Goal: Transaction & Acquisition: Book appointment/travel/reservation

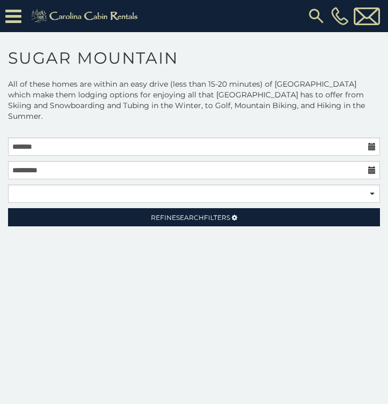
click at [233, 145] on div "**********" at bounding box center [193, 172] width 377 height 71
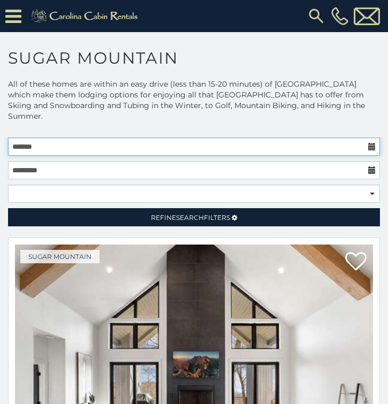
click at [240, 137] on input "text" at bounding box center [194, 146] width 372 height 18
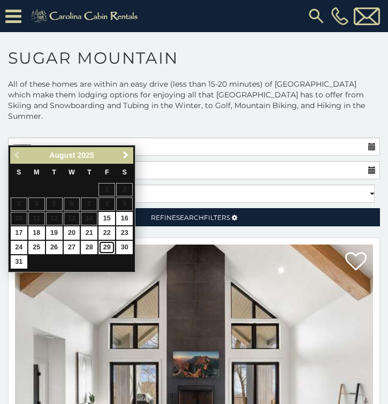
click at [106, 250] on link "29" at bounding box center [106, 247] width 17 height 13
type input "**********"
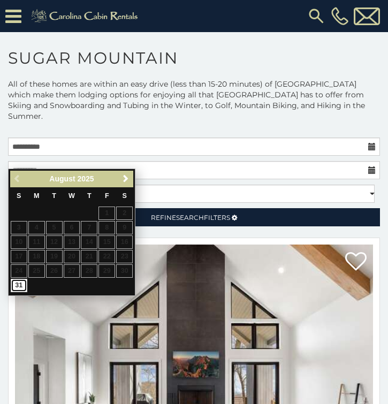
click at [17, 287] on link "31" at bounding box center [19, 285] width 17 height 13
type input "**********"
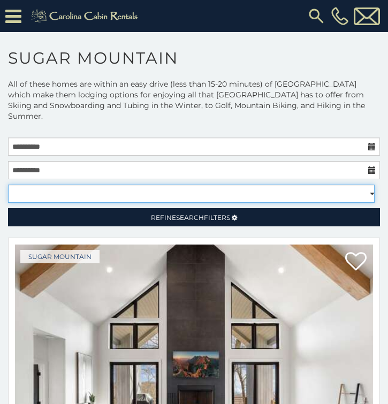
click at [365, 184] on select "**********" at bounding box center [191, 193] width 366 height 18
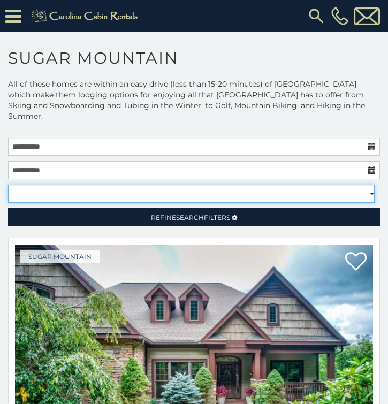
select select "*****"
click at [8, 184] on select "**********" at bounding box center [191, 193] width 366 height 18
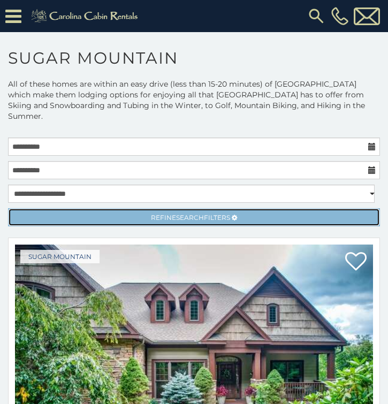
click at [198, 213] on span "Search" at bounding box center [190, 217] width 28 height 8
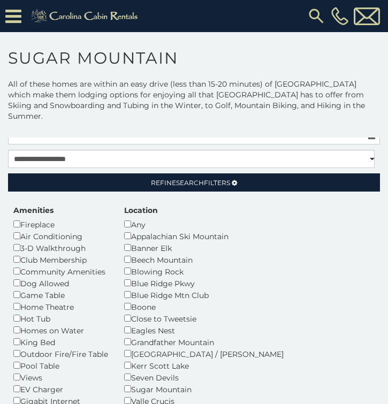
scroll to position [53, 0]
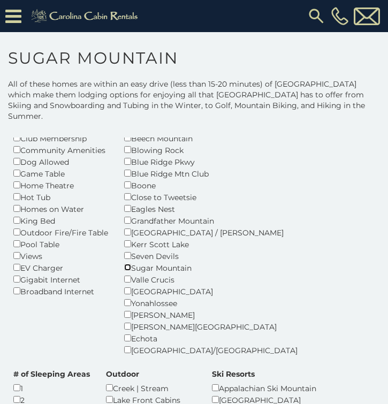
scroll to position [160, 0]
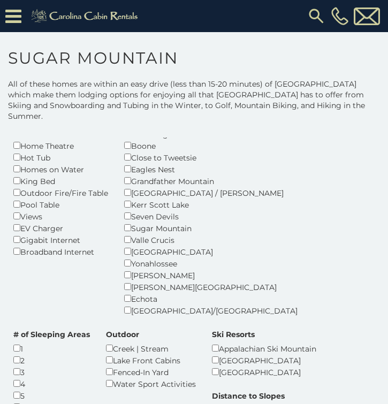
scroll to position [212, 0]
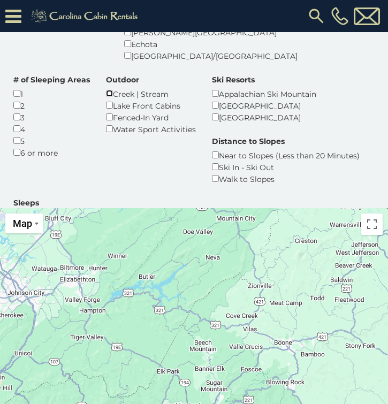
scroll to position [267, 0]
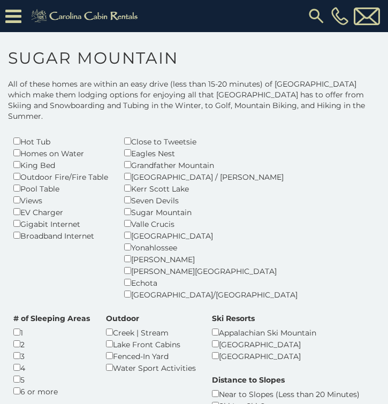
click at [14, 24] on icon at bounding box center [13, 16] width 16 height 19
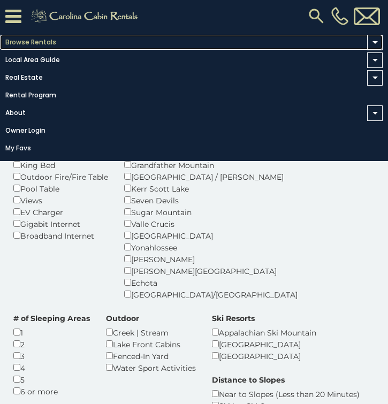
click at [49, 46] on link "Browse Rentals" at bounding box center [191, 42] width 382 height 15
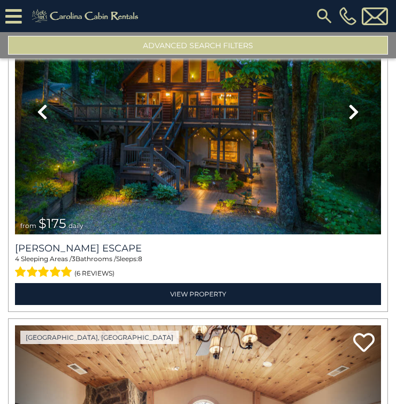
scroll to position [802, 0]
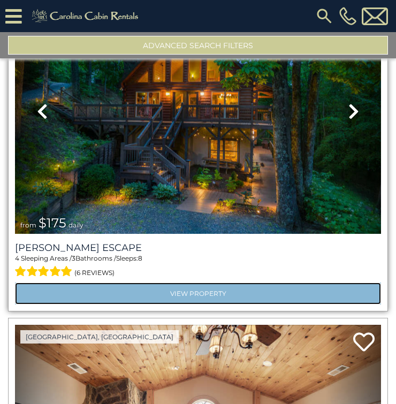
click at [204, 285] on link "View Property" at bounding box center [198, 293] width 366 height 22
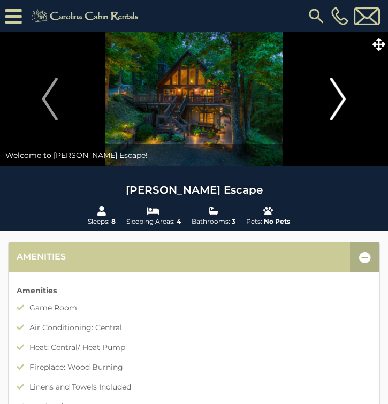
click at [347, 99] on button "Next" at bounding box center [337, 99] width 89 height 134
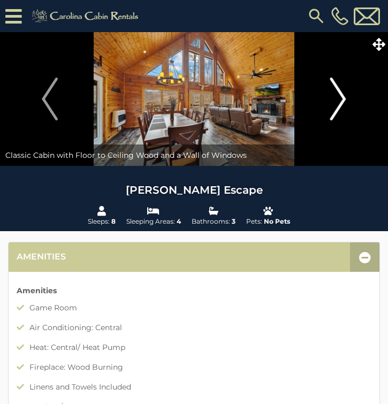
click at [347, 99] on button "Next" at bounding box center [337, 99] width 89 height 134
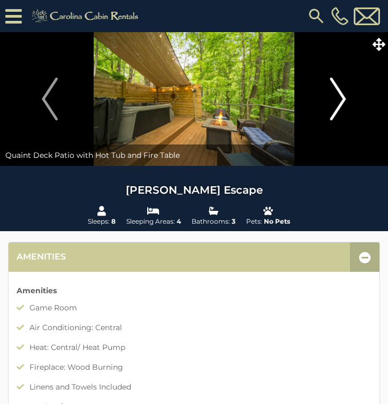
click at [347, 99] on button "Next" at bounding box center [337, 99] width 89 height 134
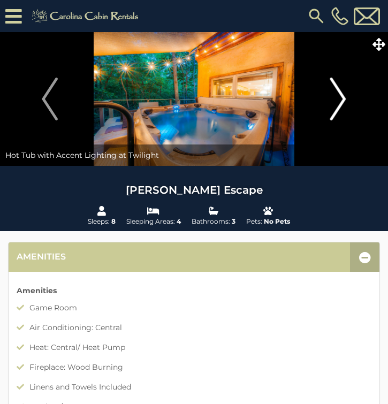
click at [347, 99] on button "Next" at bounding box center [337, 99] width 89 height 134
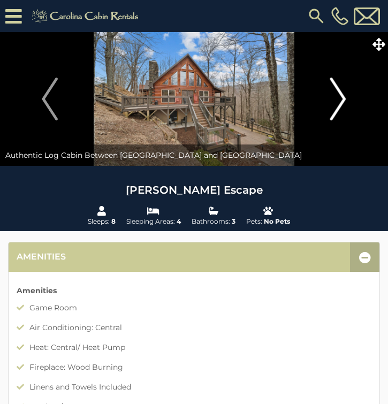
click at [347, 99] on button "Next" at bounding box center [337, 99] width 89 height 134
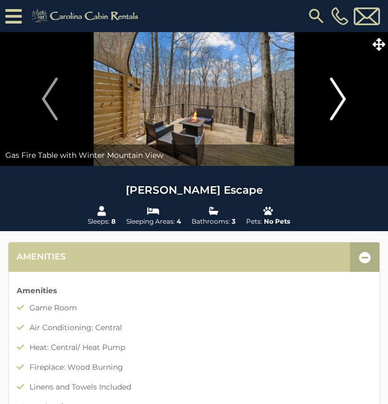
click at [347, 99] on button "Next" at bounding box center [337, 99] width 89 height 134
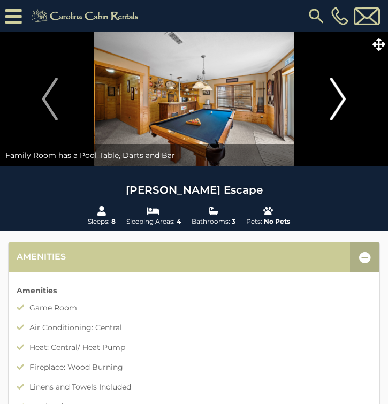
click at [347, 99] on button "Next" at bounding box center [337, 99] width 89 height 134
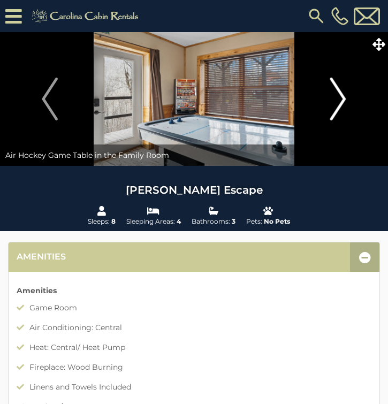
click at [347, 99] on button "Next" at bounding box center [337, 99] width 89 height 134
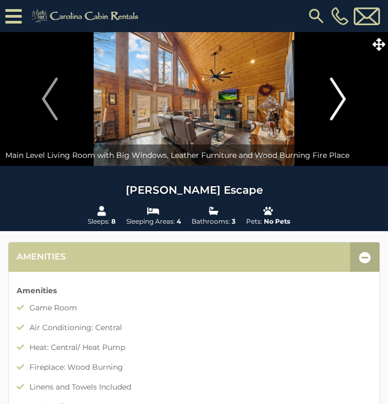
click at [347, 99] on button "Next" at bounding box center [337, 99] width 89 height 134
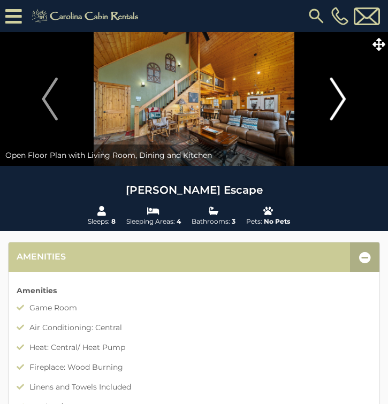
click at [347, 99] on button "Next" at bounding box center [337, 99] width 89 height 134
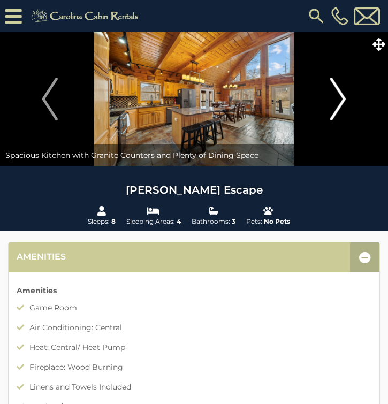
click at [347, 99] on button "Next" at bounding box center [337, 99] width 89 height 134
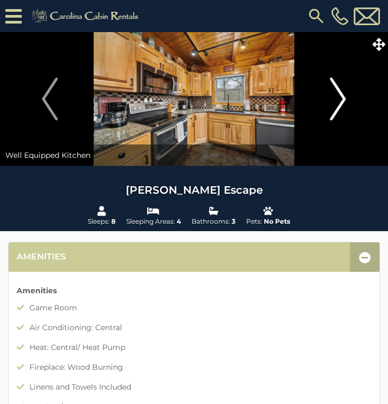
click at [347, 99] on button "Next" at bounding box center [337, 99] width 89 height 134
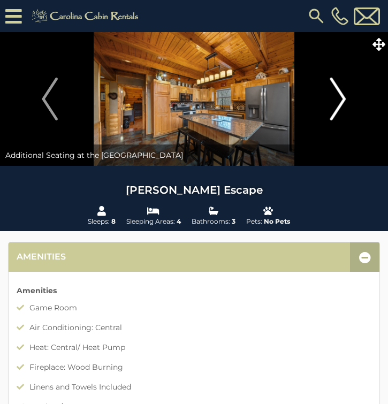
click at [347, 99] on button "Next" at bounding box center [337, 99] width 89 height 134
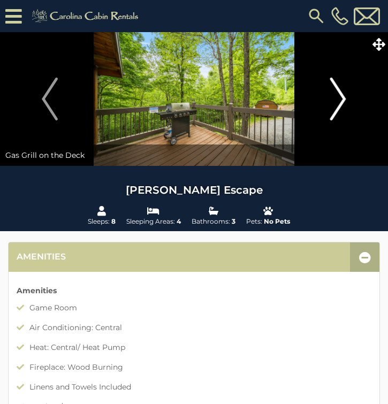
click at [347, 99] on button "Next" at bounding box center [337, 99] width 89 height 134
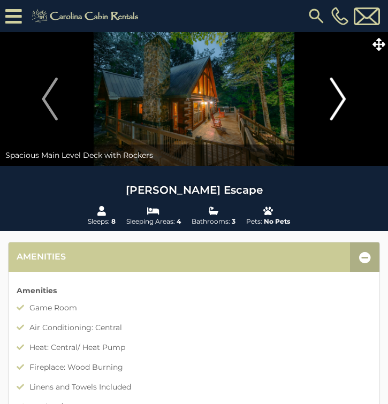
click at [347, 99] on button "Next" at bounding box center [337, 99] width 89 height 134
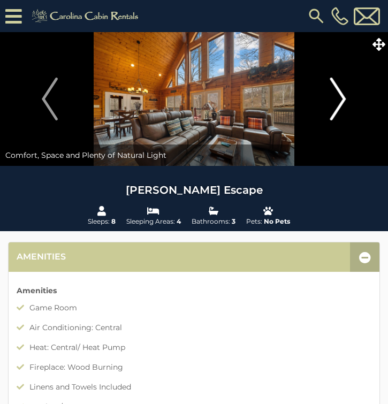
click at [347, 99] on button "Next" at bounding box center [337, 99] width 89 height 134
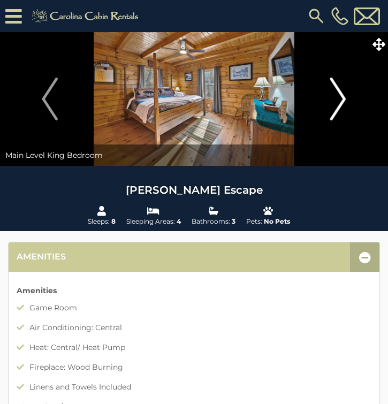
click at [347, 99] on button "Next" at bounding box center [337, 99] width 89 height 134
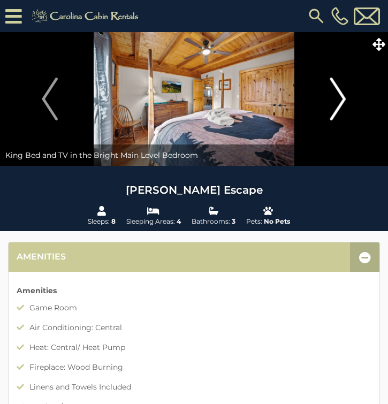
click at [347, 99] on button "Next" at bounding box center [337, 99] width 89 height 134
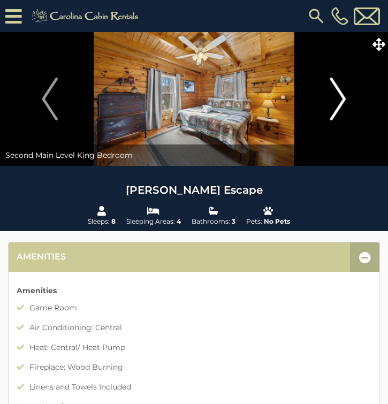
click at [347, 99] on button "Next" at bounding box center [337, 99] width 89 height 134
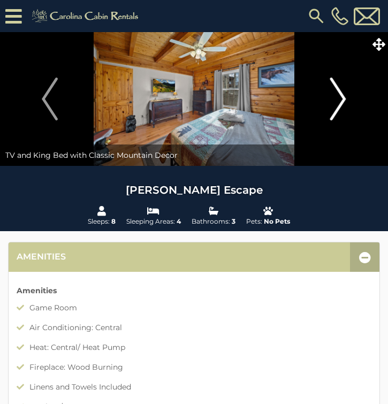
click at [347, 99] on button "Next" at bounding box center [337, 99] width 89 height 134
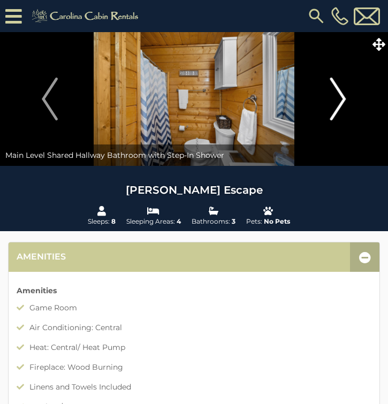
click at [347, 99] on button "Next" at bounding box center [337, 99] width 89 height 134
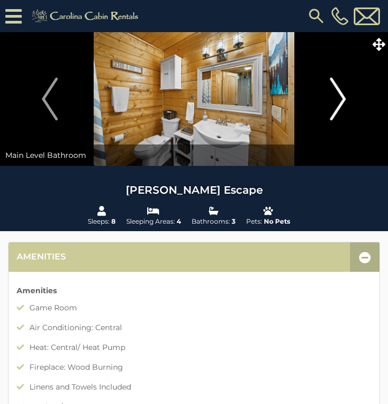
click at [347, 99] on button "Next" at bounding box center [337, 99] width 89 height 134
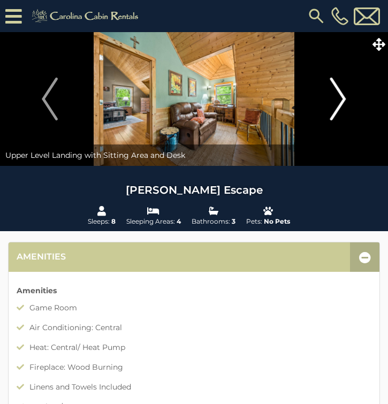
click at [347, 99] on button "Next" at bounding box center [337, 99] width 89 height 134
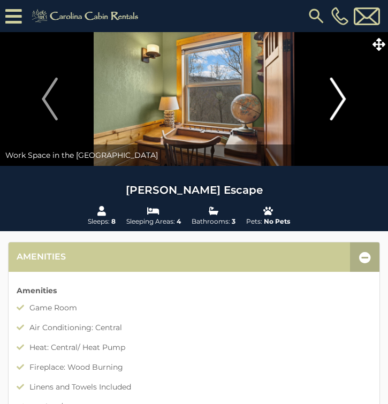
click at [347, 99] on button "Next" at bounding box center [337, 99] width 89 height 134
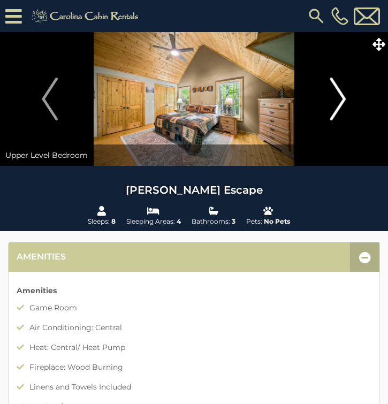
click at [342, 96] on img "Next" at bounding box center [338, 99] width 16 height 43
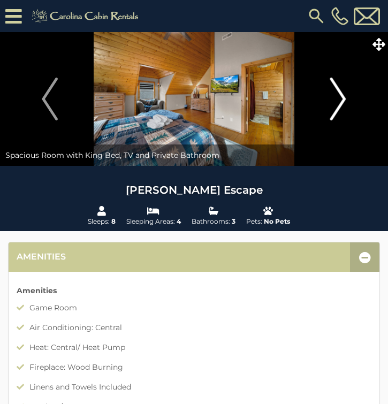
click at [342, 96] on img "Next" at bounding box center [338, 99] width 16 height 43
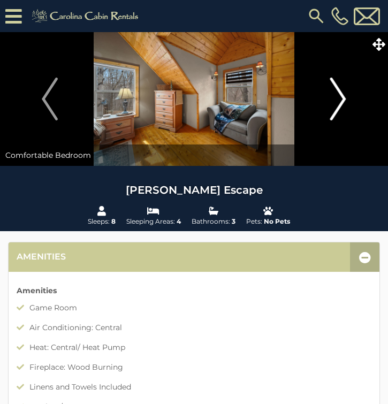
click at [342, 96] on img "Next" at bounding box center [338, 99] width 16 height 43
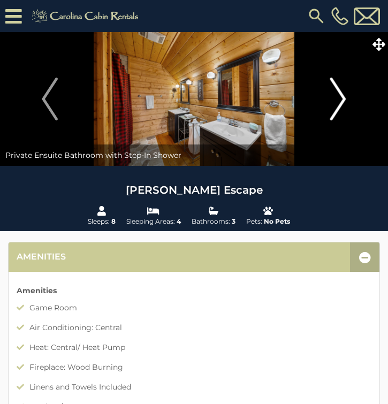
click at [342, 96] on img "Next" at bounding box center [338, 99] width 16 height 43
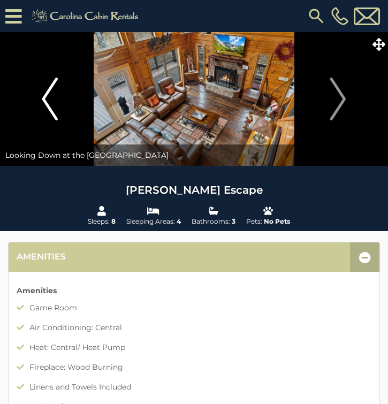
click at [52, 88] on img "Previous" at bounding box center [50, 99] width 16 height 43
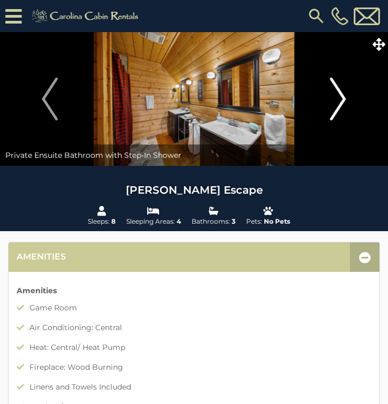
click at [345, 97] on img "Next" at bounding box center [338, 99] width 16 height 43
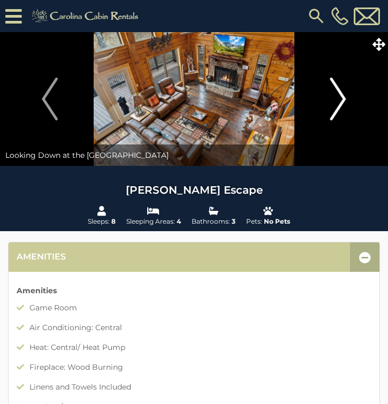
click at [345, 97] on img "Next" at bounding box center [338, 99] width 16 height 43
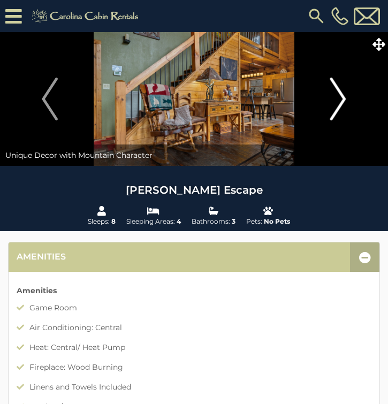
click at [345, 98] on img "Next" at bounding box center [338, 99] width 16 height 43
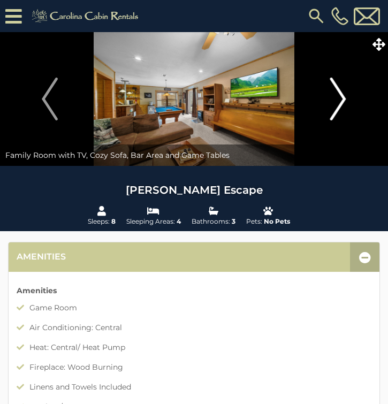
click at [345, 98] on img "Next" at bounding box center [338, 99] width 16 height 43
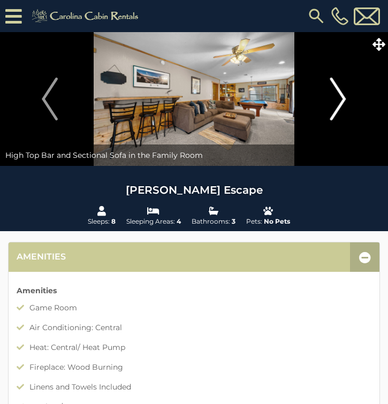
click at [345, 98] on img "Next" at bounding box center [338, 99] width 16 height 43
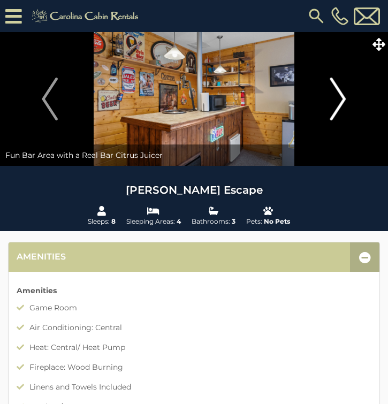
click at [345, 98] on img "Next" at bounding box center [338, 99] width 16 height 43
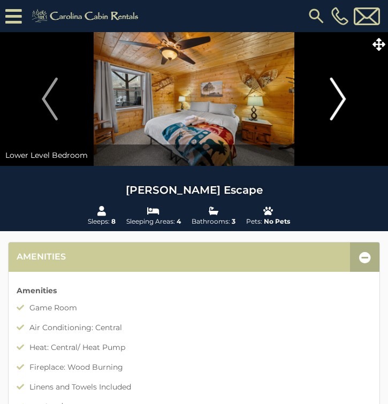
click at [345, 98] on img "Next" at bounding box center [338, 99] width 16 height 43
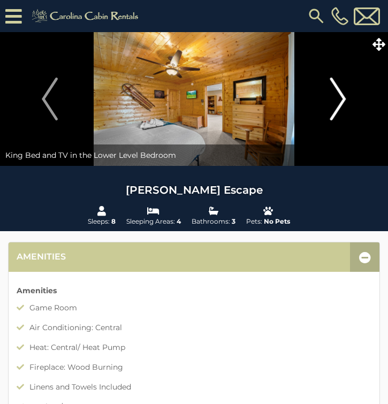
click at [345, 98] on img "Next" at bounding box center [338, 99] width 16 height 43
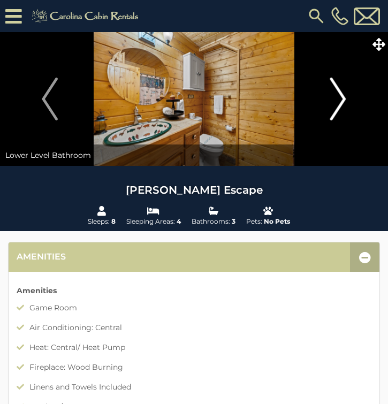
click at [345, 98] on img "Next" at bounding box center [338, 99] width 16 height 43
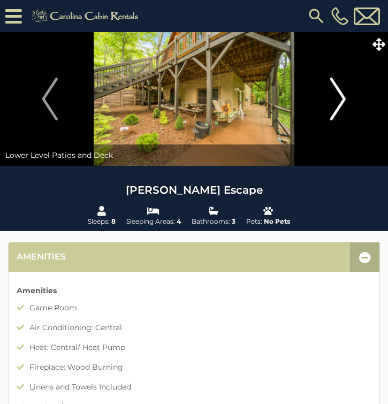
click at [345, 98] on img "Next" at bounding box center [338, 99] width 16 height 43
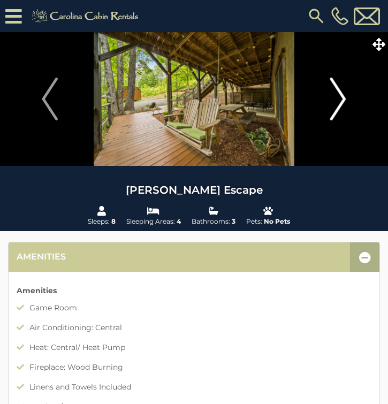
click at [345, 98] on img "Next" at bounding box center [338, 99] width 16 height 43
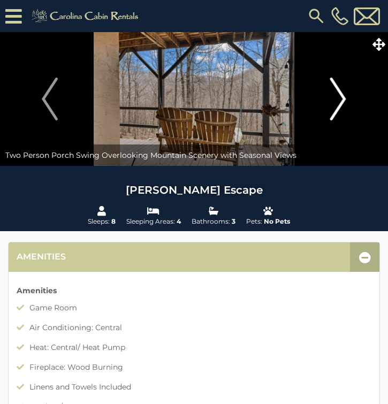
click at [345, 98] on img "Next" at bounding box center [338, 99] width 16 height 43
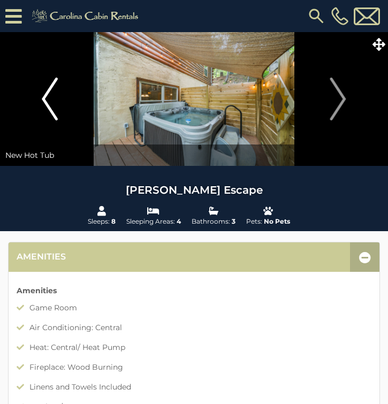
click at [45, 100] on img "Previous" at bounding box center [50, 99] width 16 height 43
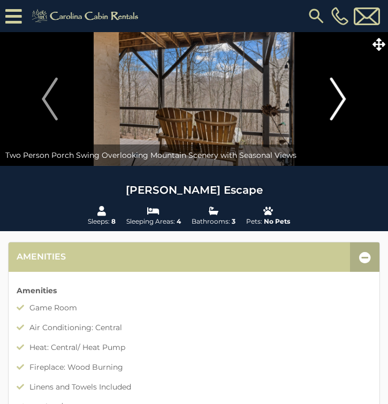
click at [343, 99] on img "Next" at bounding box center [338, 99] width 16 height 43
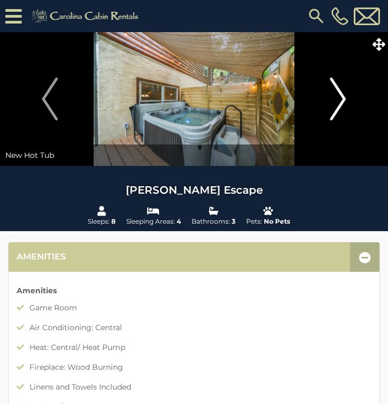
click at [343, 99] on img "Next" at bounding box center [338, 99] width 16 height 43
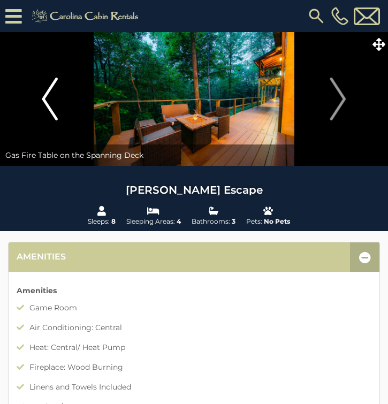
click at [44, 95] on img "Previous" at bounding box center [50, 99] width 16 height 43
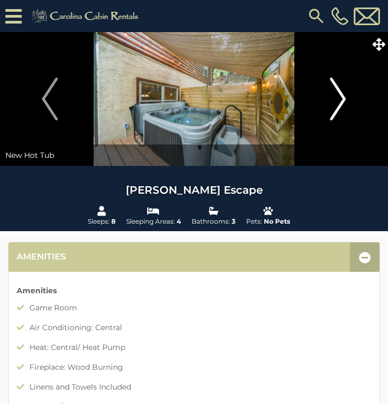
click at [344, 97] on img "Next" at bounding box center [338, 99] width 16 height 43
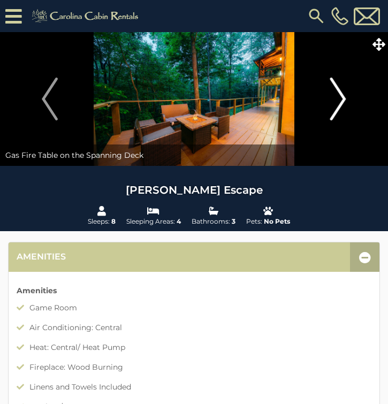
click at [341, 101] on img "Next" at bounding box center [338, 99] width 16 height 43
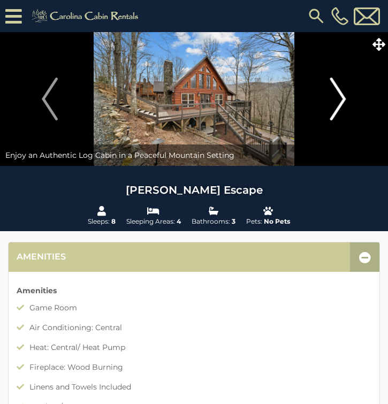
click at [341, 101] on img "Next" at bounding box center [338, 99] width 16 height 43
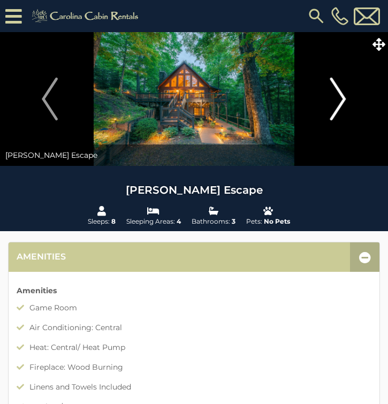
click at [341, 101] on img "Next" at bounding box center [338, 99] width 16 height 43
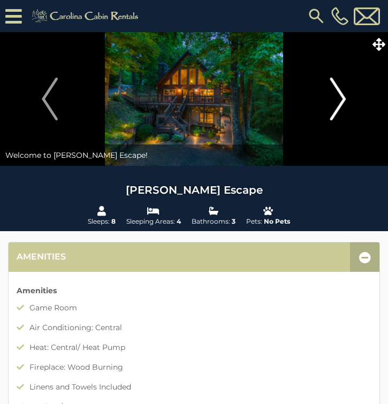
click at [341, 101] on img "Next" at bounding box center [338, 99] width 16 height 43
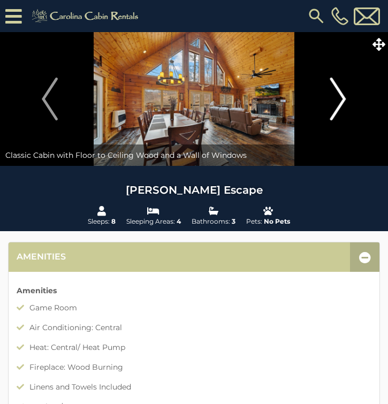
click at [341, 101] on img "Next" at bounding box center [338, 99] width 16 height 43
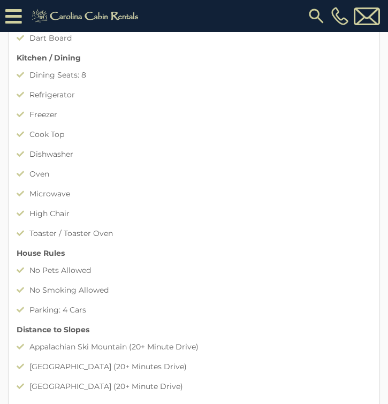
scroll to position [909, 0]
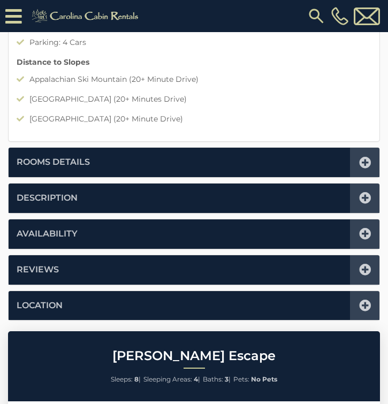
click at [314, 164] on li "Rooms Details" at bounding box center [194, 162] width 370 height 29
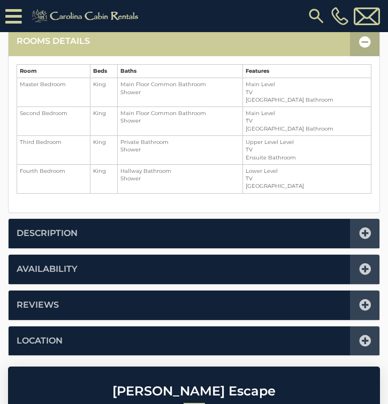
scroll to position [263, 0]
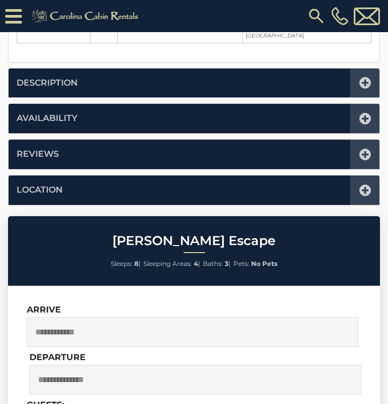
click at [219, 84] on li "Description" at bounding box center [194, 82] width 370 height 29
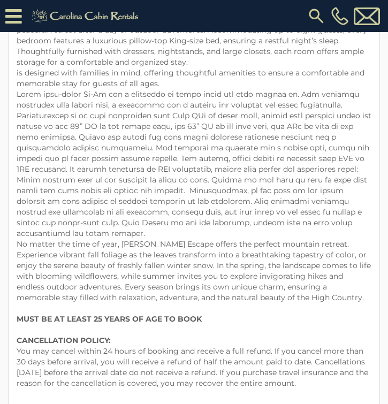
scroll to position [690, 0]
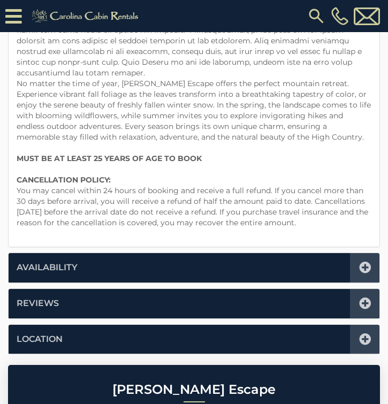
click at [91, 253] on li "Availability" at bounding box center [194, 267] width 370 height 29
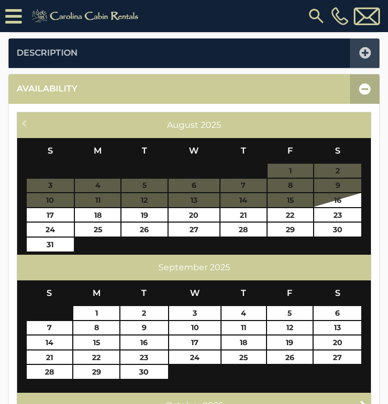
scroll to position [316, 0]
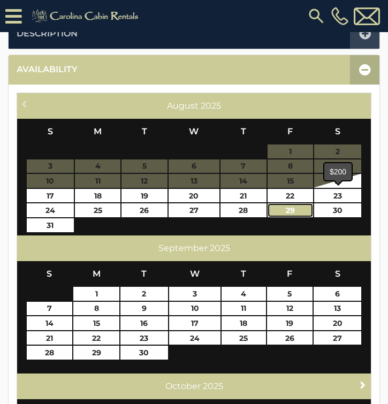
click at [300, 210] on link "29" at bounding box center [289, 210] width 45 height 14
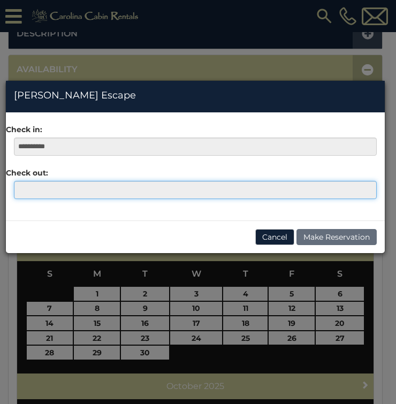
click at [55, 190] on input "text" at bounding box center [195, 190] width 362 height 18
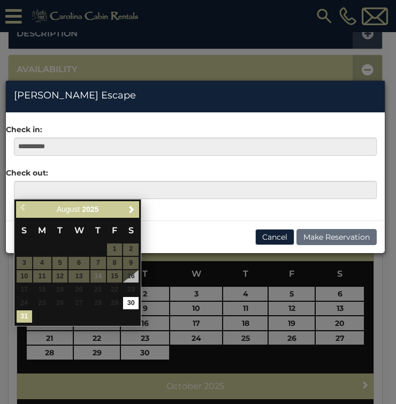
click at [24, 316] on link "31" at bounding box center [25, 316] width 16 height 12
type input "**********"
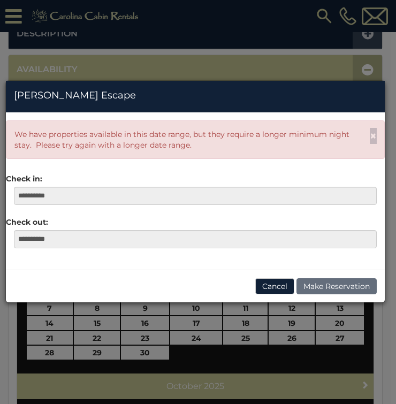
click at [106, 66] on div "**********" at bounding box center [198, 202] width 396 height 404
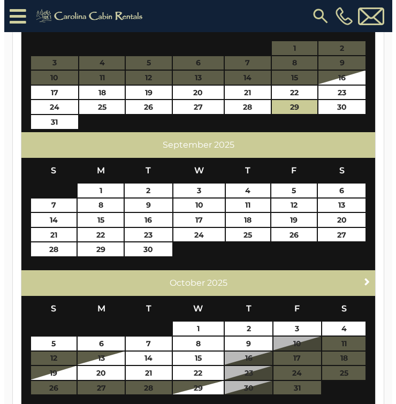
scroll to position [423, 0]
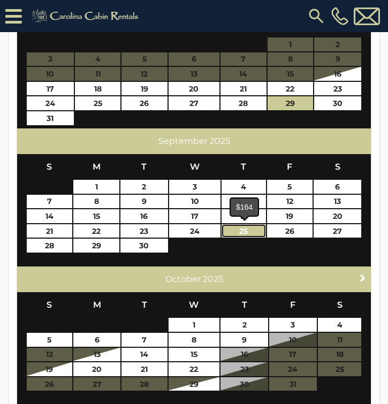
click at [243, 233] on link "25" at bounding box center [243, 231] width 44 height 14
type input "**********"
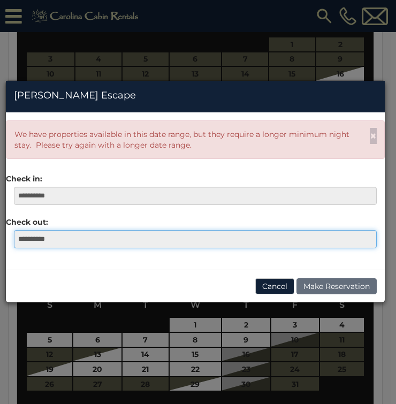
click at [66, 243] on input "**********" at bounding box center [195, 239] width 362 height 18
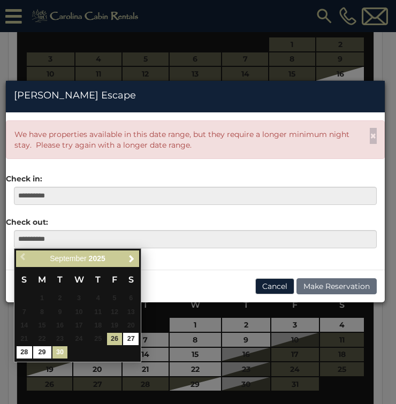
click at [58, 353] on link "30" at bounding box center [60, 352] width 16 height 12
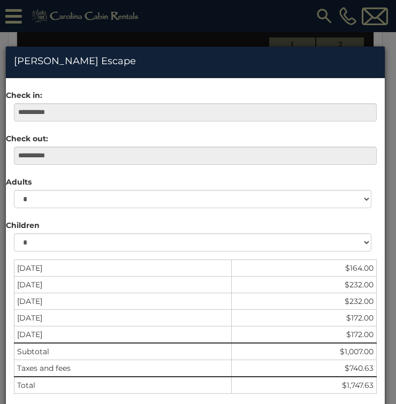
scroll to position [53, 0]
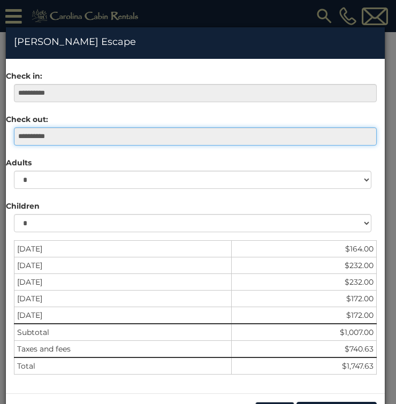
click at [64, 133] on input "**********" at bounding box center [195, 136] width 362 height 18
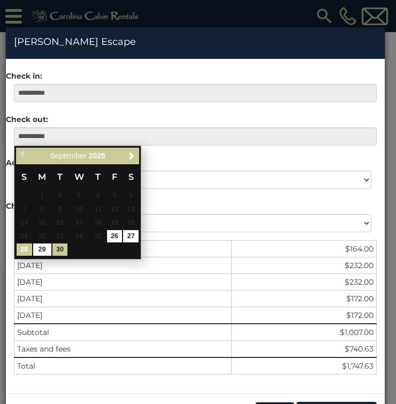
click at [20, 252] on link "28" at bounding box center [25, 249] width 16 height 12
type input "**********"
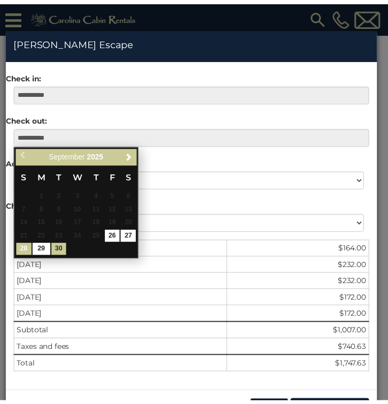
scroll to position [0, 0]
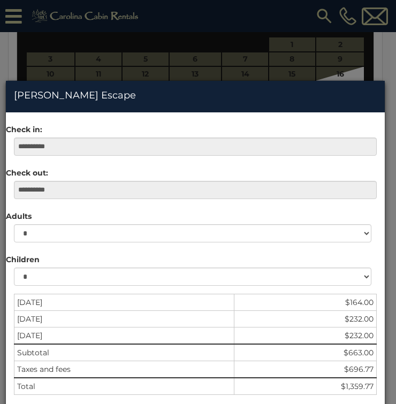
click at [386, 75] on div "**********" at bounding box center [198, 202] width 396 height 404
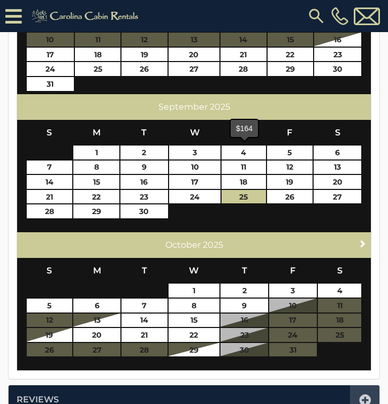
scroll to position [476, 0]
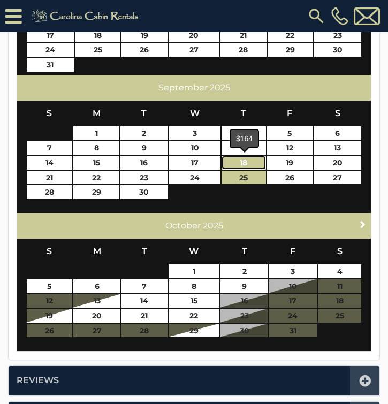
click at [243, 160] on link "18" at bounding box center [243, 163] width 44 height 14
type input "**********"
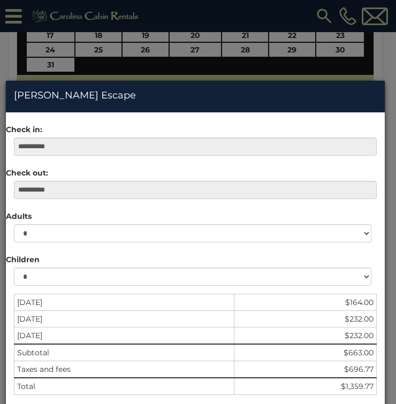
click at [66, 304] on td "09/25/2025" at bounding box center [124, 302] width 220 height 17
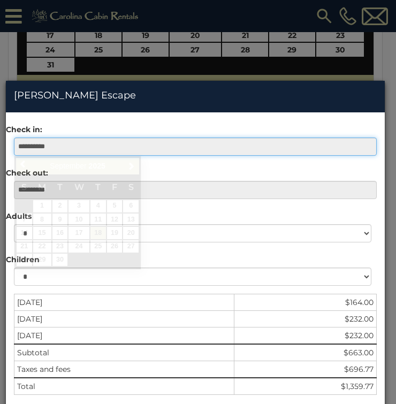
click at [64, 145] on input "**********" at bounding box center [195, 146] width 362 height 18
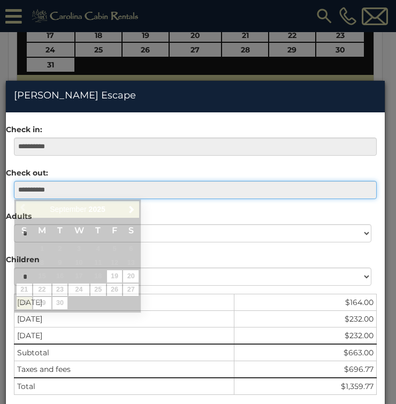
click at [171, 193] on input "**********" at bounding box center [195, 190] width 362 height 18
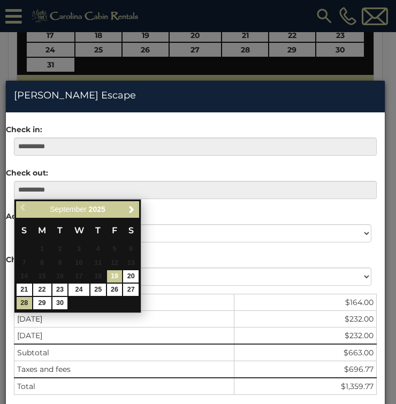
click at [118, 274] on link "19" at bounding box center [115, 276] width 16 height 12
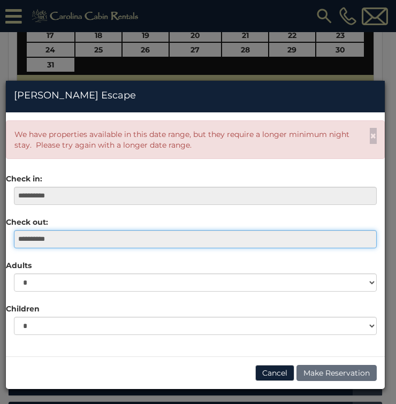
click at [71, 242] on input "**********" at bounding box center [195, 239] width 362 height 18
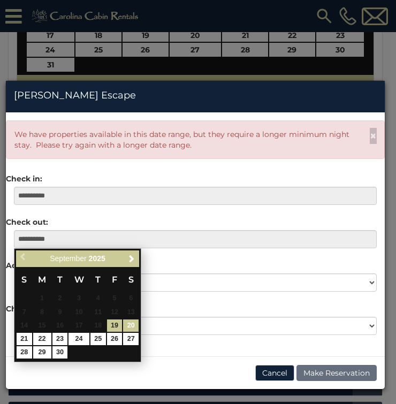
click at [132, 323] on link "20" at bounding box center [131, 325] width 16 height 12
type input "**********"
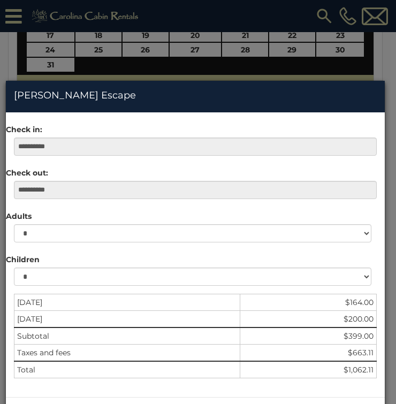
click at [382, 66] on div "**********" at bounding box center [198, 202] width 396 height 404
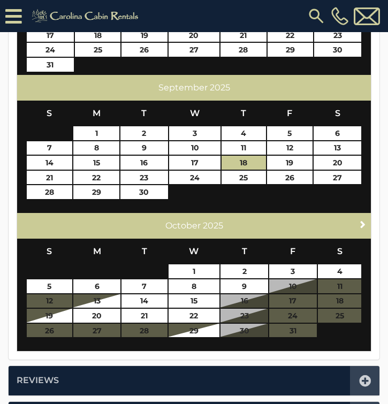
click at [15, 16] on icon at bounding box center [13, 16] width 17 height 19
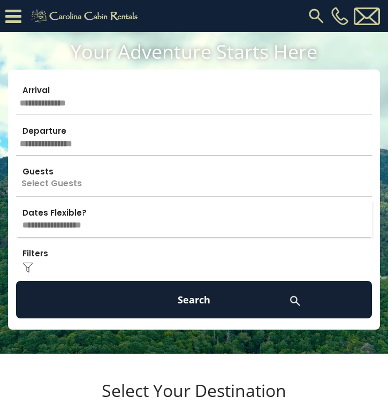
click at [62, 97] on input "text" at bounding box center [194, 96] width 356 height 37
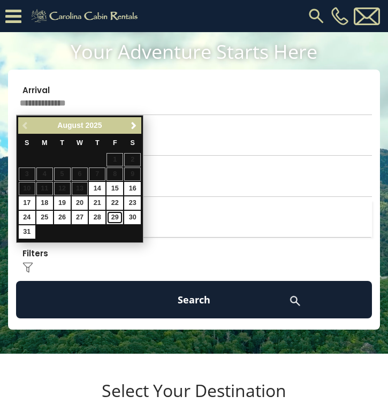
click at [116, 218] on link "29" at bounding box center [114, 217] width 17 height 13
type input "*******"
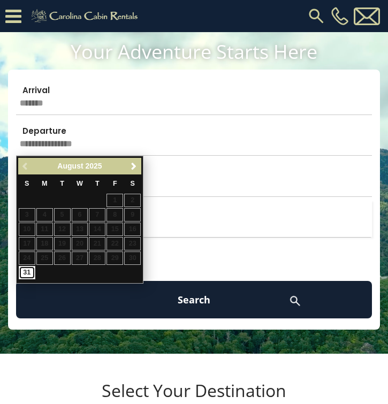
click at [24, 274] on link "31" at bounding box center [27, 272] width 17 height 13
type input "*******"
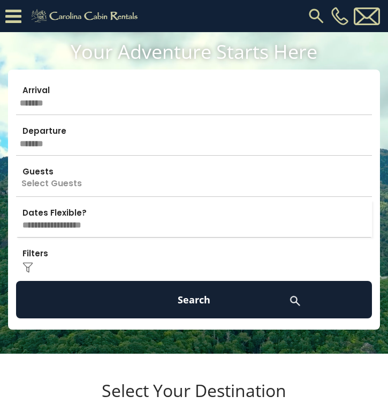
click at [65, 183] on p "Select Guests" at bounding box center [194, 177] width 356 height 37
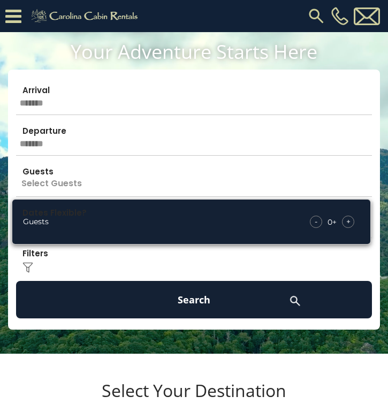
click at [344, 222] on div "+" at bounding box center [348, 221] width 12 height 12
click at [349, 226] on div "+" at bounding box center [348, 221] width 12 height 12
click at [209, 182] on p "2+" at bounding box center [194, 177] width 356 height 37
click at [369, 259] on div "Click to Choose" at bounding box center [194, 259] width 356 height 37
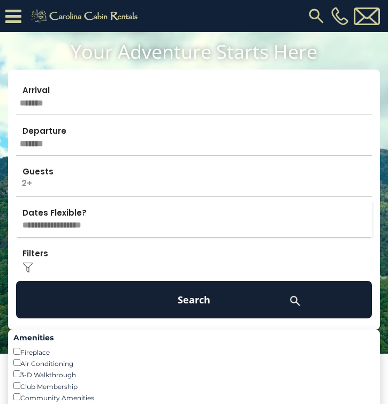
click at [74, 227] on select "**********" at bounding box center [194, 218] width 356 height 37
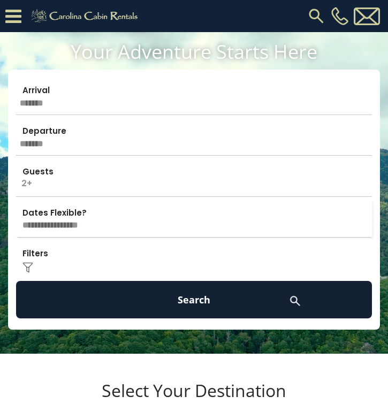
click at [16, 200] on select "**********" at bounding box center [194, 218] width 356 height 37
click at [68, 222] on select "**********" at bounding box center [194, 218] width 356 height 37
select select "*"
click at [16, 200] on select "**********" at bounding box center [194, 218] width 356 height 37
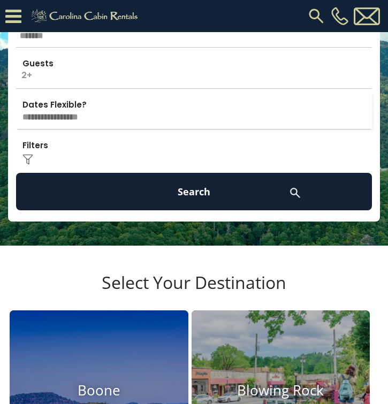
scroll to position [160, 0]
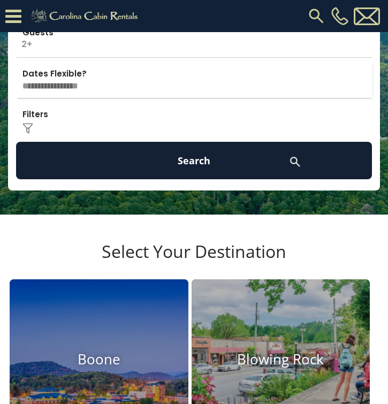
click at [29, 131] on img at bounding box center [27, 128] width 11 height 11
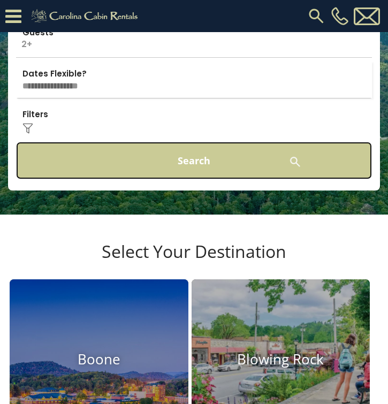
click at [229, 167] on button "Search" at bounding box center [194, 160] width 356 height 37
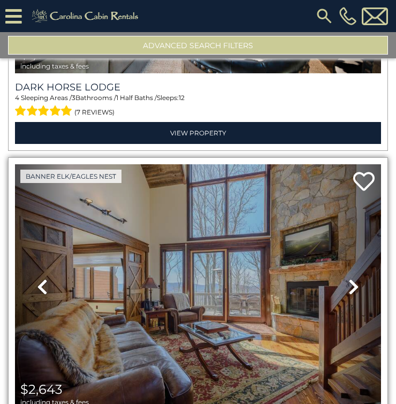
scroll to position [802, 0]
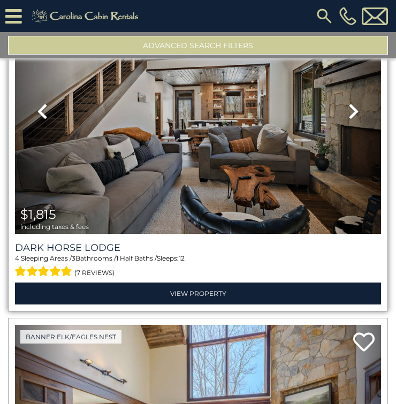
click at [348, 103] on icon at bounding box center [353, 111] width 11 height 17
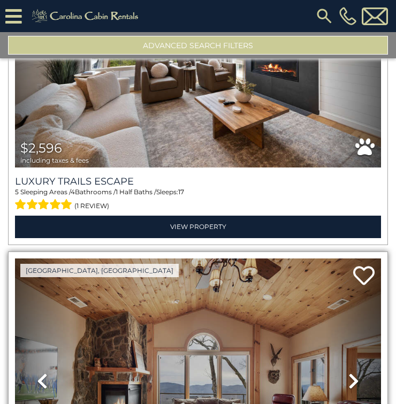
scroll to position [321, 0]
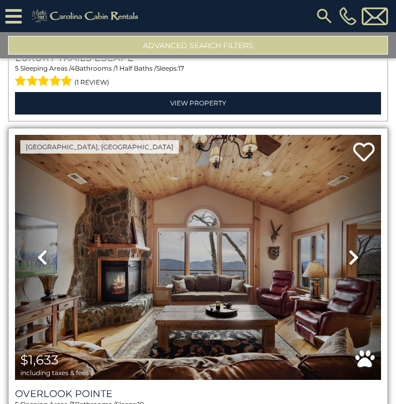
click at [349, 249] on icon at bounding box center [353, 257] width 11 height 17
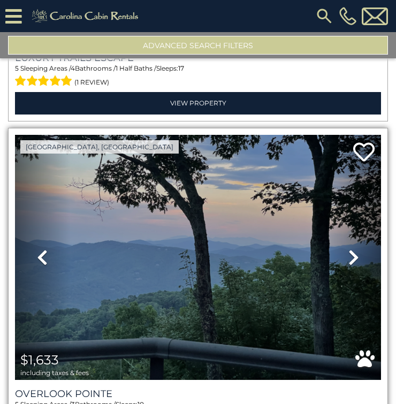
click at [349, 249] on icon at bounding box center [353, 257] width 11 height 17
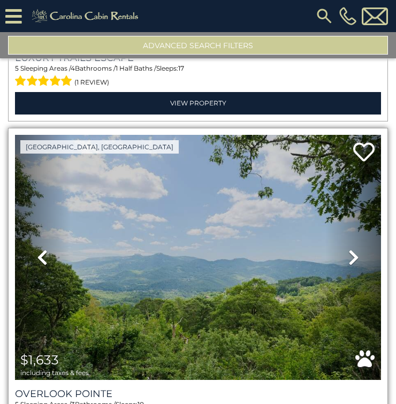
click at [349, 249] on icon at bounding box center [353, 257] width 11 height 17
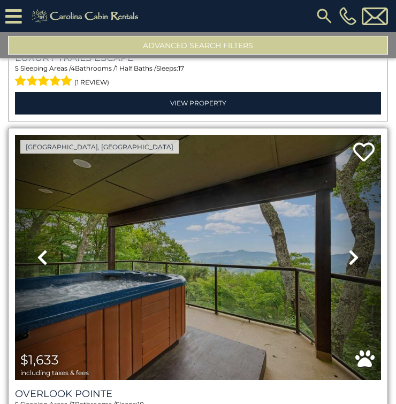
click at [349, 249] on icon at bounding box center [353, 257] width 11 height 17
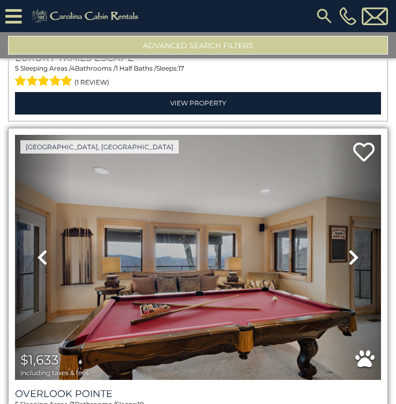
click at [349, 249] on icon at bounding box center [353, 257] width 11 height 17
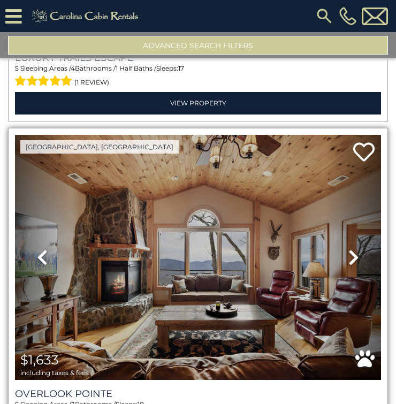
click at [349, 249] on icon at bounding box center [353, 257] width 11 height 17
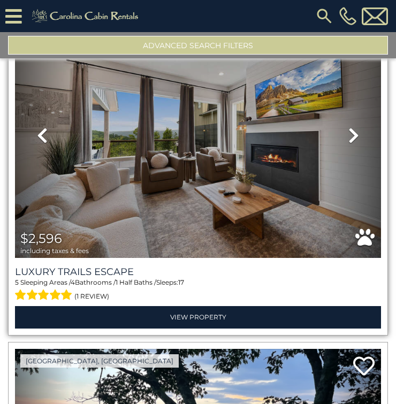
scroll to position [0, 0]
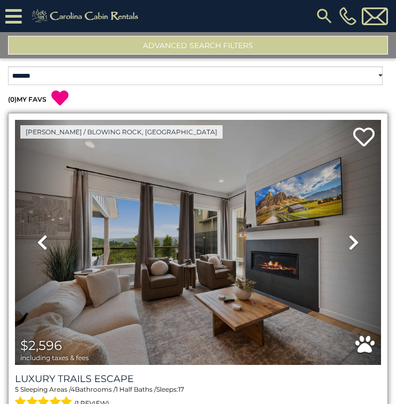
click at [349, 244] on icon at bounding box center [353, 242] width 11 height 17
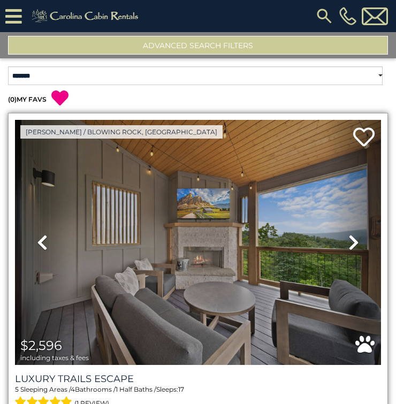
click at [349, 244] on icon at bounding box center [353, 242] width 11 height 17
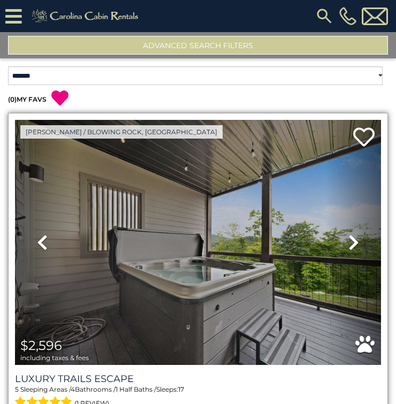
click at [349, 244] on icon at bounding box center [353, 242] width 11 height 17
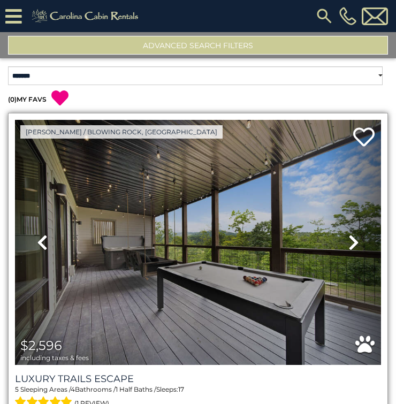
click at [349, 244] on icon at bounding box center [353, 242] width 11 height 17
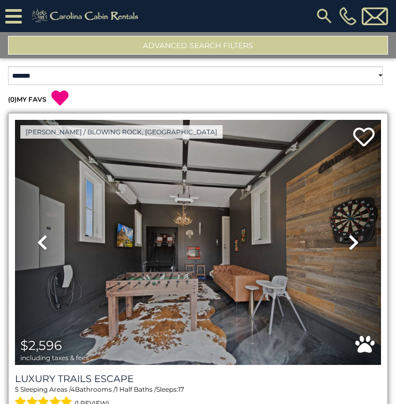
click at [349, 244] on icon at bounding box center [353, 242] width 11 height 17
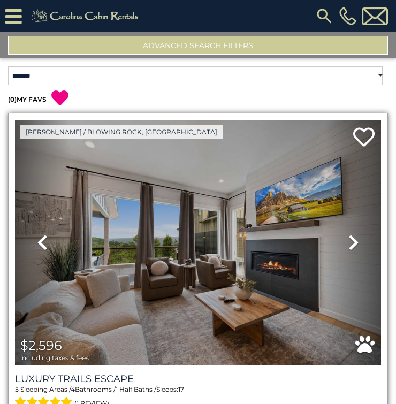
click at [349, 244] on icon at bounding box center [353, 242] width 11 height 17
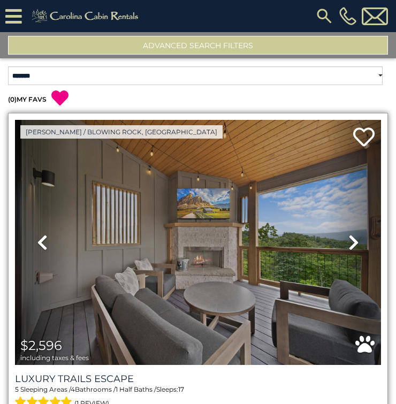
click at [349, 244] on icon at bounding box center [353, 242] width 11 height 17
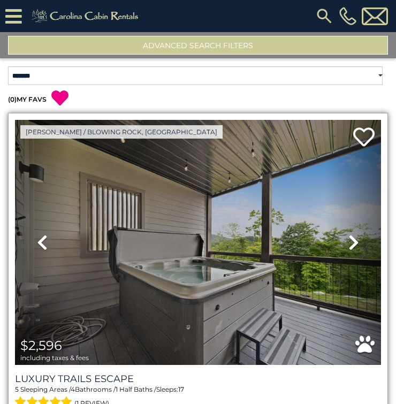
click at [349, 244] on icon at bounding box center [353, 242] width 11 height 17
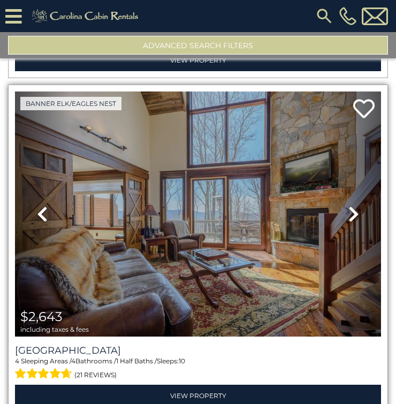
scroll to position [962, 0]
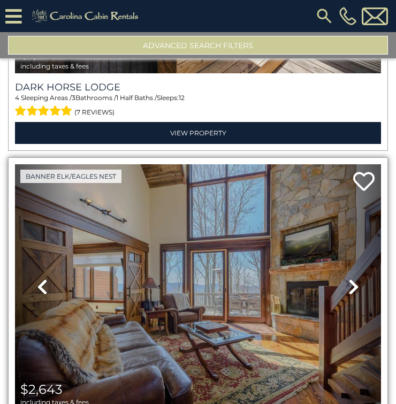
click at [348, 278] on icon at bounding box center [353, 286] width 11 height 17
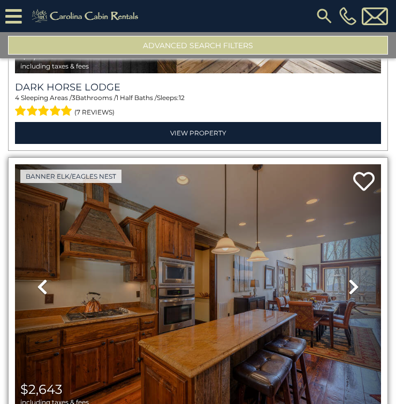
click at [348, 278] on icon at bounding box center [353, 286] width 11 height 17
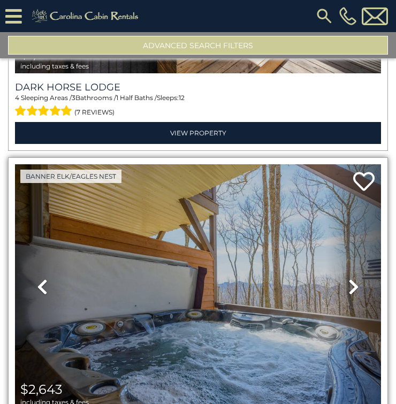
click at [348, 278] on icon at bounding box center [353, 286] width 11 height 17
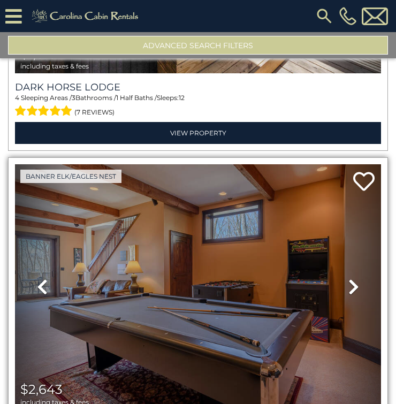
click at [348, 278] on icon at bounding box center [353, 286] width 11 height 17
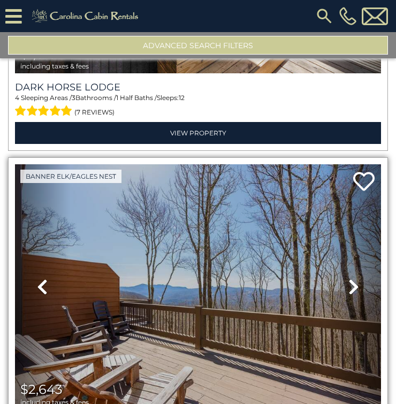
click at [348, 278] on icon at bounding box center [353, 286] width 11 height 17
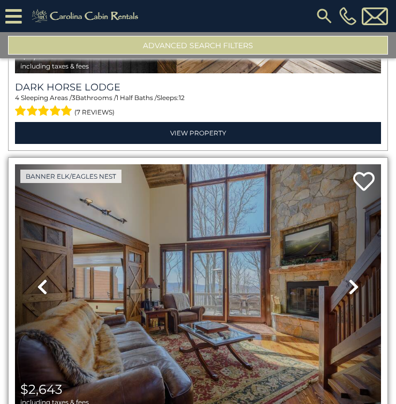
click at [348, 278] on icon at bounding box center [353, 286] width 11 height 17
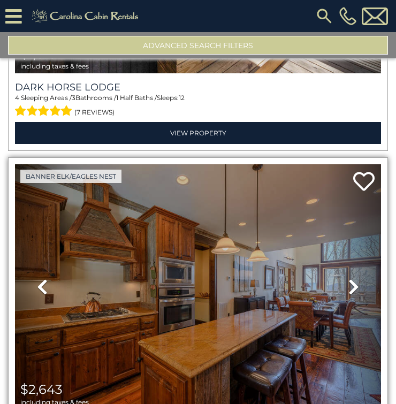
click at [348, 278] on icon at bounding box center [353, 286] width 11 height 17
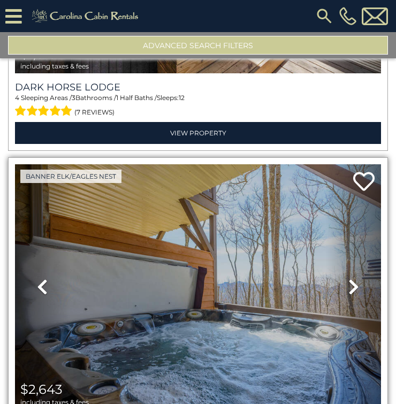
click at [348, 278] on icon at bounding box center [353, 286] width 11 height 17
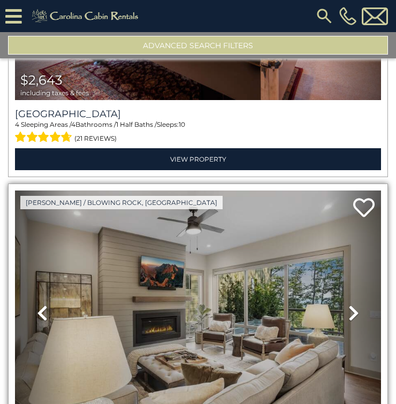
scroll to position [1337, 0]
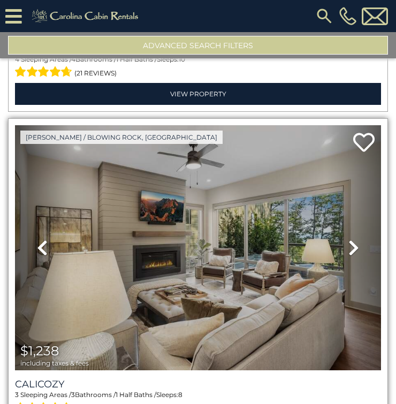
click at [348, 239] on icon at bounding box center [353, 247] width 11 height 17
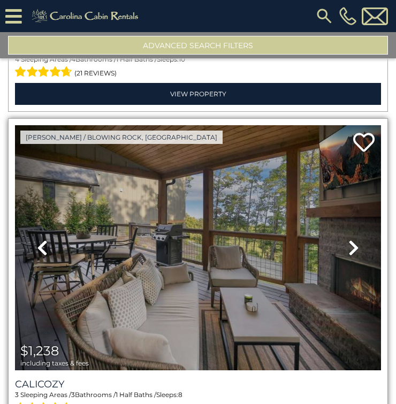
click at [348, 239] on icon at bounding box center [353, 247] width 11 height 17
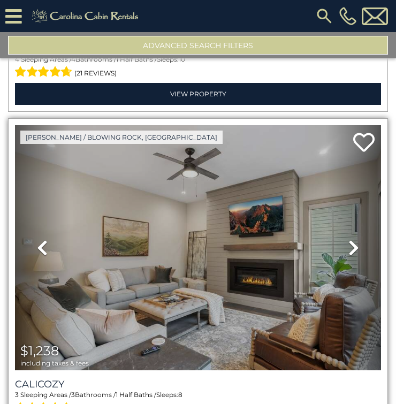
click at [348, 239] on icon at bounding box center [353, 247] width 11 height 17
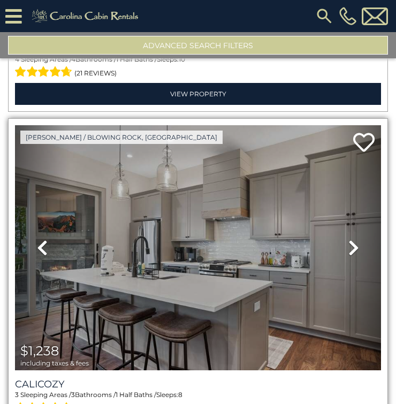
click at [348, 239] on icon at bounding box center [353, 247] width 11 height 17
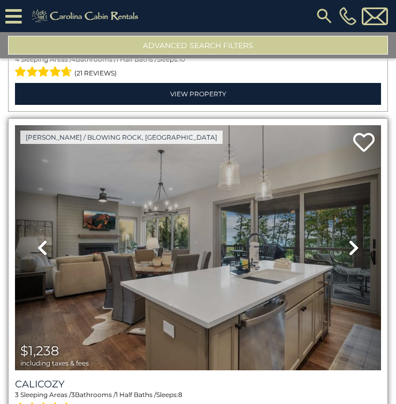
click at [348, 239] on icon at bounding box center [353, 247] width 11 height 17
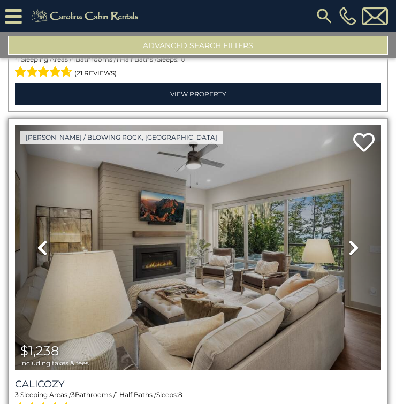
click at [348, 239] on icon at bounding box center [353, 247] width 11 height 17
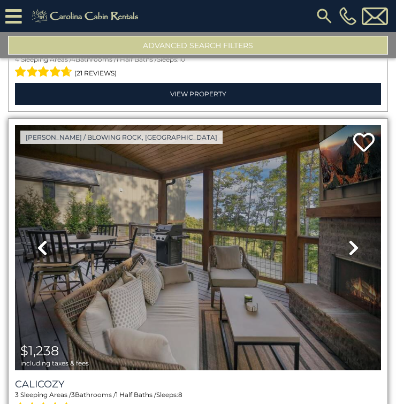
click at [348, 239] on icon at bounding box center [353, 247] width 11 height 17
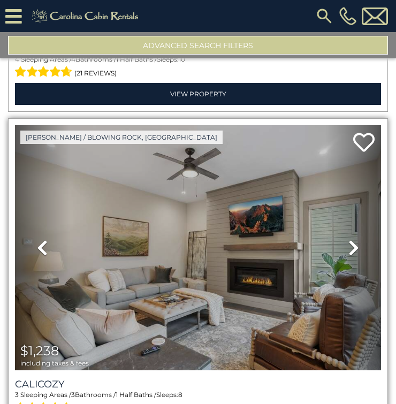
click at [348, 239] on icon at bounding box center [353, 247] width 11 height 17
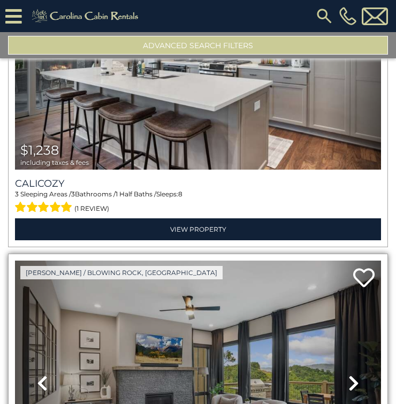
scroll to position [1657, 0]
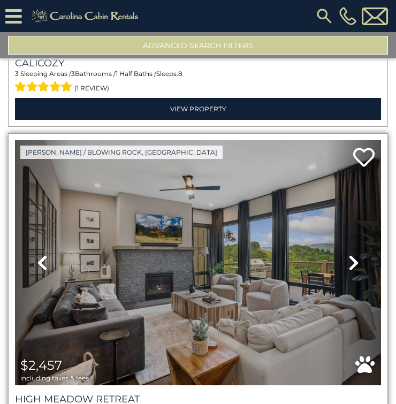
click at [349, 254] on icon at bounding box center [353, 262] width 11 height 17
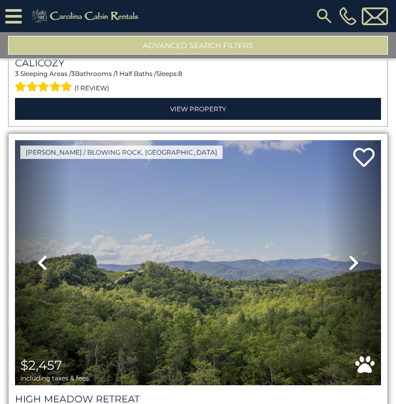
click at [349, 254] on icon at bounding box center [353, 262] width 11 height 17
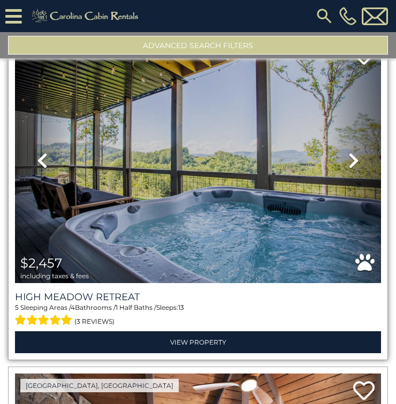
scroll to position [1764, 0]
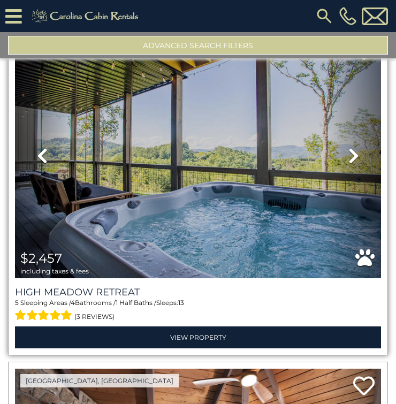
click at [348, 147] on icon at bounding box center [353, 155] width 11 height 17
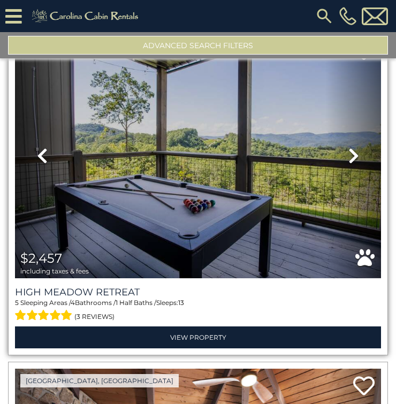
click at [348, 147] on icon at bounding box center [353, 155] width 11 height 17
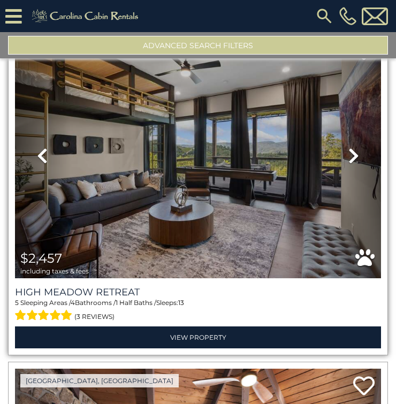
click at [348, 147] on icon at bounding box center [353, 155] width 11 height 17
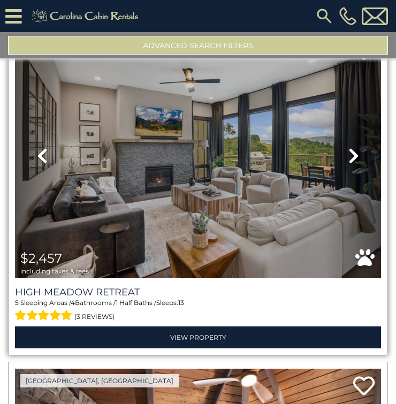
scroll to position [2006, 0]
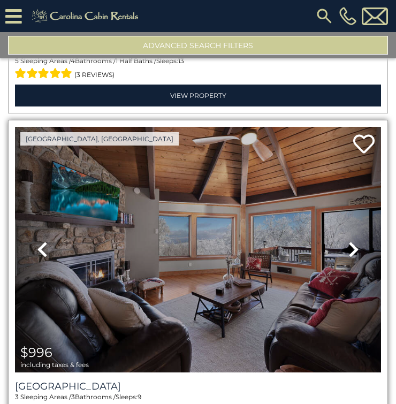
click at [351, 241] on icon at bounding box center [353, 249] width 11 height 17
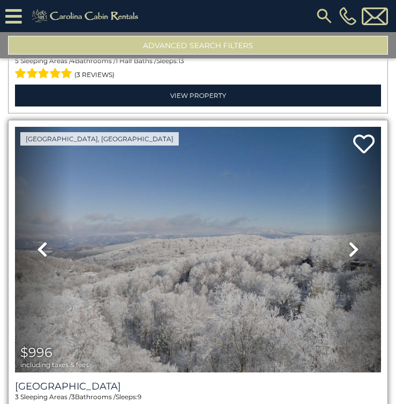
click at [350, 241] on icon at bounding box center [353, 249] width 11 height 17
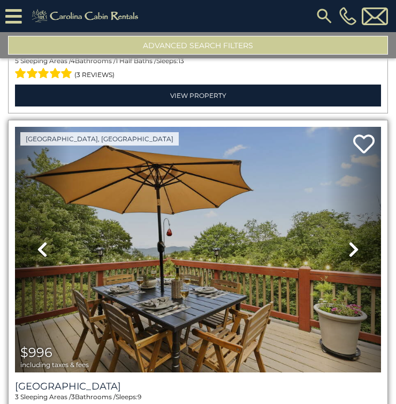
click at [348, 241] on icon at bounding box center [353, 249] width 11 height 17
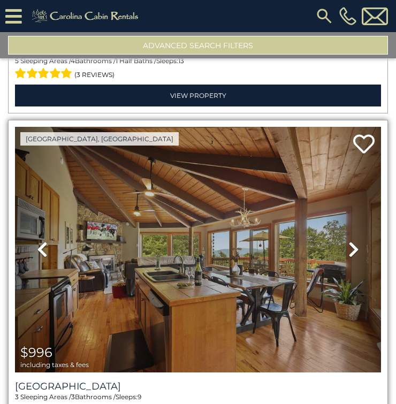
click at [348, 241] on icon at bounding box center [353, 249] width 11 height 17
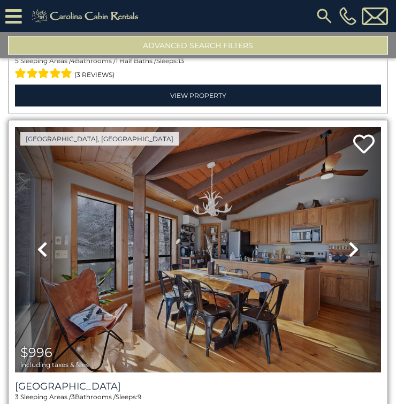
click at [326, 236] on link "Next" at bounding box center [353, 249] width 55 height 245
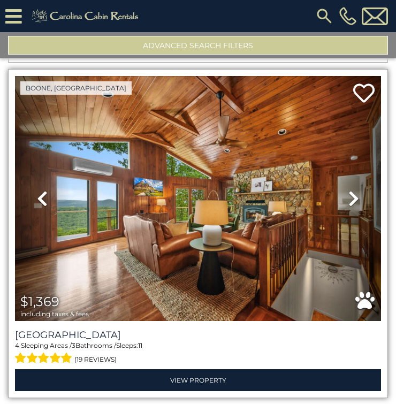
scroll to position [2380, 0]
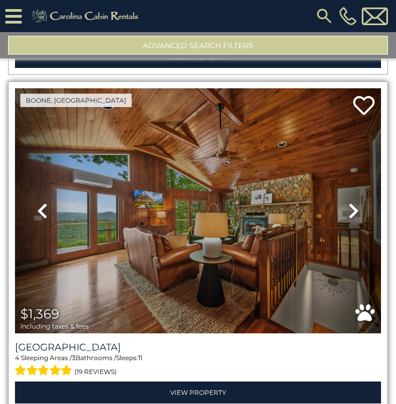
click at [348, 202] on icon at bounding box center [353, 210] width 11 height 17
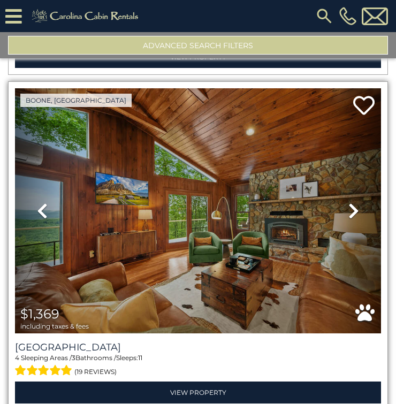
click at [348, 202] on icon at bounding box center [353, 210] width 11 height 17
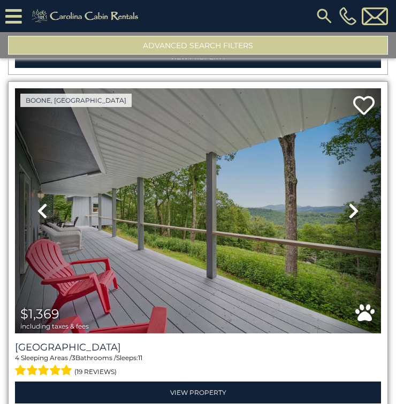
click at [348, 202] on icon at bounding box center [353, 210] width 11 height 17
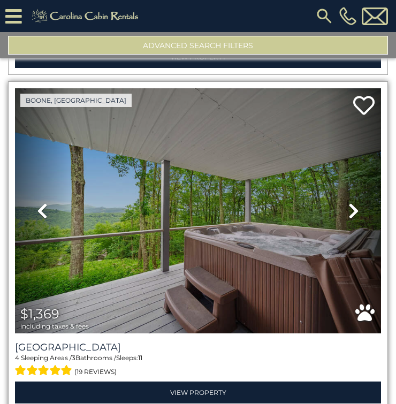
click at [348, 202] on icon at bounding box center [353, 210] width 11 height 17
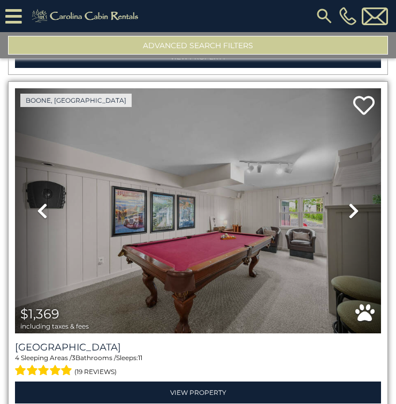
click at [348, 202] on icon at bounding box center [353, 210] width 11 height 17
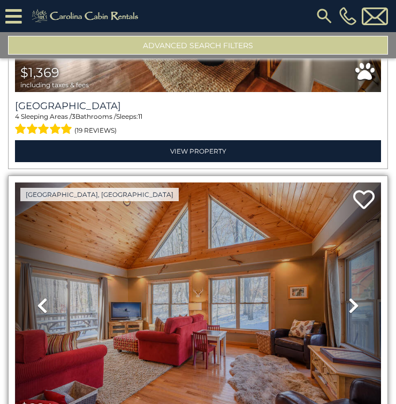
scroll to position [2647, 0]
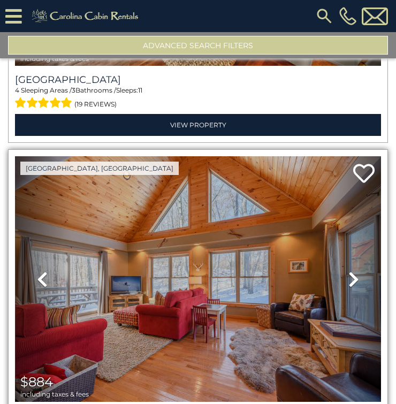
click at [338, 251] on link "Next" at bounding box center [353, 278] width 55 height 245
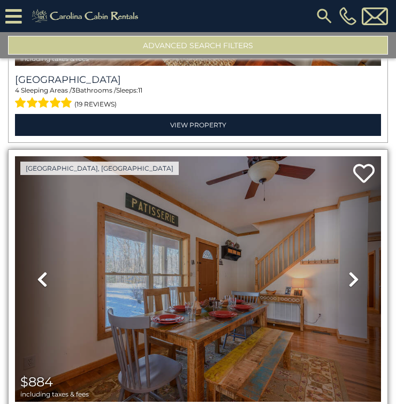
click at [338, 251] on link "Next" at bounding box center [353, 278] width 55 height 245
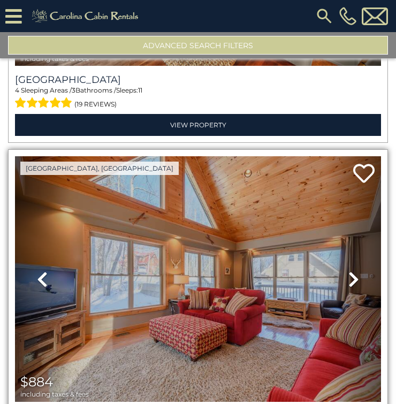
click at [338, 251] on link "Next" at bounding box center [353, 278] width 55 height 245
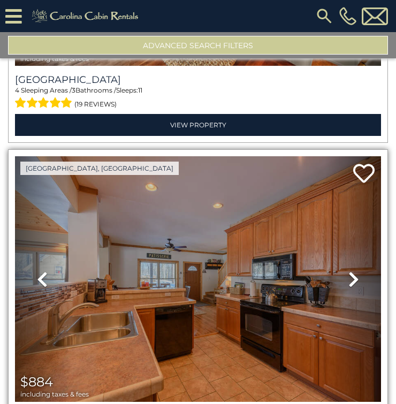
click at [338, 251] on link "Next" at bounding box center [353, 278] width 55 height 245
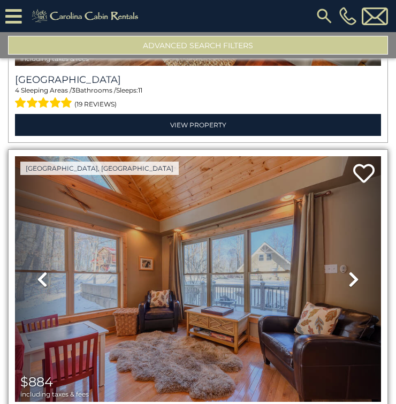
click at [349, 271] on icon at bounding box center [353, 279] width 11 height 17
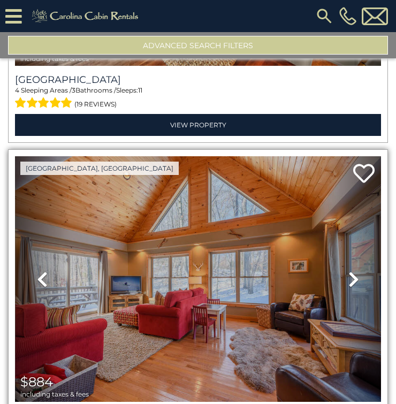
click at [349, 271] on icon at bounding box center [353, 279] width 11 height 17
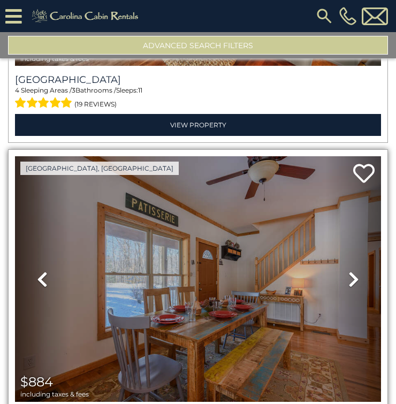
click at [349, 271] on icon at bounding box center [353, 279] width 11 height 17
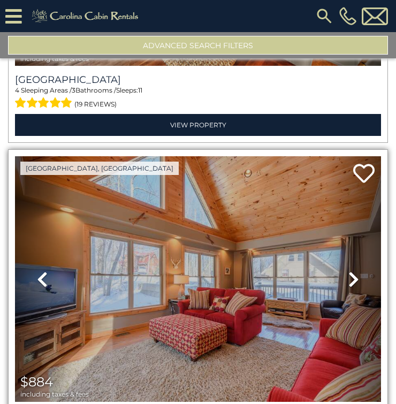
click at [349, 271] on icon at bounding box center [353, 279] width 11 height 17
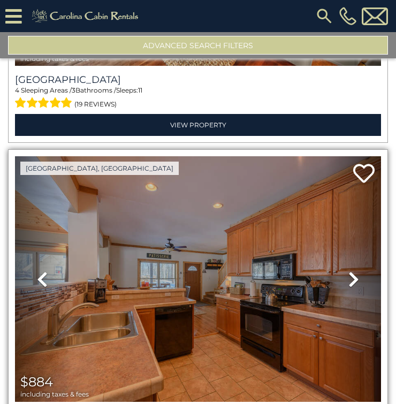
click at [348, 271] on icon at bounding box center [353, 279] width 11 height 17
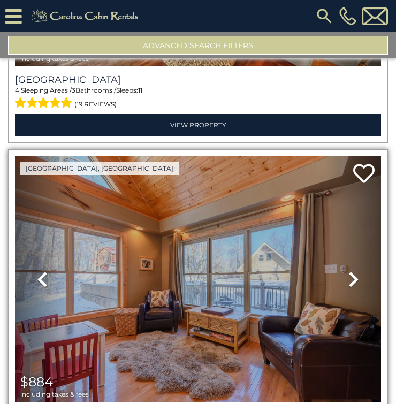
click at [349, 271] on icon at bounding box center [353, 279] width 11 height 17
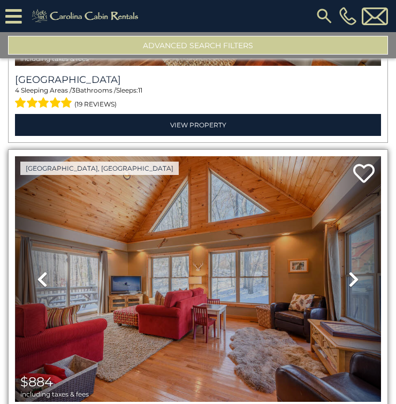
click at [348, 271] on icon at bounding box center [353, 279] width 11 height 17
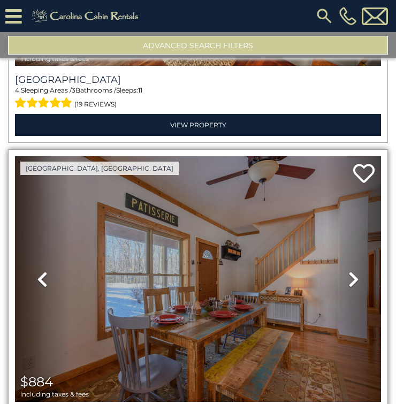
click at [350, 271] on icon at bounding box center [353, 279] width 11 height 17
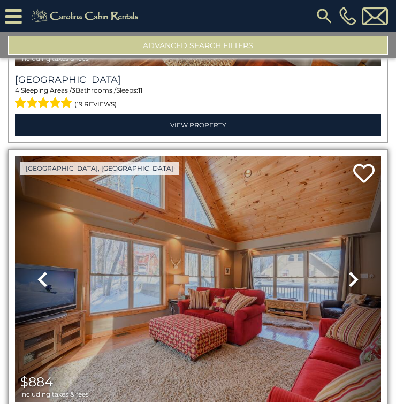
click at [353, 271] on icon at bounding box center [353, 279] width 11 height 17
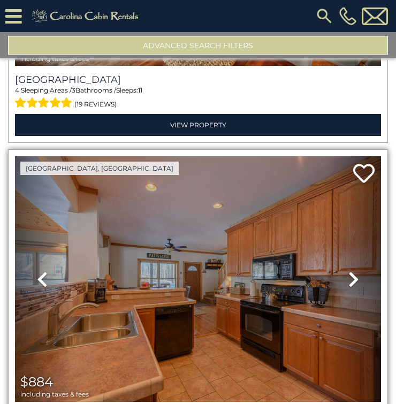
click at [349, 271] on icon at bounding box center [353, 279] width 11 height 17
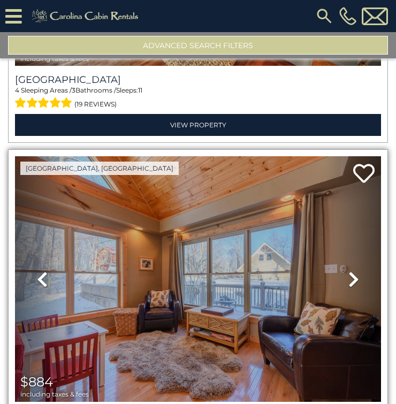
click at [352, 271] on icon at bounding box center [353, 279] width 11 height 17
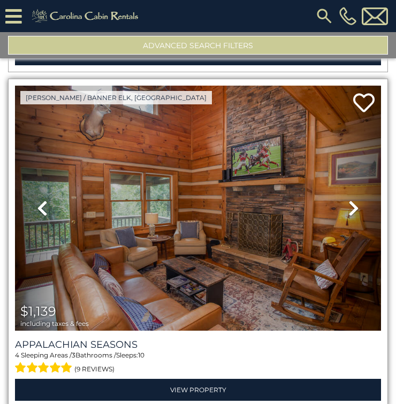
scroll to position [3022, 0]
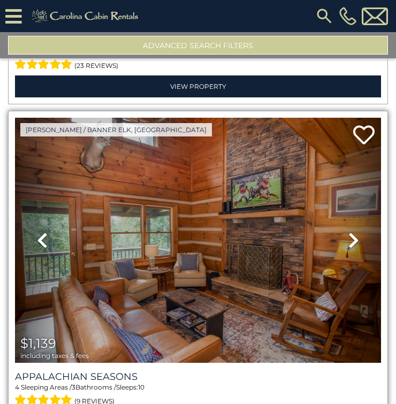
click at [348, 231] on icon at bounding box center [353, 239] width 11 height 17
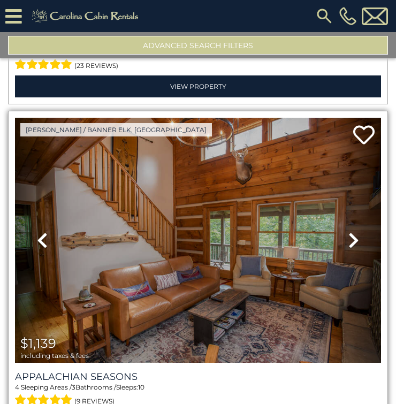
click at [349, 231] on icon at bounding box center [353, 239] width 11 height 17
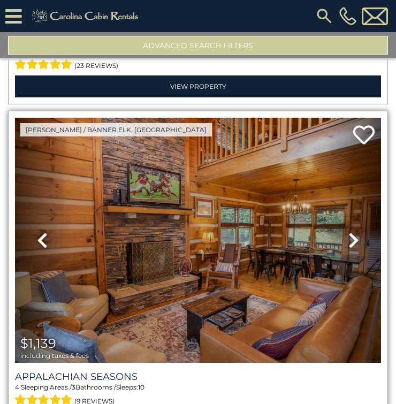
click at [349, 231] on icon at bounding box center [353, 239] width 11 height 17
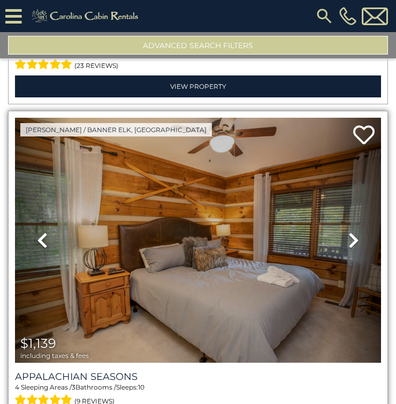
click at [41, 231] on icon at bounding box center [42, 239] width 11 height 17
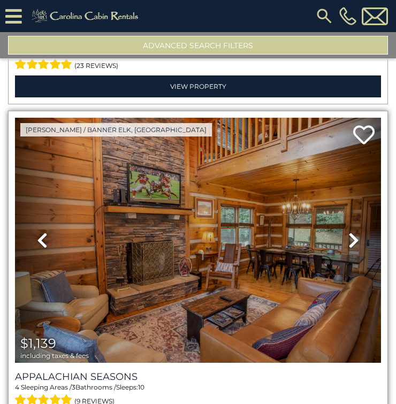
click at [350, 231] on icon at bounding box center [353, 239] width 11 height 17
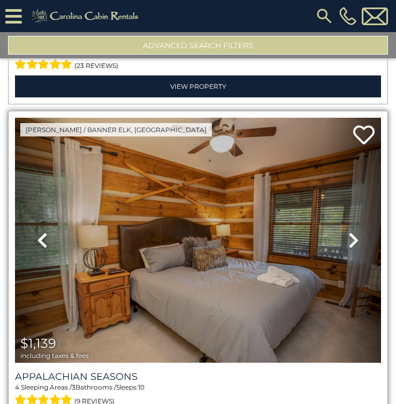
click at [350, 231] on icon at bounding box center [353, 239] width 11 height 17
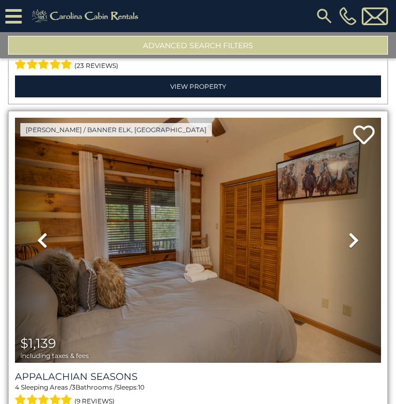
click at [350, 231] on icon at bounding box center [353, 239] width 11 height 17
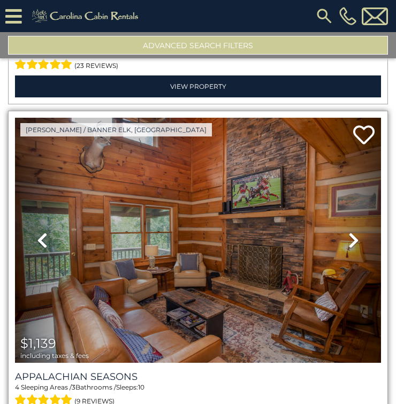
click at [348, 231] on icon at bounding box center [353, 239] width 11 height 17
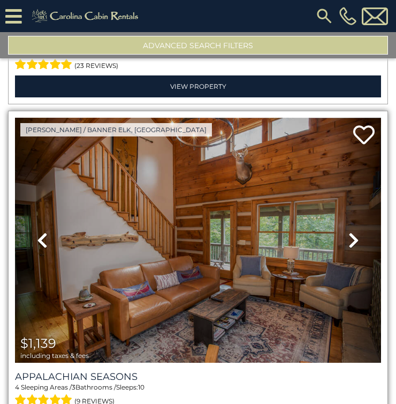
click at [348, 231] on icon at bounding box center [353, 239] width 11 height 17
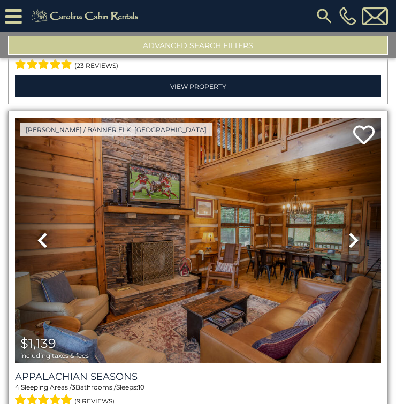
click at [350, 231] on icon at bounding box center [353, 239] width 11 height 17
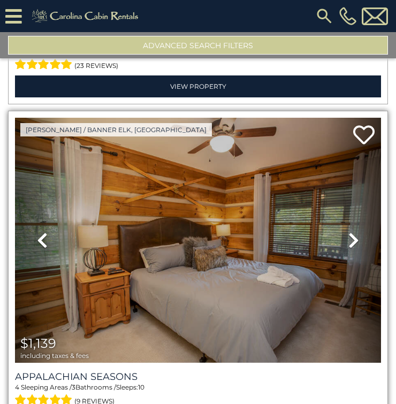
click at [350, 231] on icon at bounding box center [353, 239] width 11 height 17
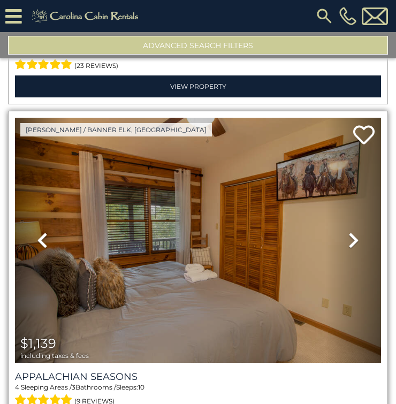
click at [351, 231] on icon at bounding box center [353, 239] width 11 height 17
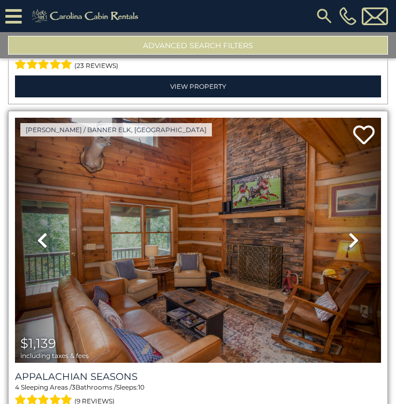
click at [348, 231] on icon at bounding box center [353, 239] width 11 height 17
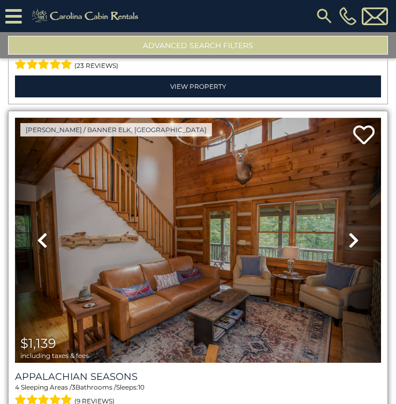
click at [350, 231] on icon at bounding box center [353, 239] width 11 height 17
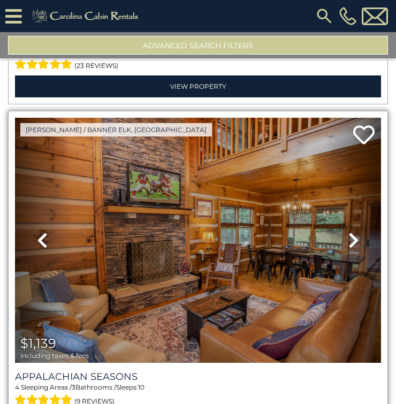
click at [352, 231] on icon at bounding box center [353, 239] width 11 height 17
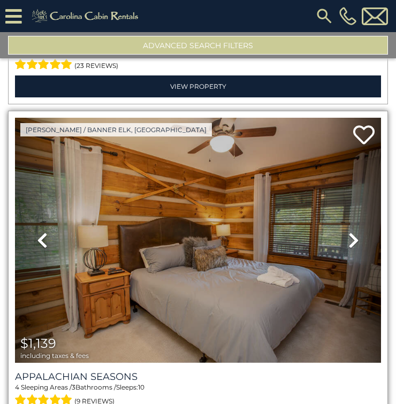
click at [352, 231] on icon at bounding box center [353, 239] width 11 height 17
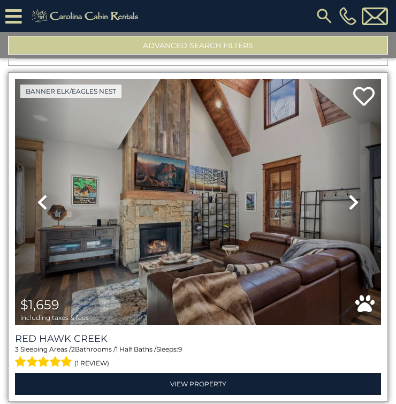
scroll to position [3396, 0]
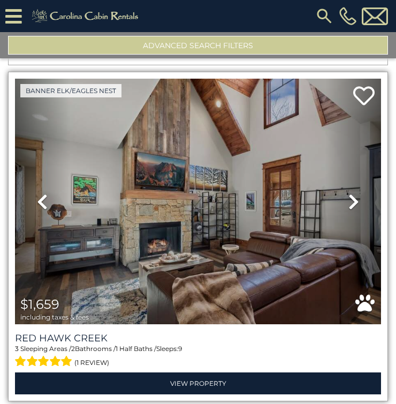
click at [351, 193] on icon at bounding box center [353, 201] width 11 height 17
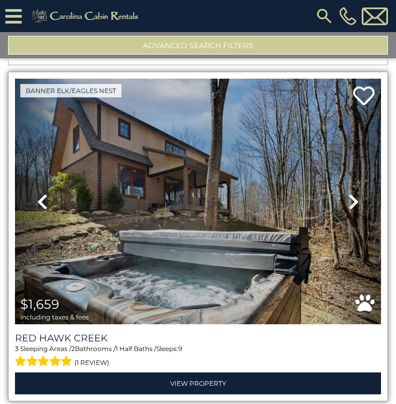
click at [351, 193] on icon at bounding box center [353, 201] width 11 height 17
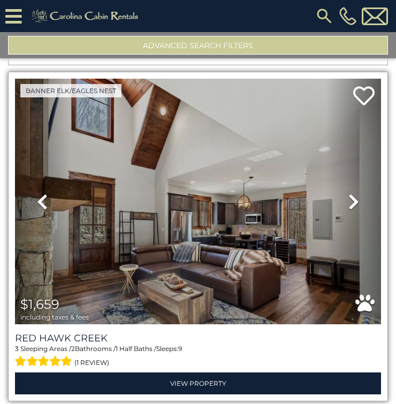
click at [351, 193] on icon at bounding box center [353, 201] width 11 height 17
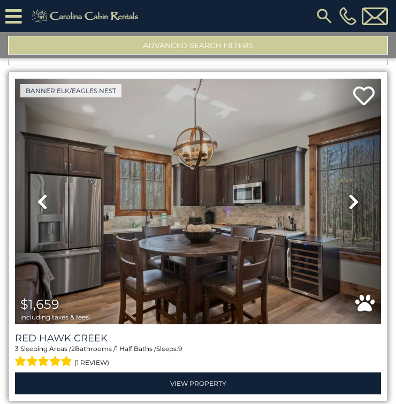
click at [351, 193] on icon at bounding box center [353, 201] width 11 height 17
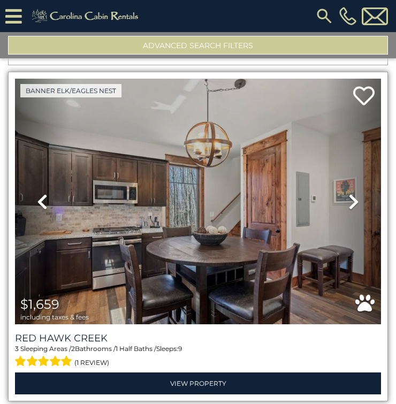
click at [351, 193] on icon at bounding box center [353, 201] width 11 height 17
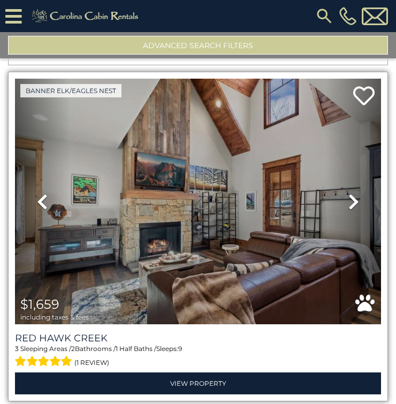
click at [351, 193] on icon at bounding box center [353, 201] width 11 height 17
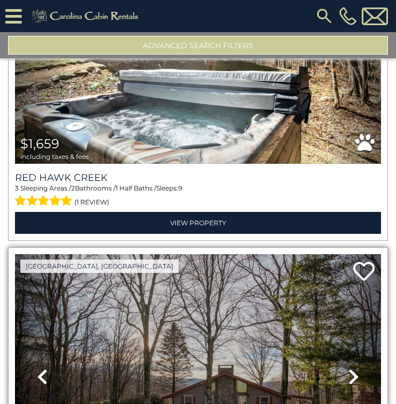
scroll to position [3717, 0]
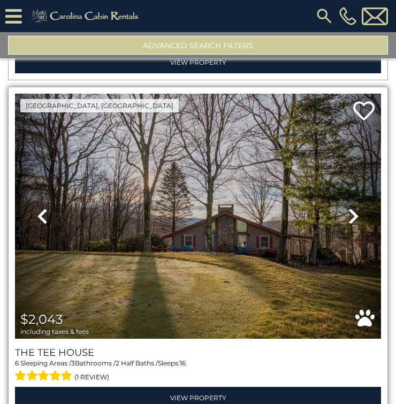
click at [349, 207] on icon at bounding box center [353, 215] width 11 height 17
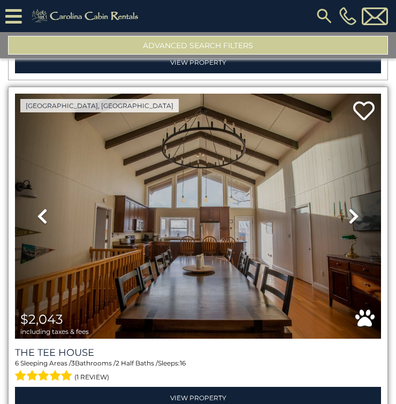
click at [349, 207] on icon at bounding box center [353, 215] width 11 height 17
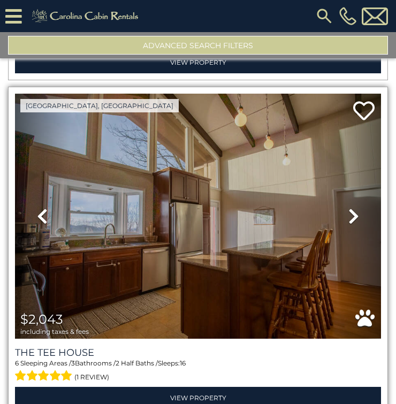
click at [349, 207] on icon at bounding box center [353, 215] width 11 height 17
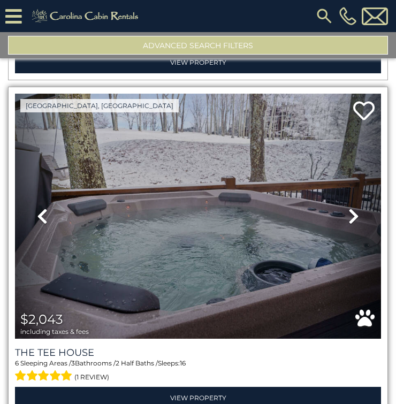
click at [349, 207] on icon at bounding box center [353, 215] width 11 height 17
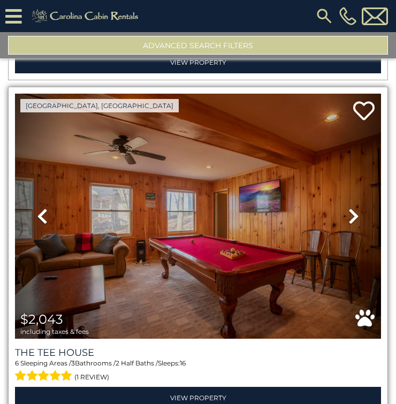
click at [349, 207] on icon at bounding box center [353, 215] width 11 height 17
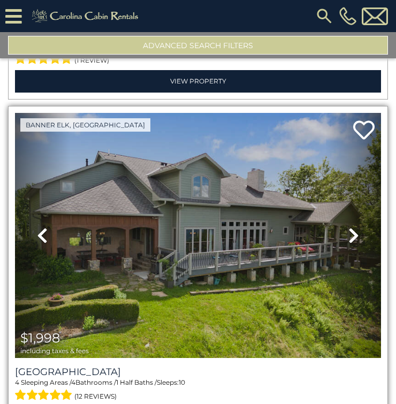
scroll to position [4037, 0]
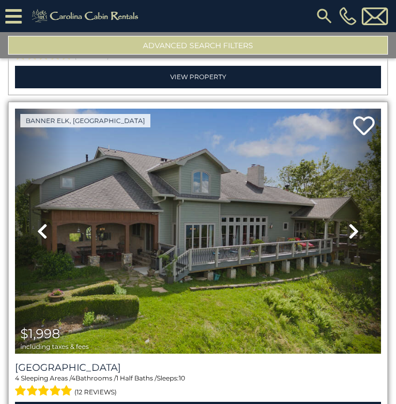
click at [350, 222] on icon at bounding box center [353, 230] width 11 height 17
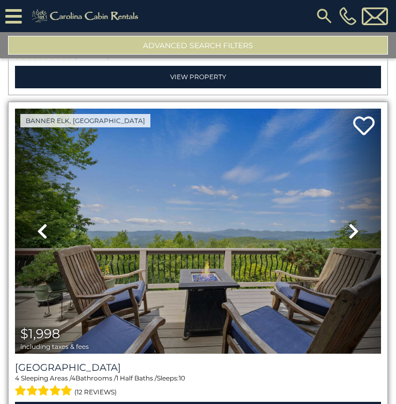
click at [350, 222] on icon at bounding box center [353, 230] width 11 height 17
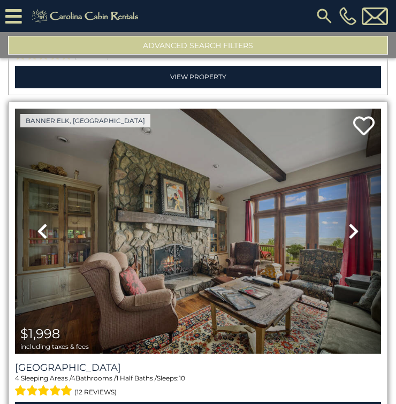
click at [349, 222] on icon at bounding box center [353, 230] width 11 height 17
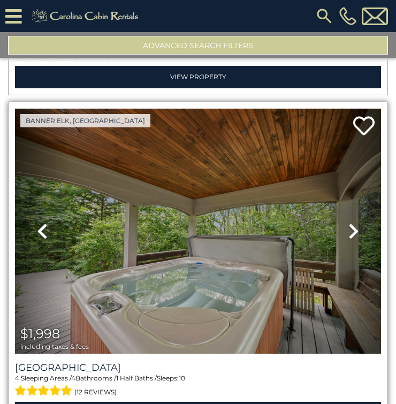
click at [349, 222] on icon at bounding box center [353, 230] width 11 height 17
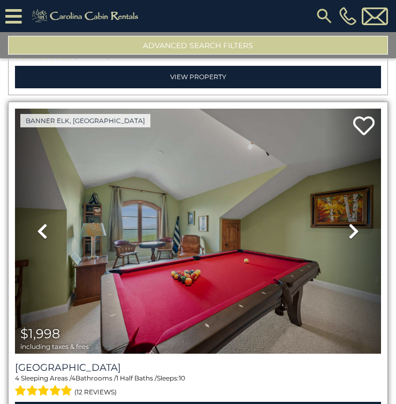
click at [349, 222] on icon at bounding box center [353, 230] width 11 height 17
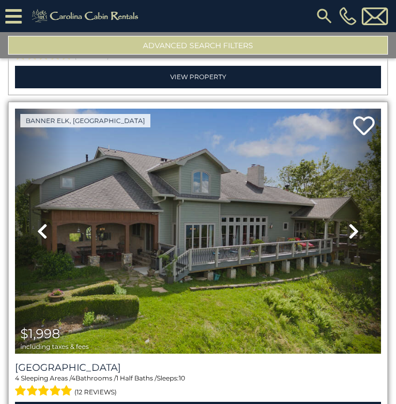
click at [348, 222] on icon at bounding box center [353, 230] width 11 height 17
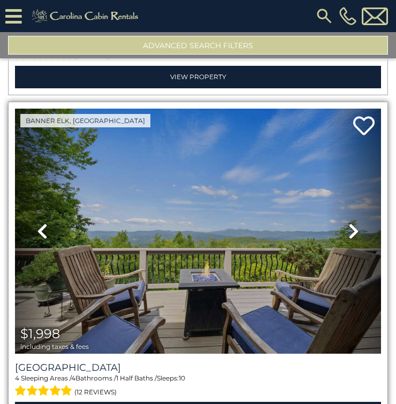
click at [348, 222] on icon at bounding box center [353, 230] width 11 height 17
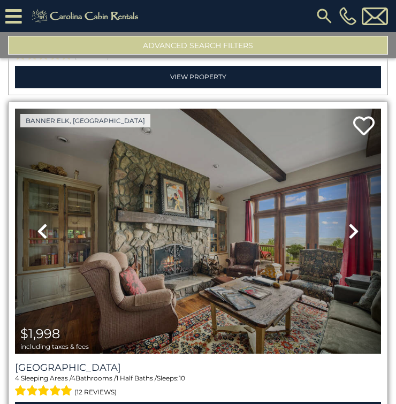
click at [348, 222] on icon at bounding box center [353, 230] width 11 height 17
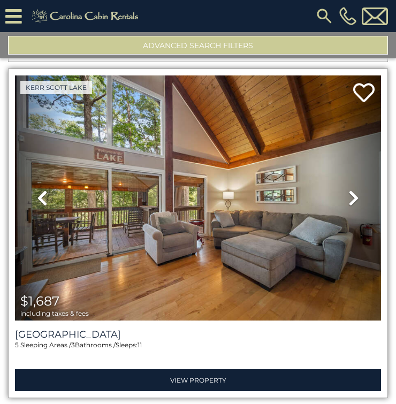
scroll to position [4412, 0]
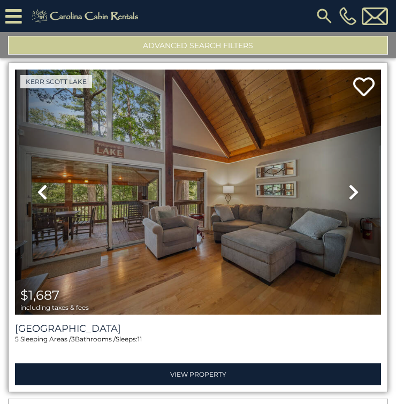
click at [348, 183] on icon at bounding box center [353, 191] width 11 height 17
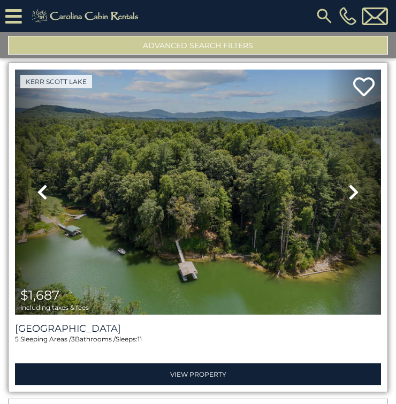
click at [351, 183] on icon at bounding box center [353, 191] width 11 height 17
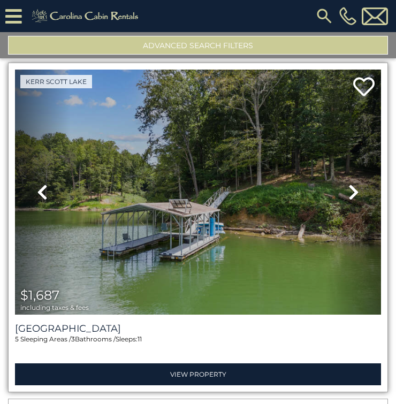
click at [351, 183] on icon at bounding box center [353, 191] width 11 height 17
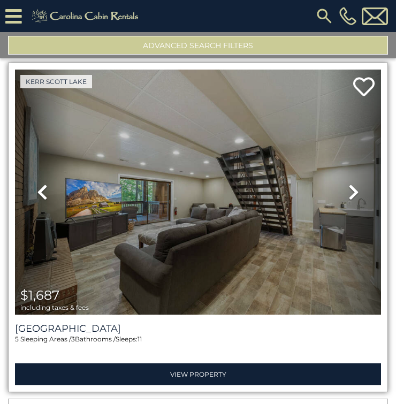
click at [348, 183] on icon at bounding box center [353, 191] width 11 height 17
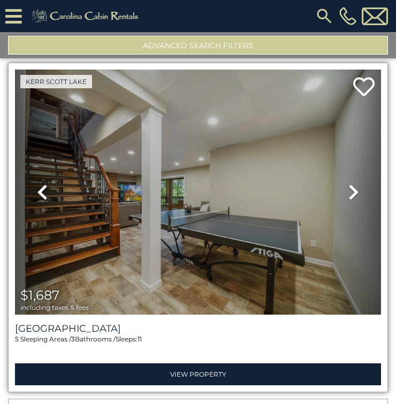
click at [348, 183] on icon at bounding box center [353, 191] width 11 height 17
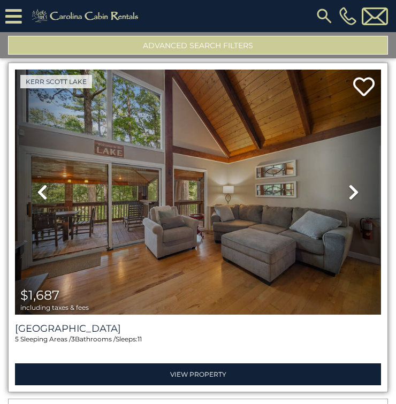
click at [348, 183] on icon at bounding box center [353, 191] width 11 height 17
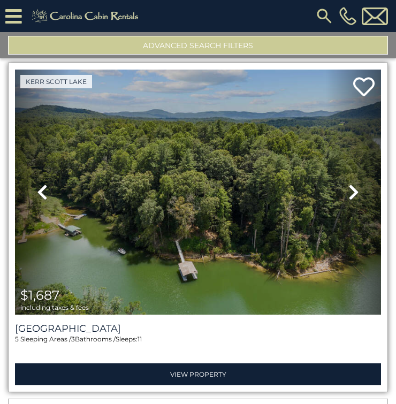
click at [354, 144] on link "Next" at bounding box center [353, 192] width 55 height 245
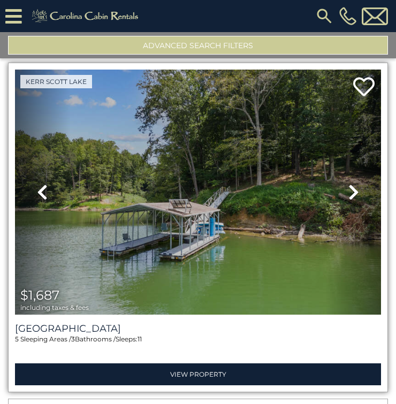
click at [349, 183] on icon at bounding box center [353, 191] width 11 height 17
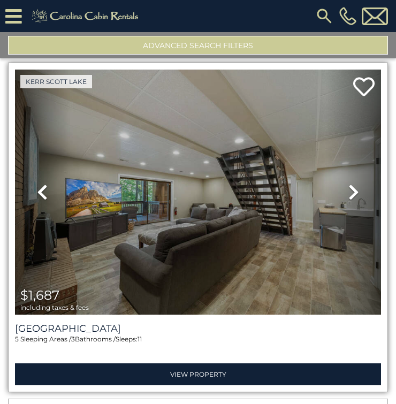
click at [350, 183] on icon at bounding box center [353, 191] width 11 height 17
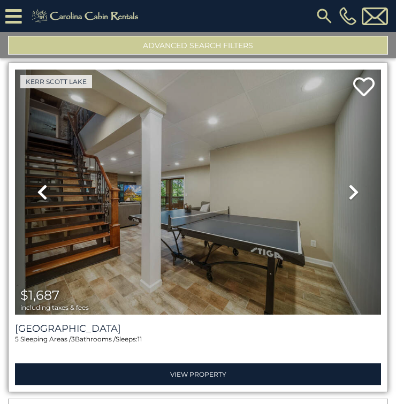
click at [350, 183] on icon at bounding box center [353, 191] width 11 height 17
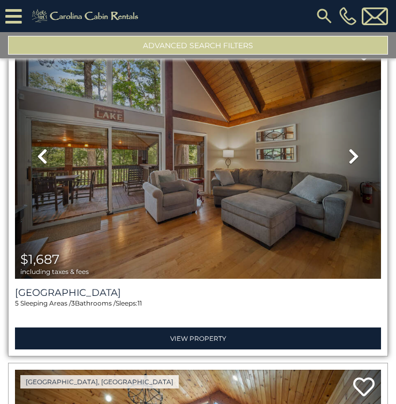
scroll to position [4333, 0]
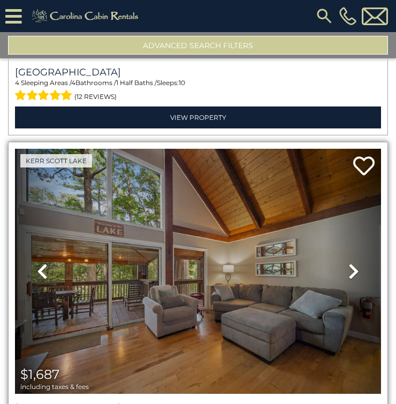
click at [348, 263] on icon at bounding box center [353, 271] width 11 height 17
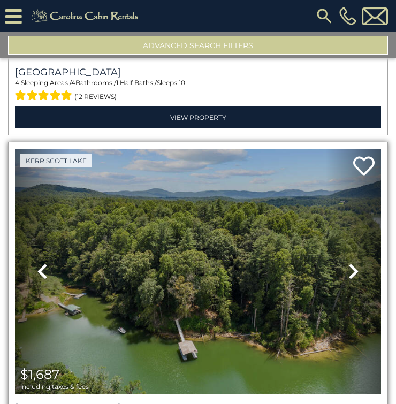
click at [350, 263] on icon at bounding box center [353, 271] width 11 height 17
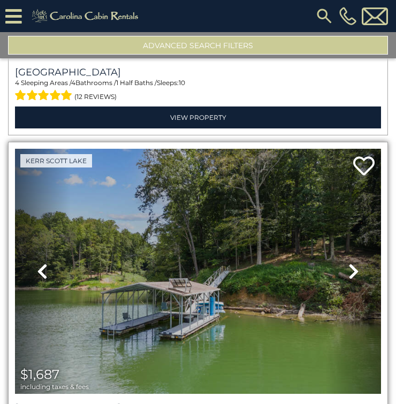
click at [348, 263] on icon at bounding box center [353, 271] width 11 height 17
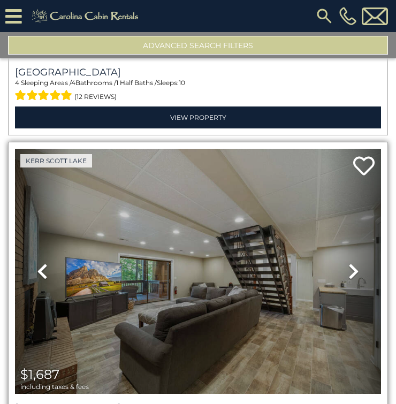
click at [353, 263] on icon at bounding box center [353, 271] width 11 height 17
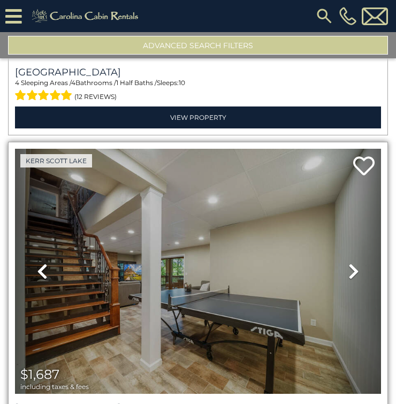
click at [351, 263] on icon at bounding box center [353, 271] width 11 height 17
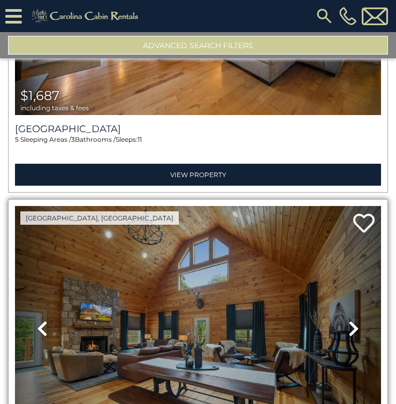
scroll to position [4707, 0]
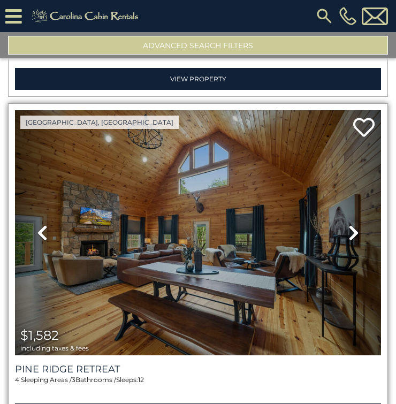
click at [349, 224] on icon at bounding box center [353, 232] width 11 height 17
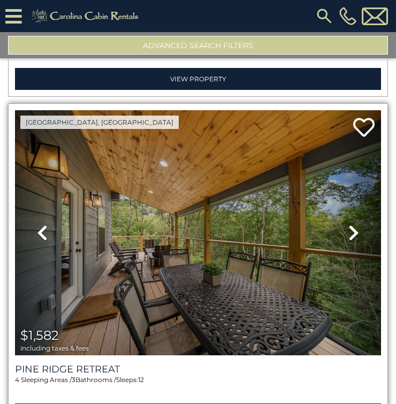
click at [348, 224] on icon at bounding box center [353, 232] width 11 height 17
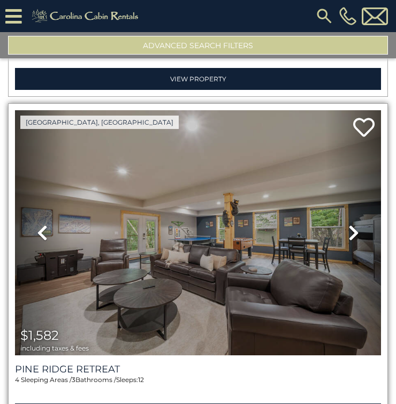
click at [348, 224] on icon at bounding box center [353, 232] width 11 height 17
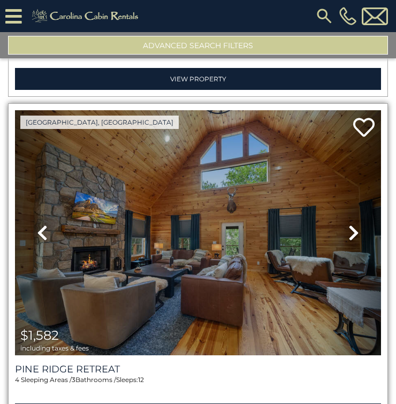
click at [348, 224] on icon at bounding box center [353, 232] width 11 height 17
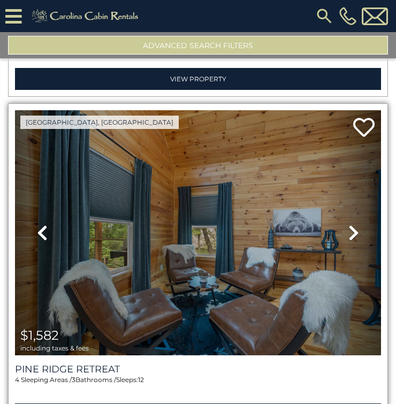
click at [348, 224] on icon at bounding box center [353, 232] width 11 height 17
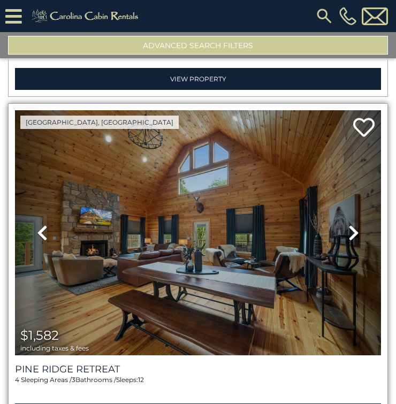
click at [348, 224] on icon at bounding box center [353, 232] width 11 height 17
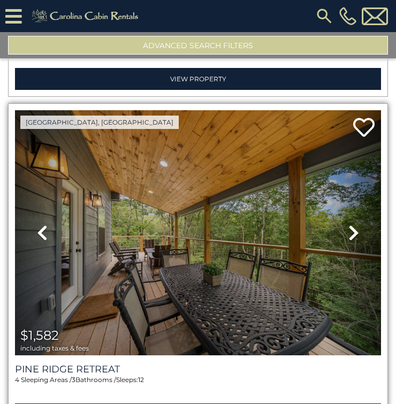
click at [348, 224] on icon at bounding box center [353, 232] width 11 height 17
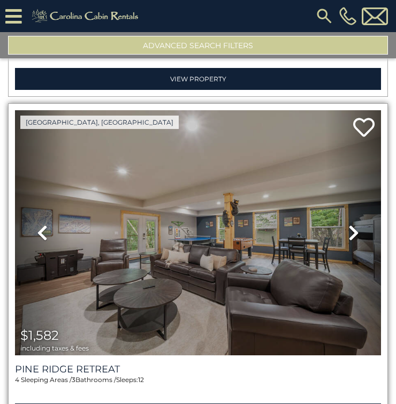
click at [348, 224] on icon at bounding box center [353, 232] width 11 height 17
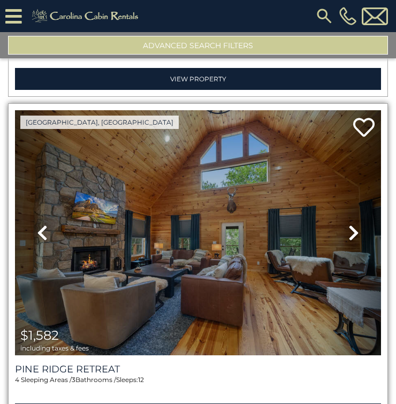
click at [348, 224] on icon at bounding box center [353, 232] width 11 height 17
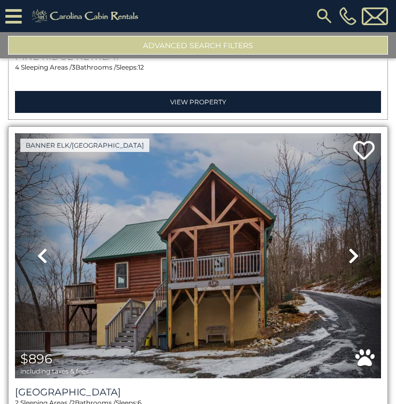
scroll to position [5028, 0]
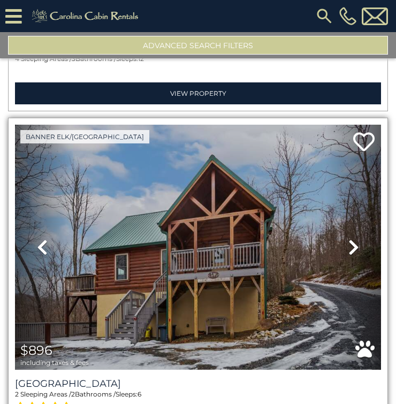
click at [352, 238] on icon at bounding box center [353, 246] width 11 height 17
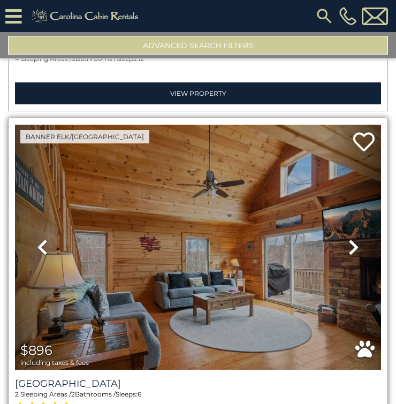
click at [352, 238] on icon at bounding box center [353, 246] width 11 height 17
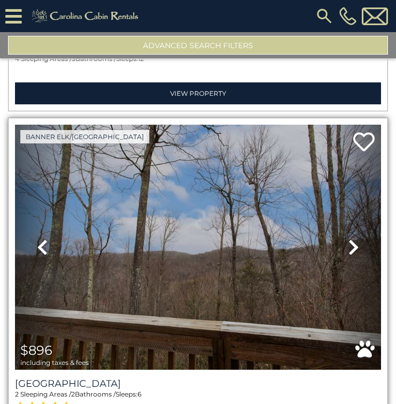
click at [348, 238] on icon at bounding box center [353, 246] width 11 height 17
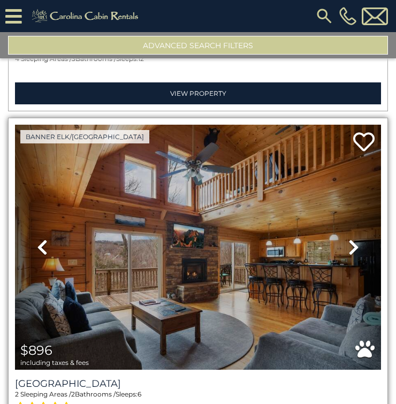
click at [348, 238] on icon at bounding box center [353, 246] width 11 height 17
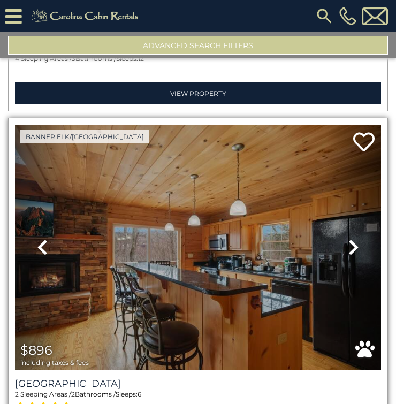
click at [350, 238] on icon at bounding box center [353, 246] width 11 height 17
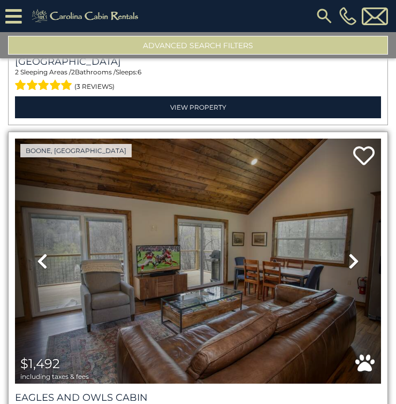
scroll to position [5348, 0]
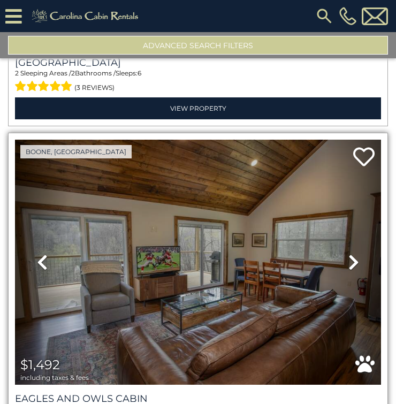
click at [352, 253] on icon at bounding box center [353, 261] width 11 height 17
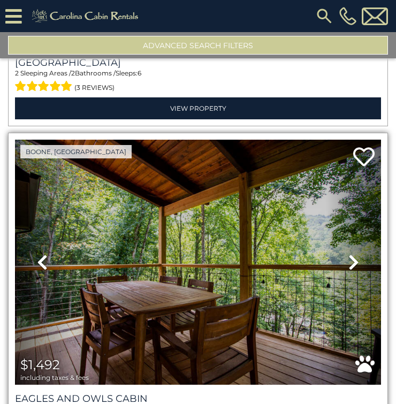
click at [352, 253] on icon at bounding box center [353, 261] width 11 height 17
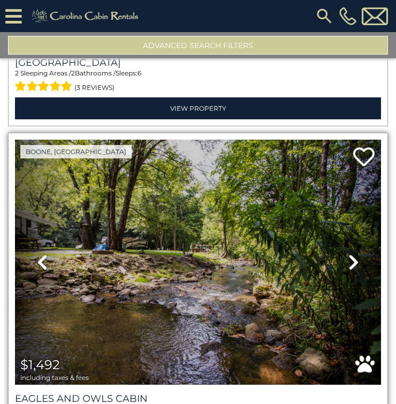
click at [352, 253] on icon at bounding box center [353, 261] width 11 height 17
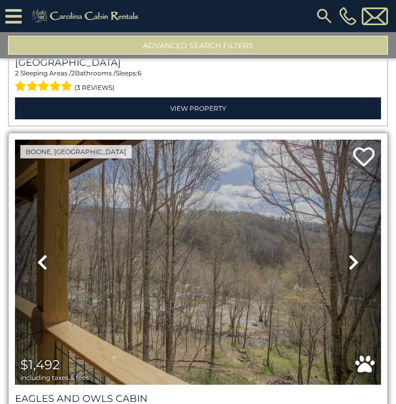
click at [352, 253] on icon at bounding box center [353, 261] width 11 height 17
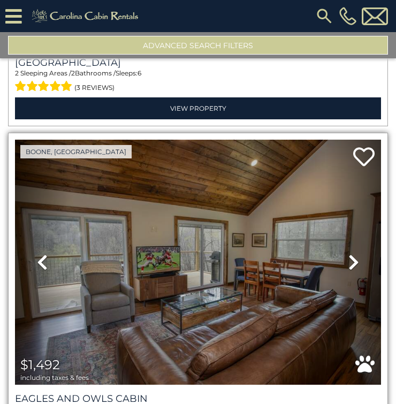
click at [352, 253] on icon at bounding box center [353, 261] width 11 height 17
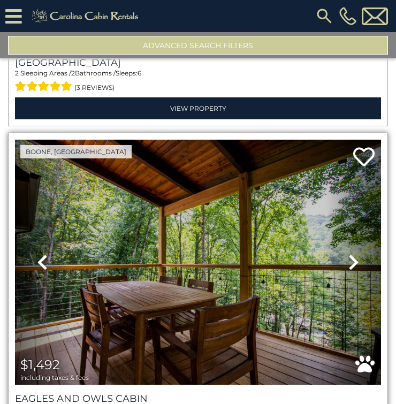
click at [352, 253] on icon at bounding box center [353, 261] width 11 height 17
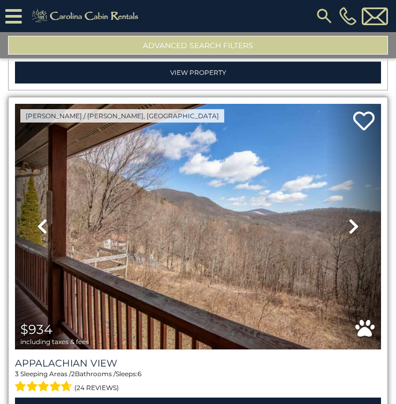
scroll to position [5723, 0]
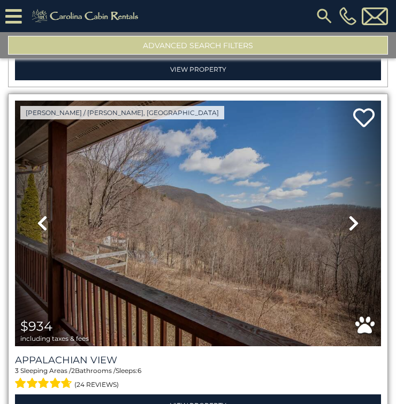
click at [351, 214] on icon at bounding box center [353, 222] width 11 height 17
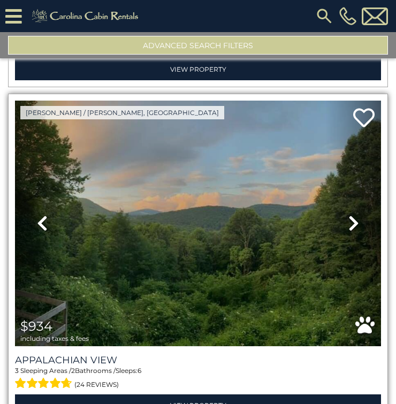
click at [351, 214] on icon at bounding box center [353, 222] width 11 height 17
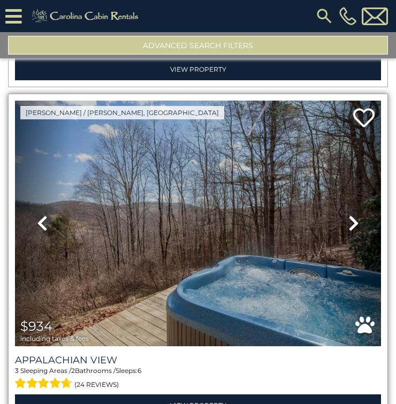
click at [351, 214] on icon at bounding box center [353, 222] width 11 height 17
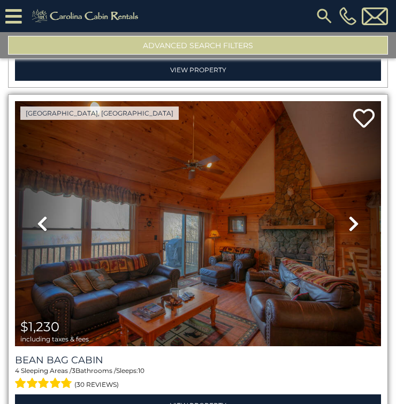
scroll to position [6043, 0]
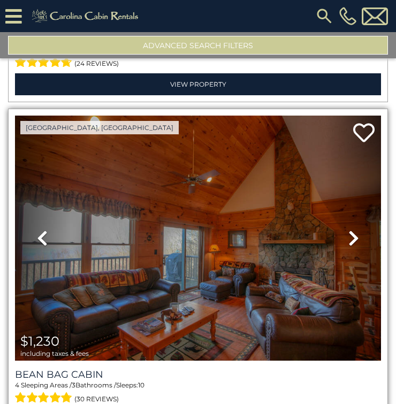
click at [352, 229] on icon at bounding box center [353, 237] width 11 height 17
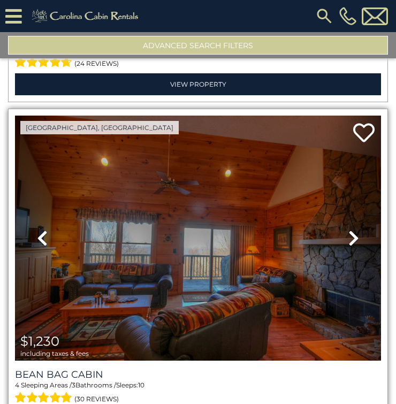
click at [352, 229] on icon at bounding box center [353, 237] width 11 height 17
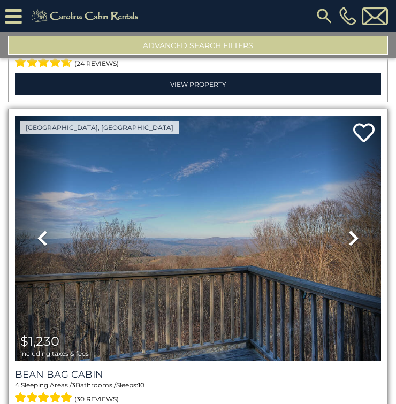
click at [352, 229] on icon at bounding box center [353, 237] width 11 height 17
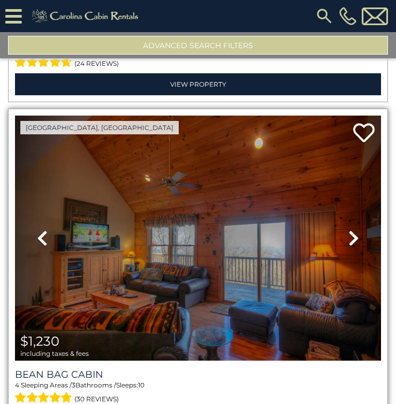
click at [352, 229] on icon at bounding box center [353, 237] width 11 height 17
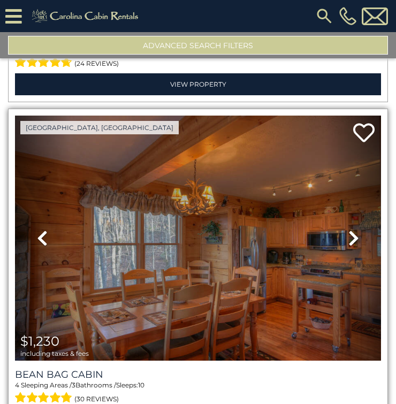
click at [352, 229] on icon at bounding box center [353, 237] width 11 height 17
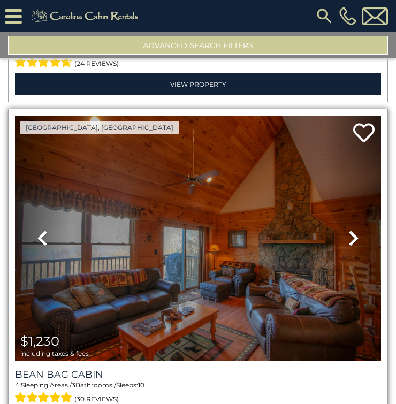
click at [352, 229] on icon at bounding box center [353, 237] width 11 height 17
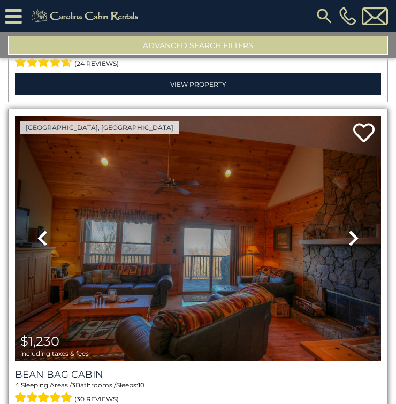
click at [352, 229] on icon at bounding box center [353, 237] width 11 height 17
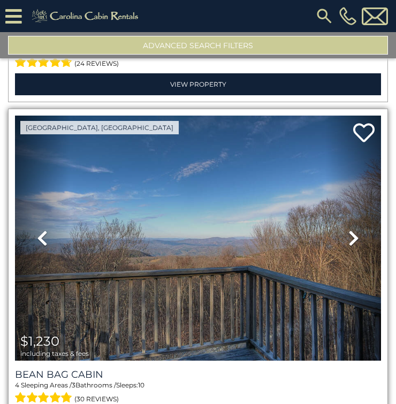
click at [352, 229] on icon at bounding box center [353, 237] width 11 height 17
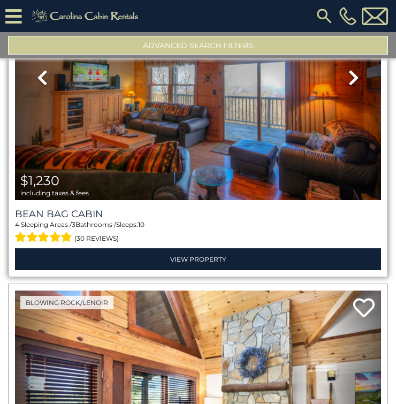
scroll to position [6364, 0]
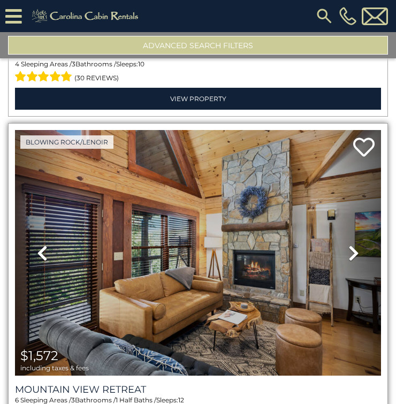
click at [348, 244] on icon at bounding box center [353, 252] width 11 height 17
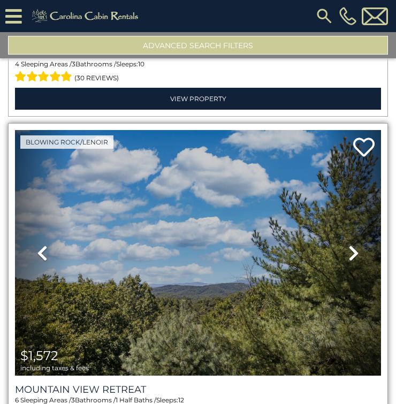
drag, startPoint x: 352, startPoint y: 182, endPoint x: 293, endPoint y: 226, distance: 74.1
click at [352, 244] on icon at bounding box center [353, 252] width 11 height 17
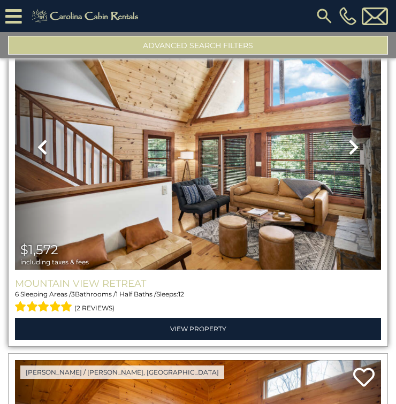
scroll to position [6418, 0]
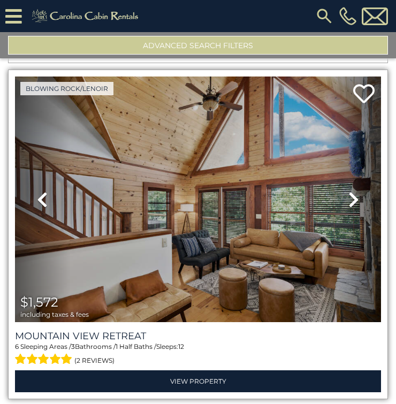
click at [348, 191] on icon at bounding box center [353, 199] width 11 height 17
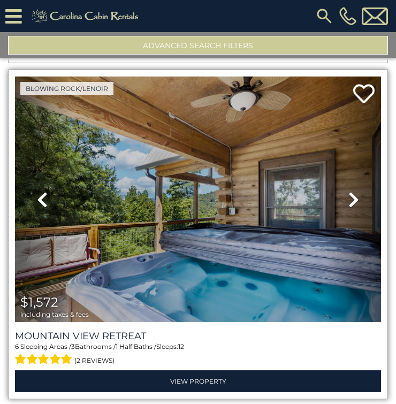
click at [348, 191] on icon at bounding box center [353, 199] width 11 height 17
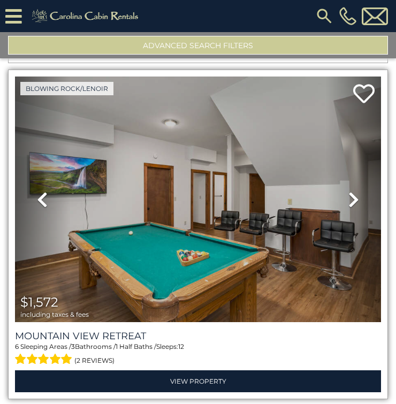
click at [348, 191] on icon at bounding box center [353, 199] width 11 height 17
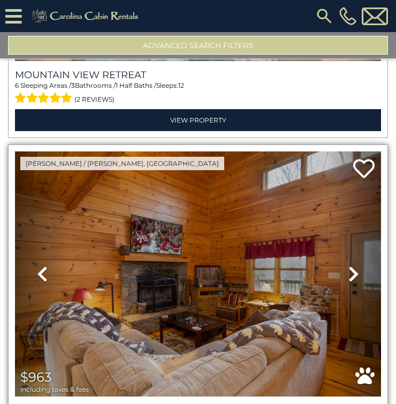
scroll to position [6659, 0]
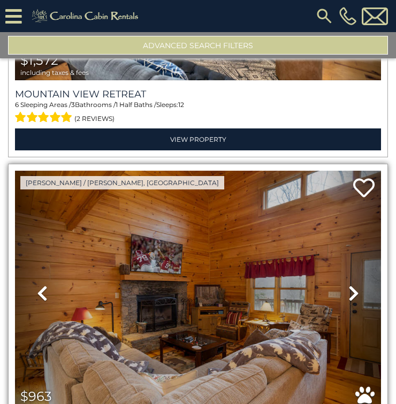
click at [348, 284] on icon at bounding box center [353, 292] width 11 height 17
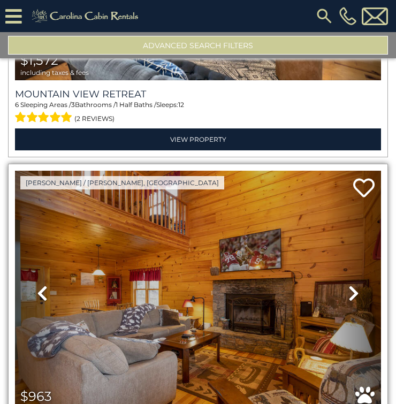
click at [349, 284] on icon at bounding box center [353, 292] width 11 height 17
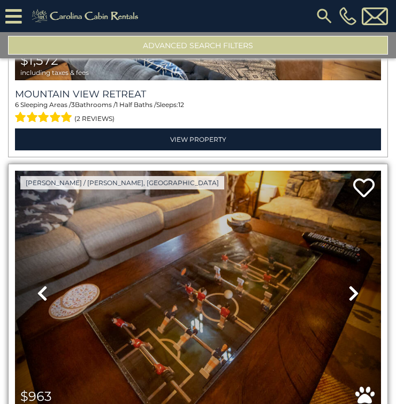
click at [349, 284] on icon at bounding box center [353, 292] width 11 height 17
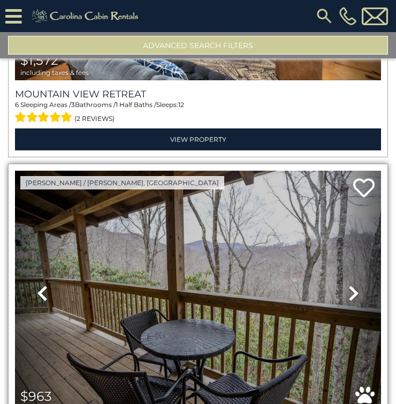
click at [43, 284] on icon at bounding box center [42, 292] width 11 height 17
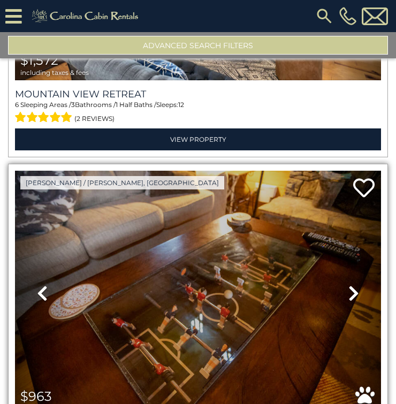
click at [348, 284] on icon at bounding box center [353, 292] width 11 height 17
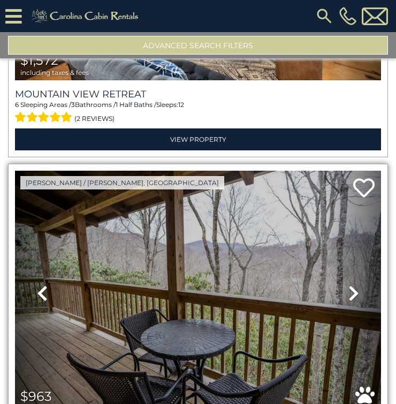
click at [348, 284] on icon at bounding box center [353, 292] width 11 height 17
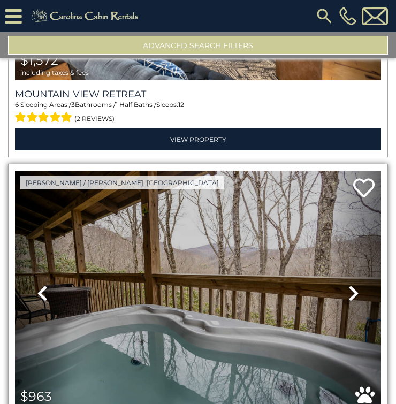
click at [349, 284] on icon at bounding box center [353, 292] width 11 height 17
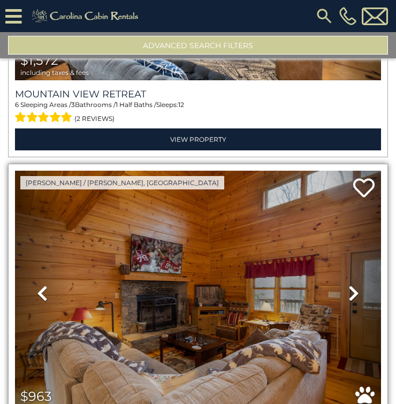
click at [352, 284] on icon at bounding box center [353, 292] width 11 height 17
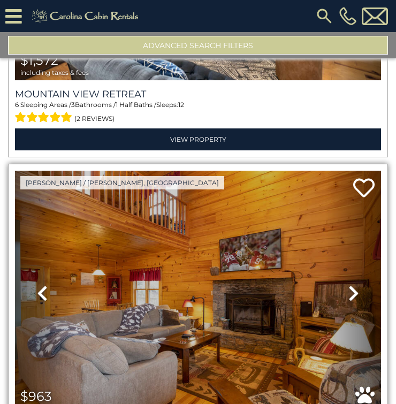
click at [348, 284] on icon at bounding box center [353, 292] width 11 height 17
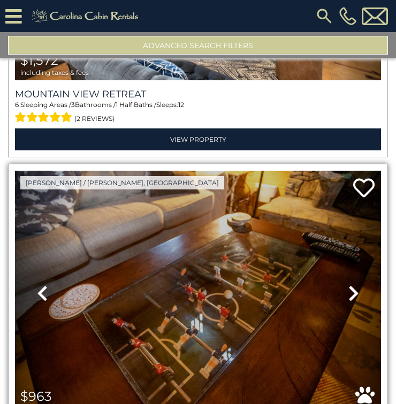
click at [352, 284] on icon at bounding box center [353, 292] width 11 height 17
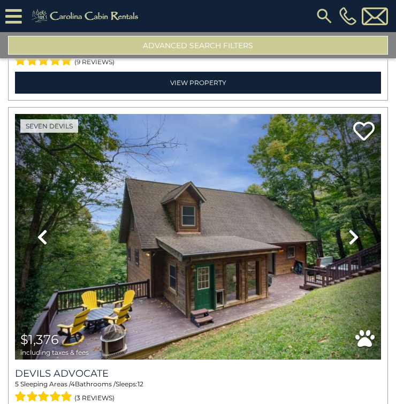
scroll to position [7034, 0]
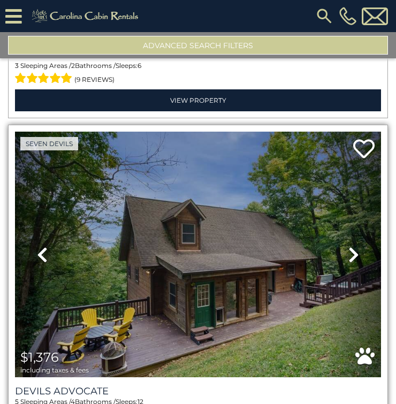
click at [353, 246] on icon at bounding box center [353, 254] width 11 height 17
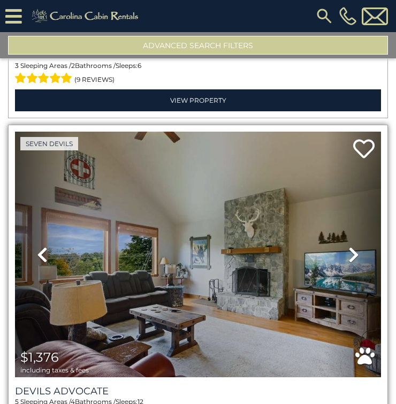
click at [350, 246] on icon at bounding box center [353, 254] width 11 height 17
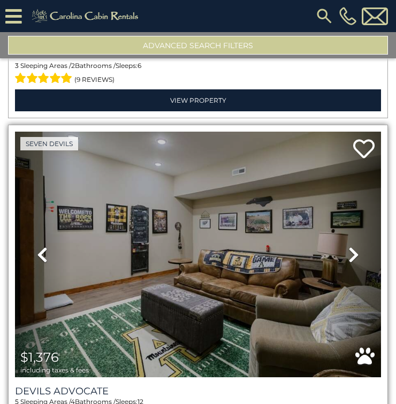
click at [350, 246] on icon at bounding box center [353, 254] width 11 height 17
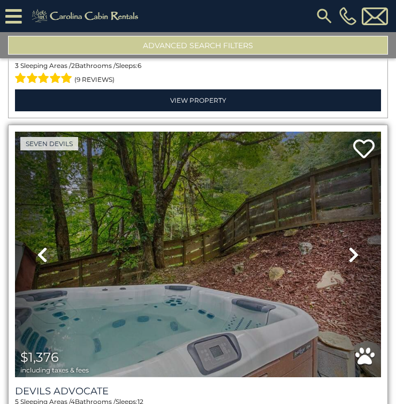
click at [350, 246] on icon at bounding box center [353, 254] width 11 height 17
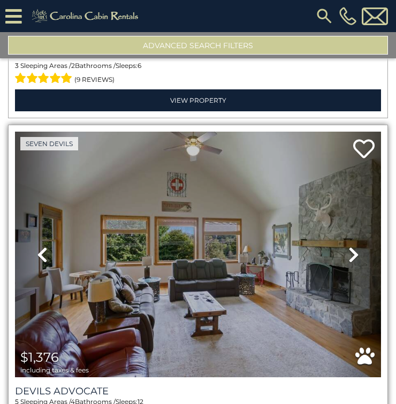
click at [350, 246] on icon at bounding box center [353, 254] width 11 height 17
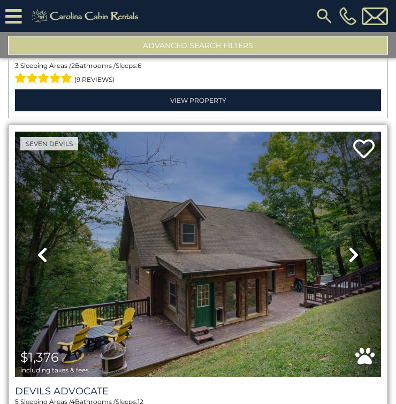
click at [350, 246] on icon at bounding box center [353, 254] width 11 height 17
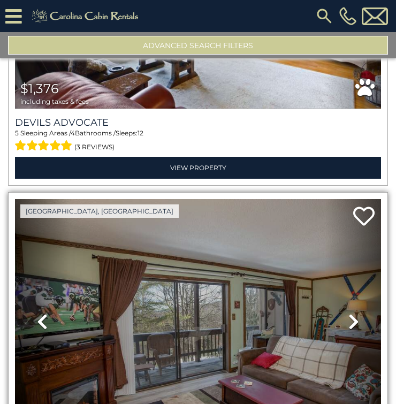
scroll to position [7354, 0]
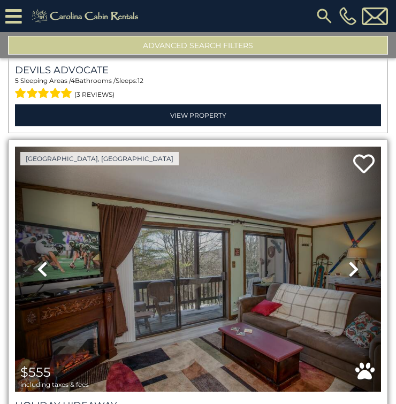
click at [352, 260] on icon at bounding box center [353, 268] width 11 height 17
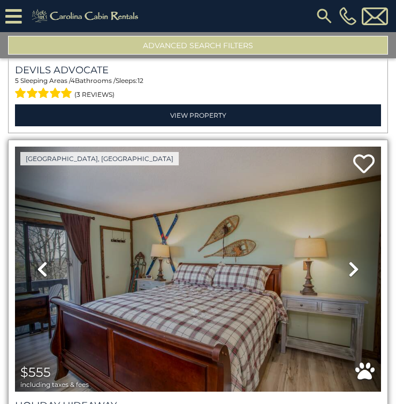
click at [352, 260] on icon at bounding box center [353, 268] width 11 height 17
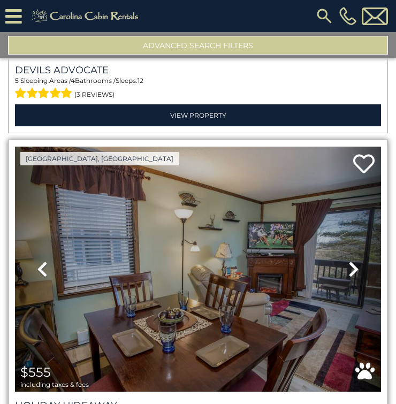
click at [352, 260] on icon at bounding box center [353, 268] width 11 height 17
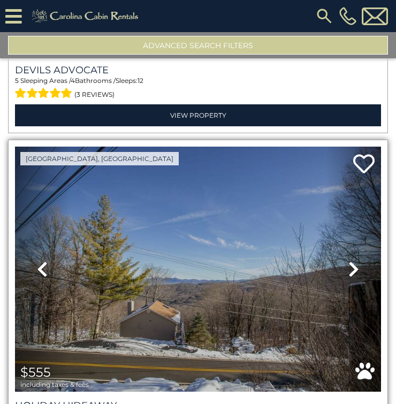
click at [348, 260] on icon at bounding box center [353, 268] width 11 height 17
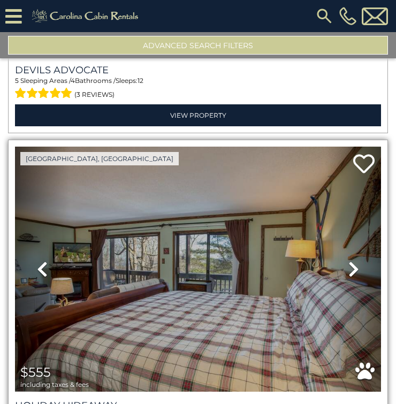
click at [348, 260] on icon at bounding box center [353, 268] width 11 height 17
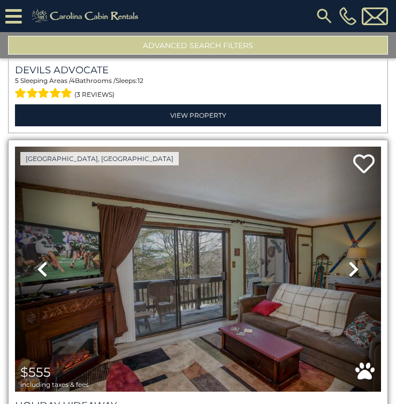
click at [348, 260] on icon at bounding box center [353, 268] width 11 height 17
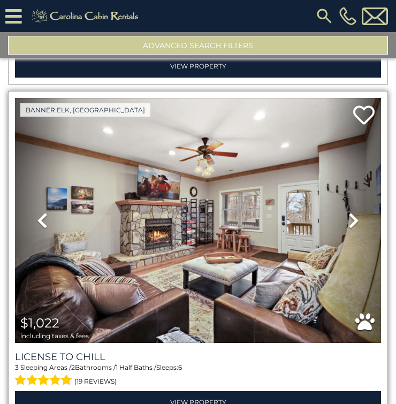
scroll to position [7675, 0]
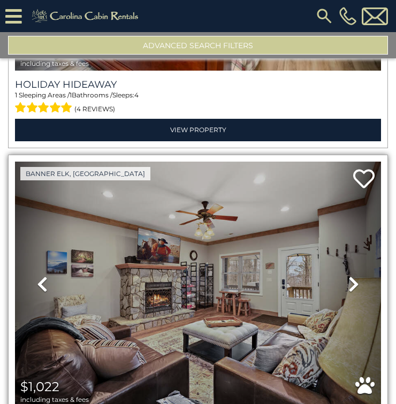
click at [348, 275] on icon at bounding box center [353, 283] width 11 height 17
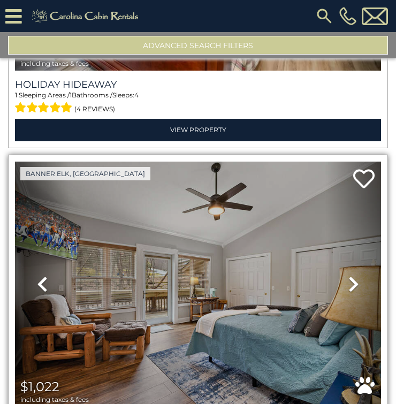
click at [348, 275] on icon at bounding box center [353, 283] width 11 height 17
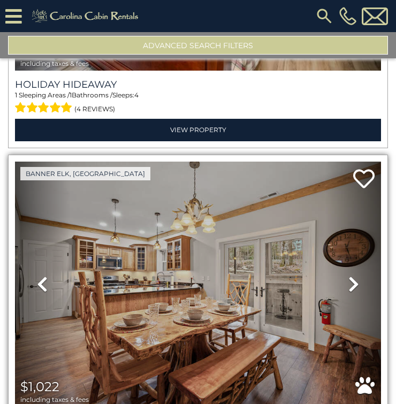
click at [348, 275] on icon at bounding box center [353, 283] width 11 height 17
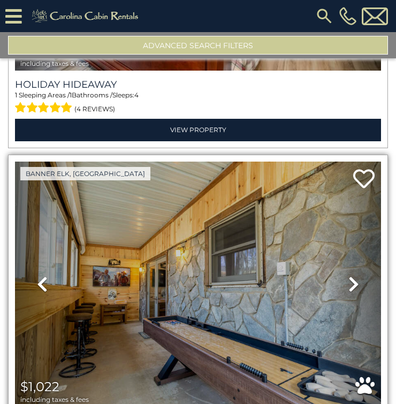
click at [348, 275] on icon at bounding box center [353, 283] width 11 height 17
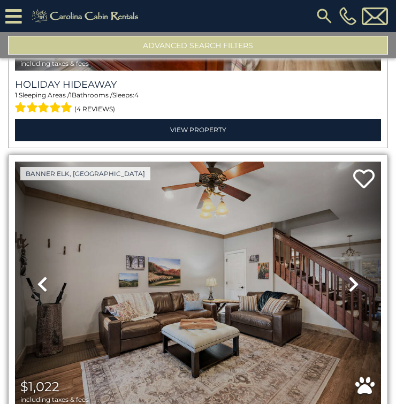
click at [348, 275] on icon at bounding box center [353, 283] width 11 height 17
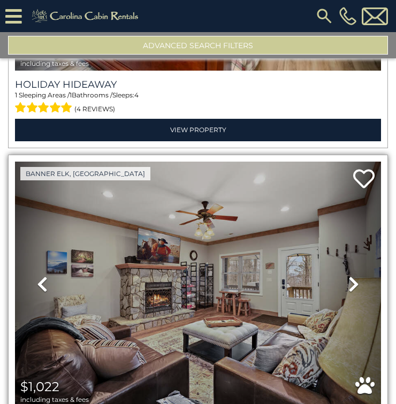
click at [348, 275] on icon at bounding box center [353, 283] width 11 height 17
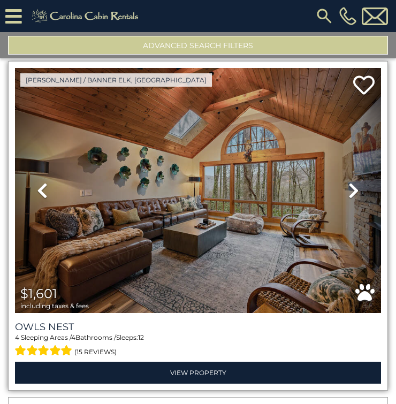
scroll to position [8103, 0]
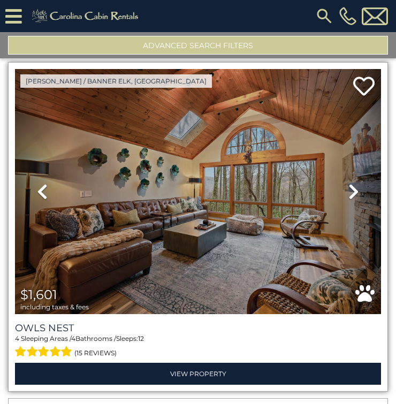
click at [348, 183] on icon at bounding box center [353, 191] width 11 height 17
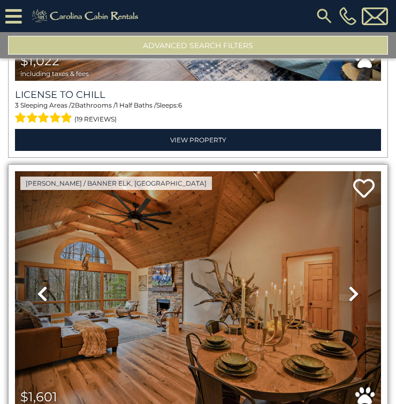
scroll to position [7996, 0]
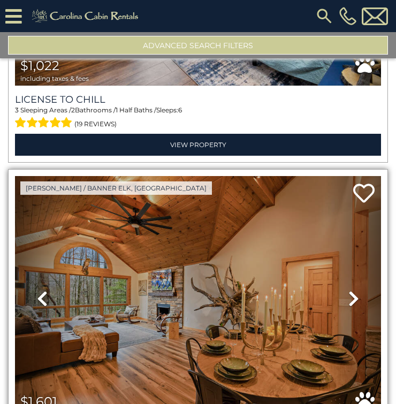
click at [349, 290] on icon at bounding box center [353, 298] width 11 height 17
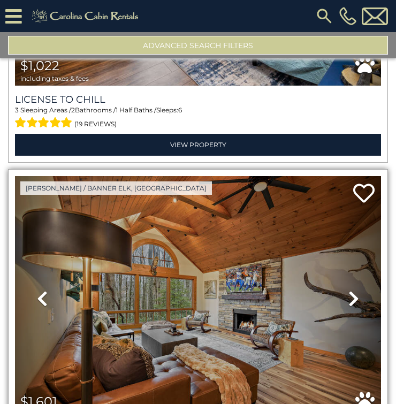
click at [349, 290] on icon at bounding box center [353, 298] width 11 height 17
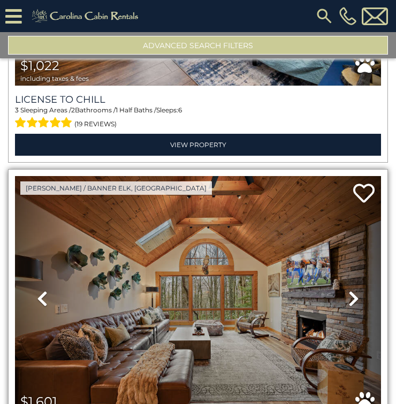
click at [349, 290] on icon at bounding box center [353, 298] width 11 height 17
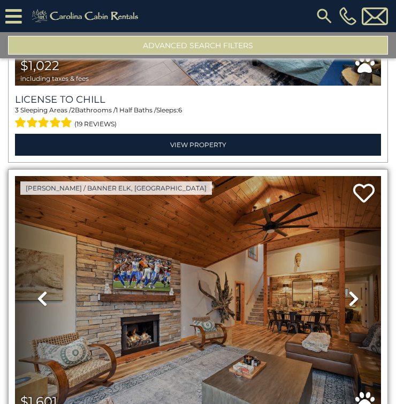
click at [349, 290] on icon at bounding box center [353, 298] width 11 height 17
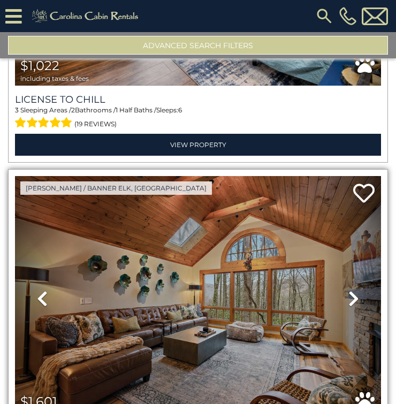
click at [349, 290] on icon at bounding box center [353, 298] width 11 height 17
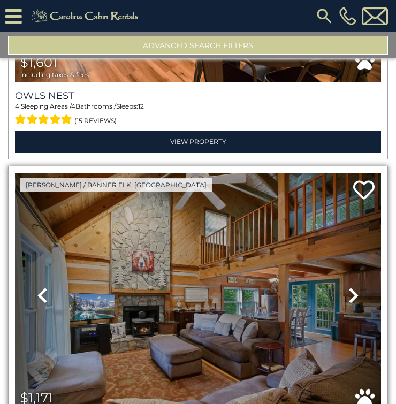
scroll to position [8317, 0]
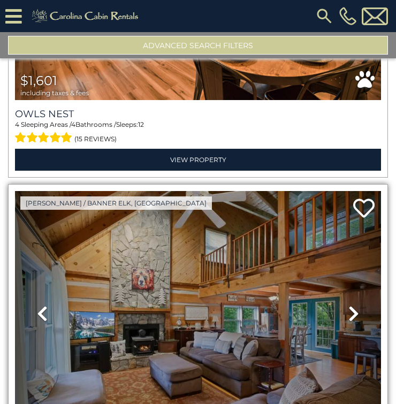
click at [348, 305] on icon at bounding box center [353, 313] width 11 height 17
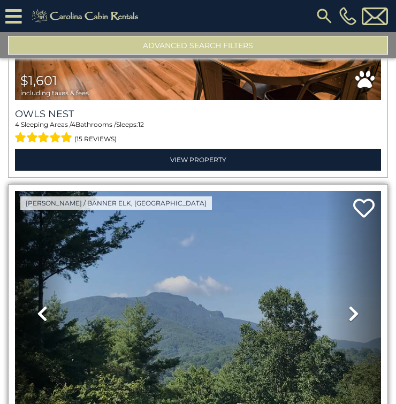
click at [348, 305] on icon at bounding box center [353, 313] width 11 height 17
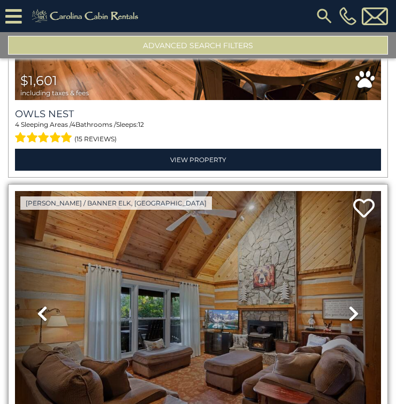
click at [348, 305] on icon at bounding box center [353, 313] width 11 height 17
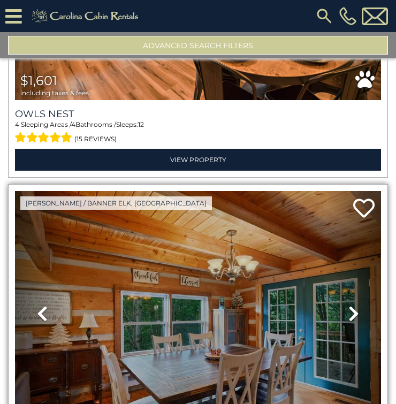
click at [348, 305] on icon at bounding box center [353, 313] width 11 height 17
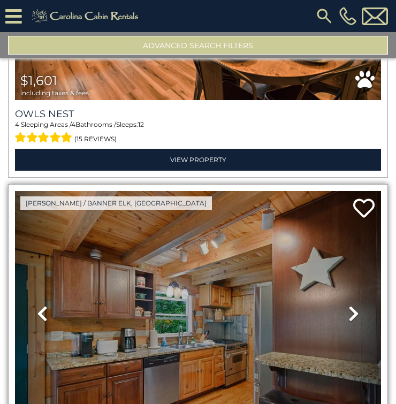
click at [43, 305] on icon at bounding box center [42, 313] width 11 height 17
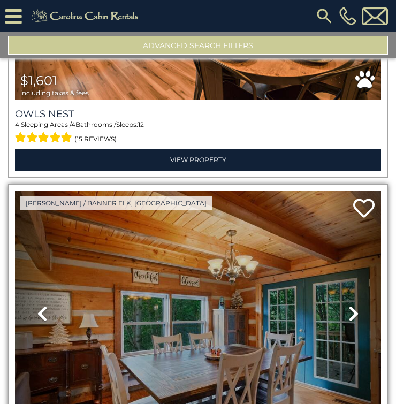
click at [350, 305] on icon at bounding box center [353, 313] width 11 height 17
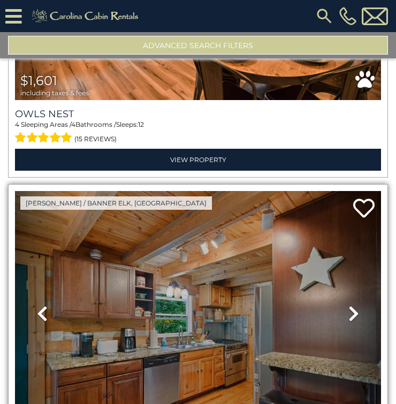
click at [350, 305] on icon at bounding box center [353, 313] width 11 height 17
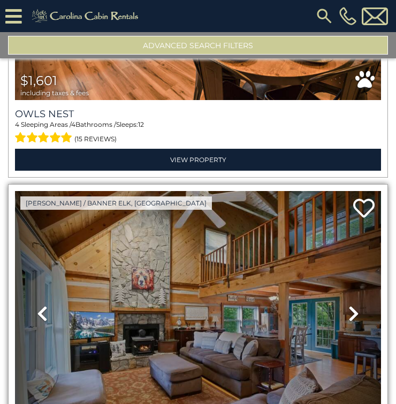
click at [350, 305] on icon at bounding box center [353, 313] width 11 height 17
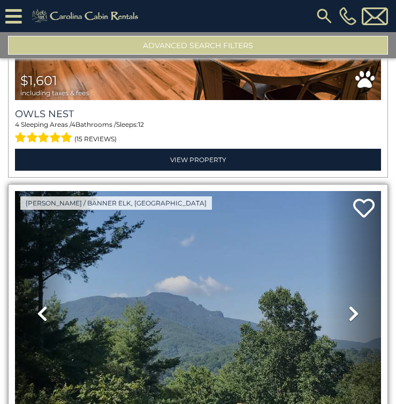
click at [350, 305] on icon at bounding box center [353, 313] width 11 height 17
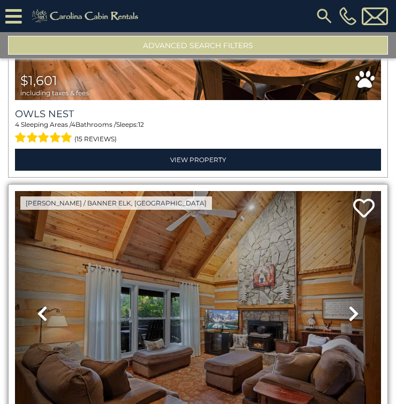
click at [350, 305] on icon at bounding box center [353, 313] width 11 height 17
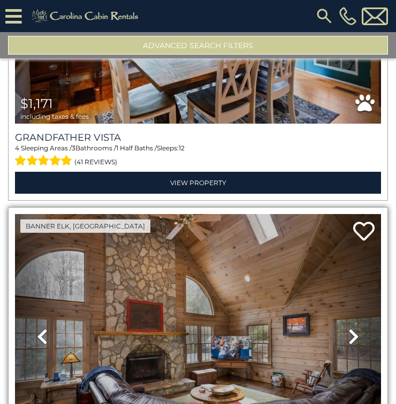
scroll to position [8691, 0]
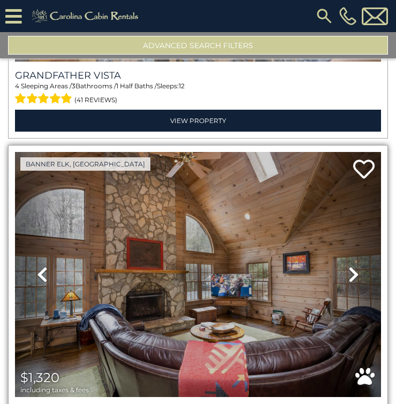
click at [352, 266] on icon at bounding box center [353, 274] width 11 height 17
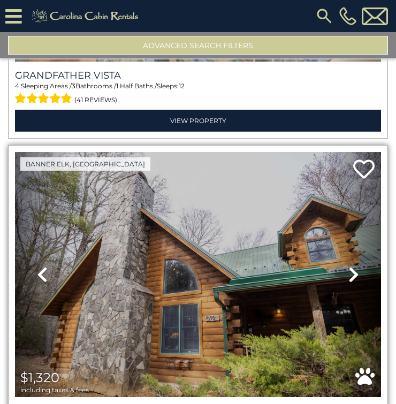
click at [348, 266] on icon at bounding box center [353, 274] width 11 height 17
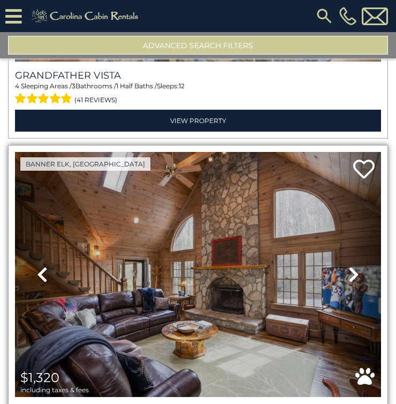
click at [348, 266] on icon at bounding box center [353, 274] width 11 height 17
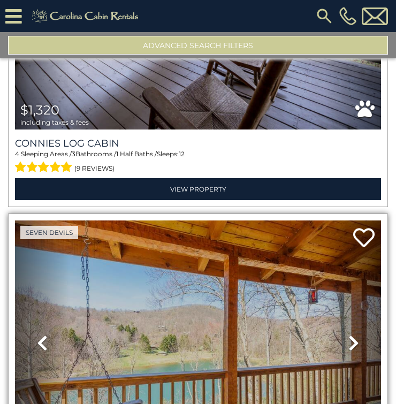
scroll to position [9012, 0]
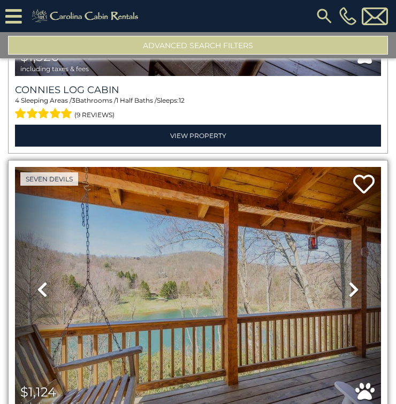
click at [348, 281] on icon at bounding box center [353, 289] width 11 height 17
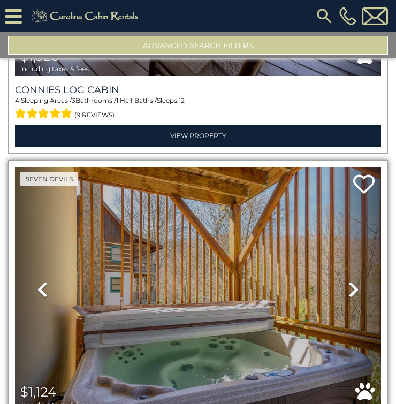
click at [348, 281] on icon at bounding box center [353, 289] width 11 height 17
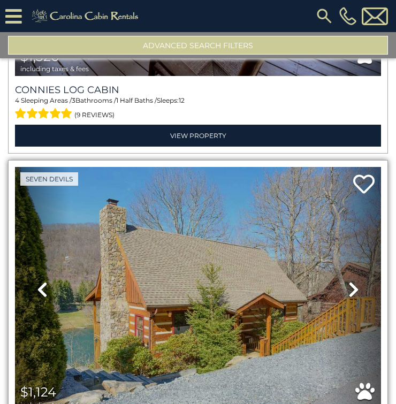
click at [350, 281] on icon at bounding box center [353, 289] width 11 height 17
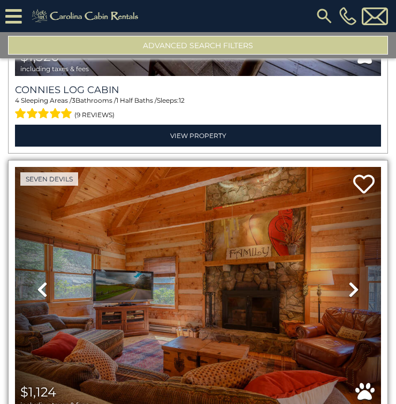
click at [350, 281] on icon at bounding box center [353, 289] width 11 height 17
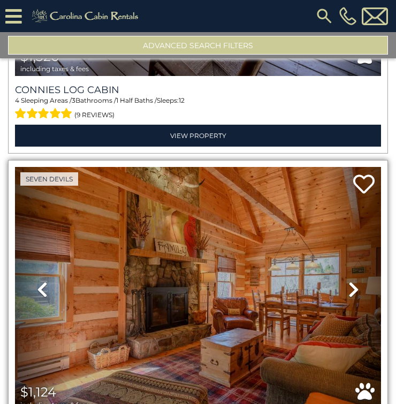
click at [350, 281] on icon at bounding box center [353, 289] width 11 height 17
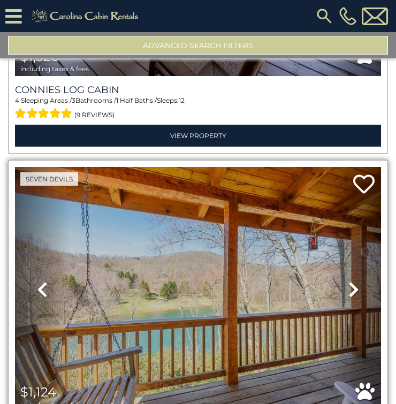
click at [350, 281] on icon at bounding box center [353, 289] width 11 height 17
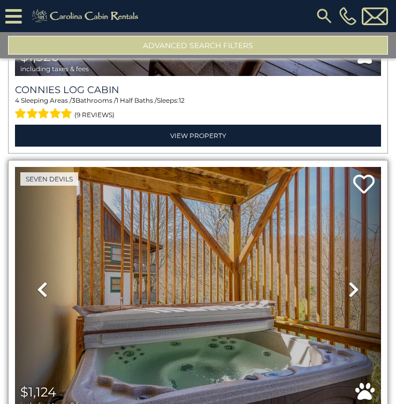
click at [350, 281] on icon at bounding box center [353, 289] width 11 height 17
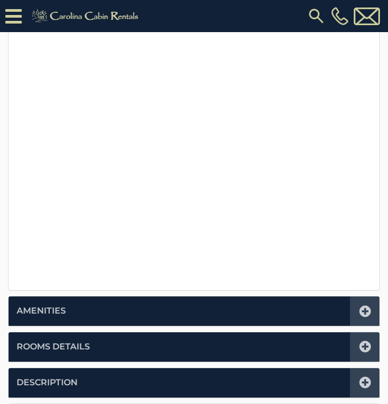
scroll to position [374, 0]
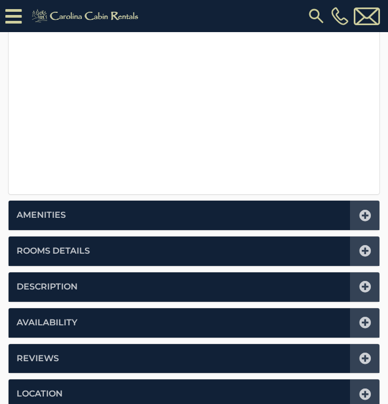
click at [356, 217] on div at bounding box center [364, 214] width 29 height 29
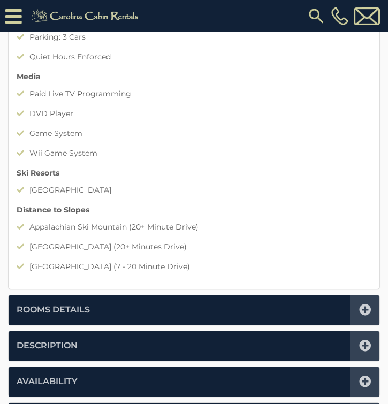
scroll to position [1064, 0]
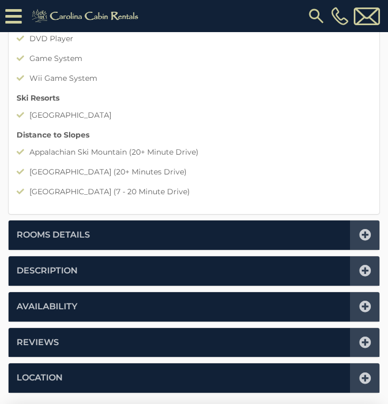
click at [366, 241] on div at bounding box center [364, 234] width 29 height 29
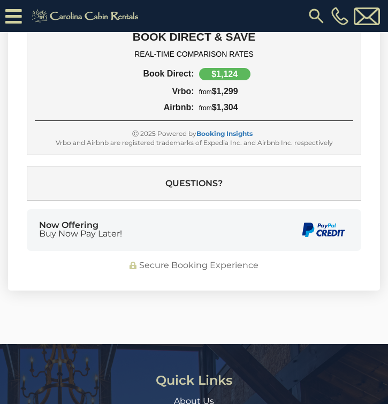
scroll to position [263, 0]
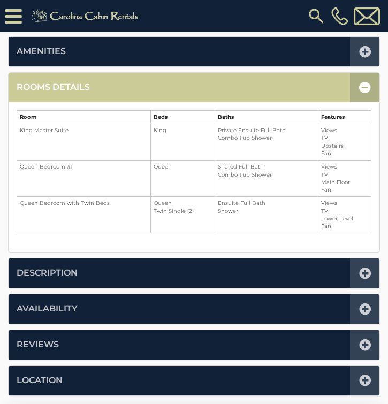
click at [345, 282] on li "Description" at bounding box center [194, 272] width 370 height 29
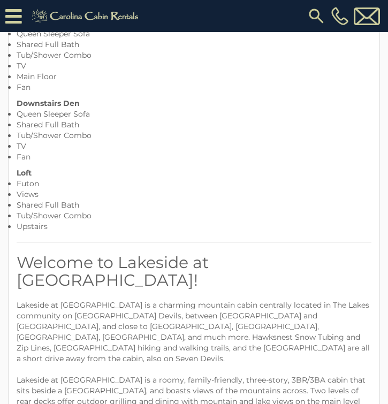
scroll to position [423, 0]
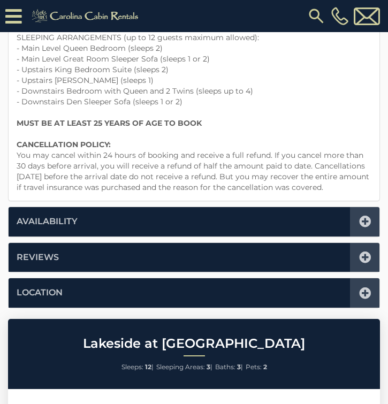
click at [241, 207] on li "Availability" at bounding box center [194, 221] width 370 height 29
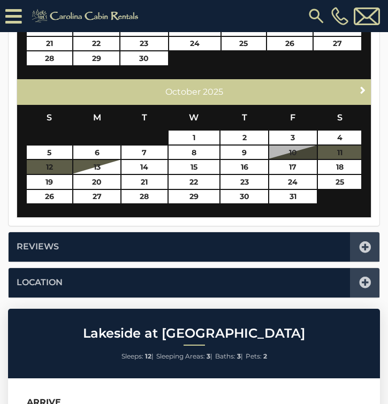
scroll to position [637, 0]
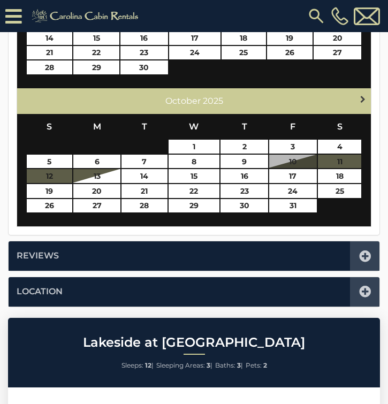
click at [364, 101] on span "Next" at bounding box center [362, 99] width 9 height 9
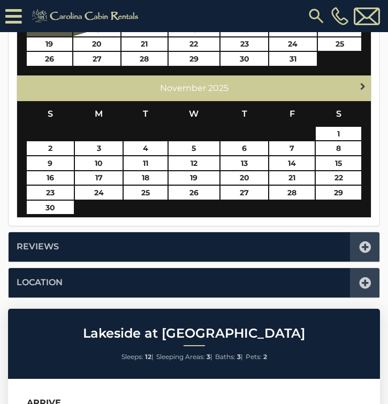
click at [366, 88] on span "Next" at bounding box center [362, 86] width 9 height 9
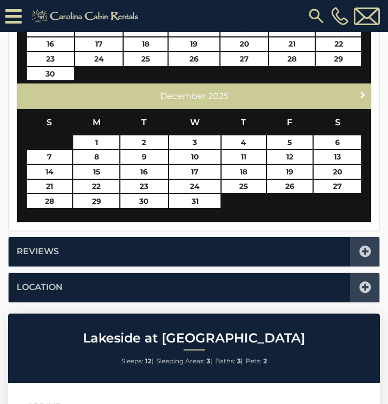
click at [366, 88] on link "Next" at bounding box center [362, 94] width 13 height 13
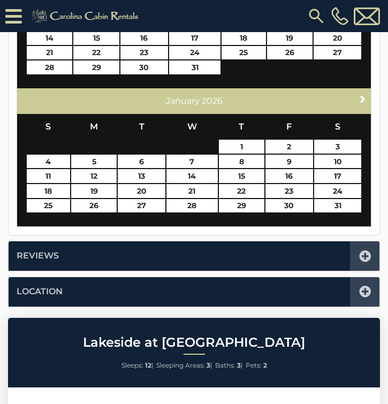
click at [366, 88] on div "Next January 2026" at bounding box center [193, 101] width 353 height 26
click at [361, 101] on span "Next" at bounding box center [362, 99] width 9 height 9
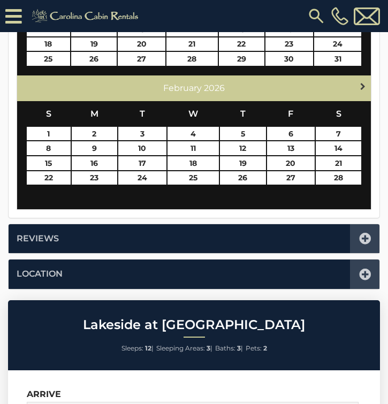
click at [362, 89] on span "Next" at bounding box center [362, 86] width 9 height 9
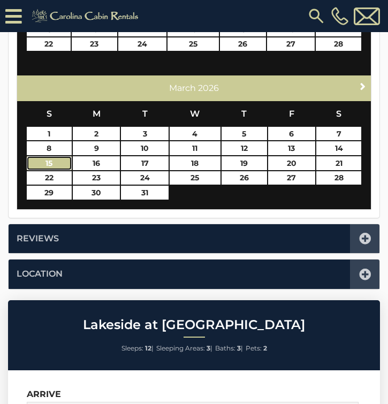
click at [51, 161] on link "15" at bounding box center [49, 163] width 45 height 14
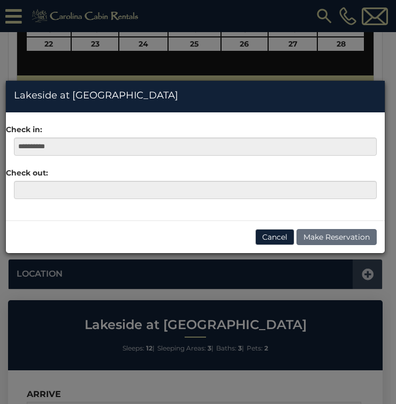
click at [387, 84] on div "**********" at bounding box center [198, 202] width 396 height 404
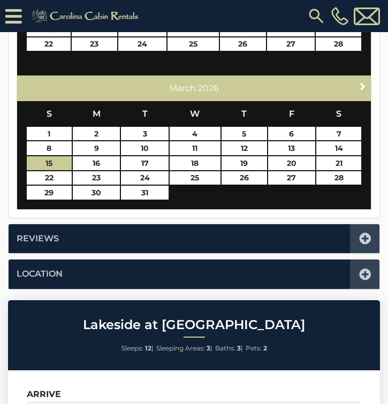
scroll to position [583, 0]
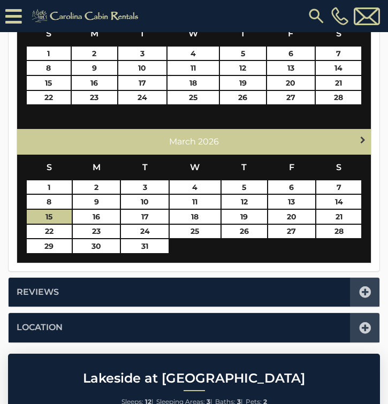
click at [362, 140] on span "Next" at bounding box center [362, 139] width 9 height 9
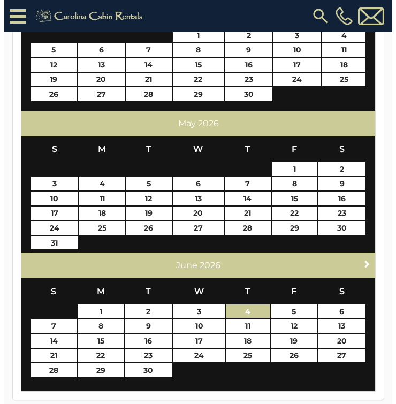
scroll to position [530, 0]
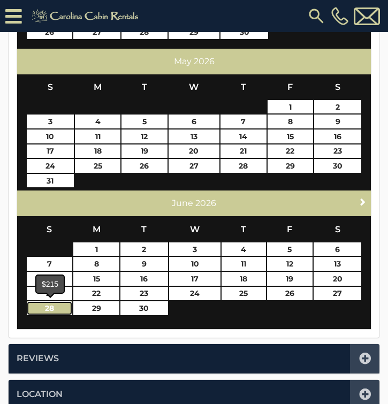
click at [43, 307] on link "28" at bounding box center [50, 308] width 46 height 14
type input "**********"
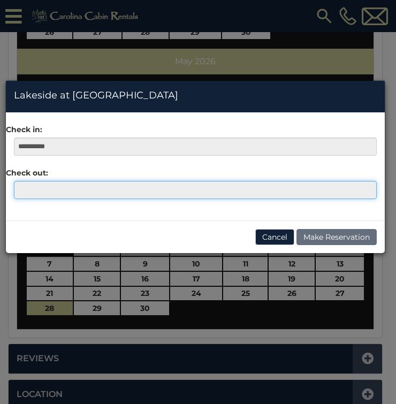
click at [120, 192] on input "text" at bounding box center [195, 190] width 362 height 18
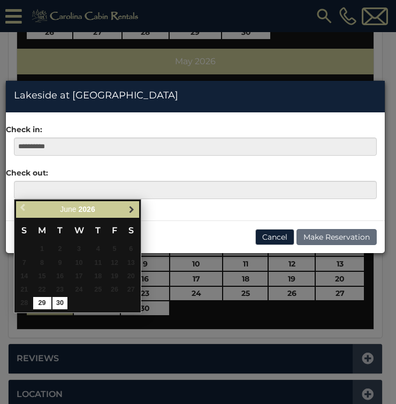
click at [132, 210] on span "Next" at bounding box center [131, 209] width 9 height 9
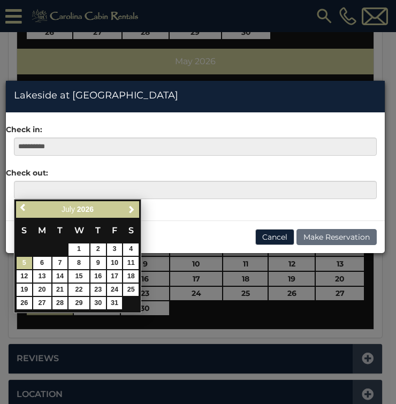
click at [26, 266] on link "5" at bounding box center [25, 263] width 16 height 12
type input "**********"
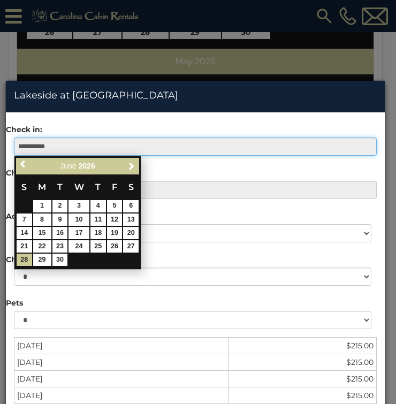
click at [75, 152] on input "**********" at bounding box center [195, 146] width 362 height 18
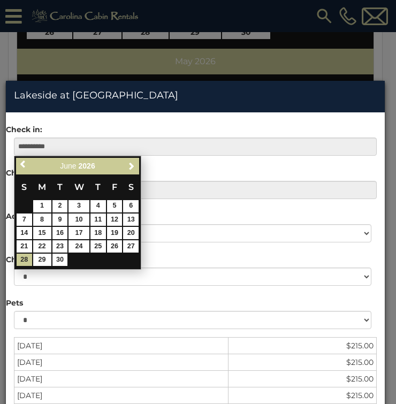
click at [246, 59] on div "**********" at bounding box center [198, 202] width 396 height 404
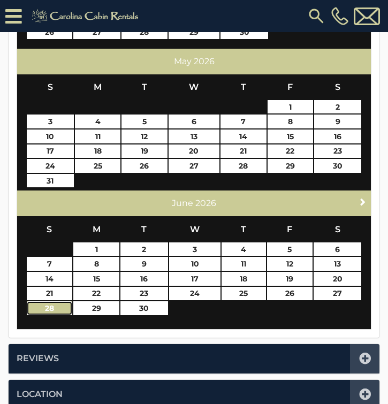
click at [51, 310] on link "28" at bounding box center [50, 308] width 46 height 14
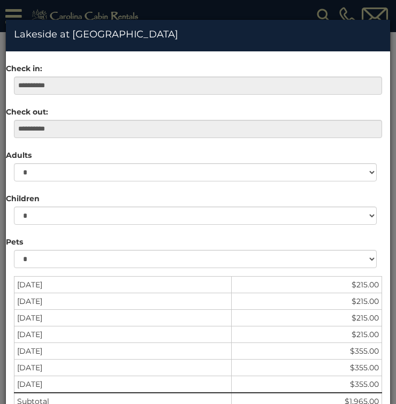
scroll to position [158, 0]
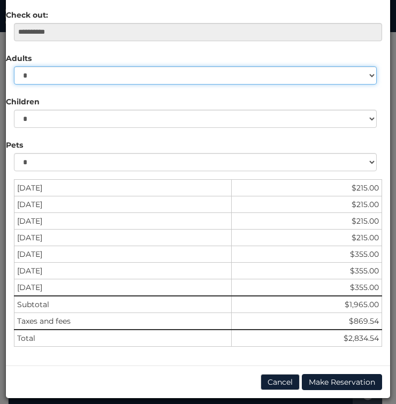
click at [366, 82] on select "* * * * * * * * * ** ** **" at bounding box center [195, 75] width 362 height 18
click at [14, 84] on select "* * * * * * * * * ** ** **" at bounding box center [195, 75] width 362 height 18
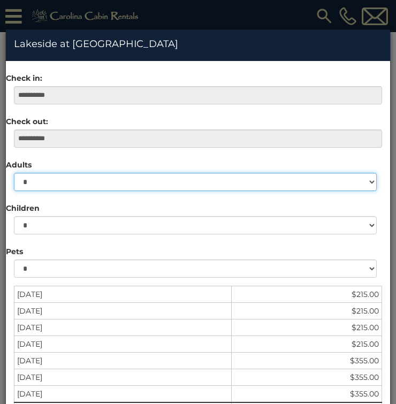
scroll to position [51, 0]
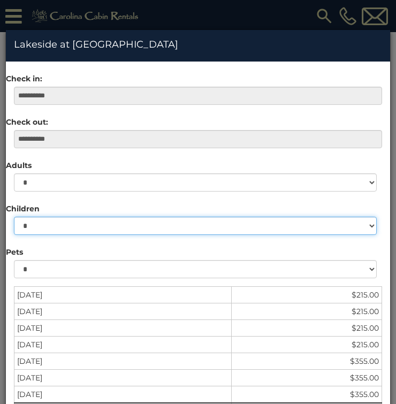
click at [366, 228] on select "* * * * * * * * * * ** ** **" at bounding box center [195, 226] width 362 height 18
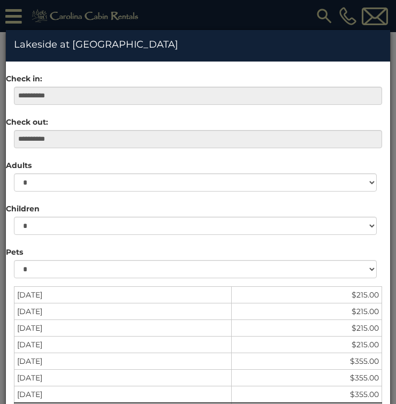
click at [385, 180] on div "**********" at bounding box center [198, 202] width 396 height 404
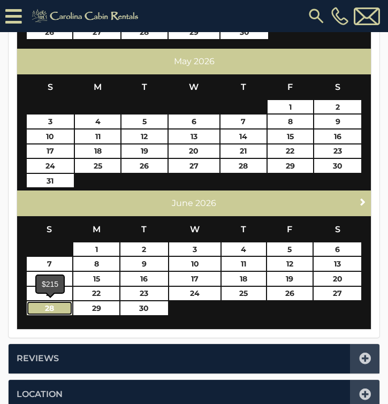
click at [52, 309] on link "28" at bounding box center [50, 308] width 46 height 14
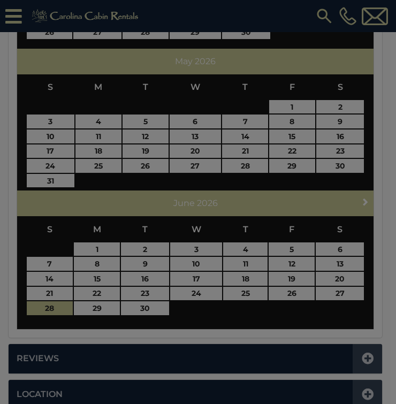
scroll to position [0, 0]
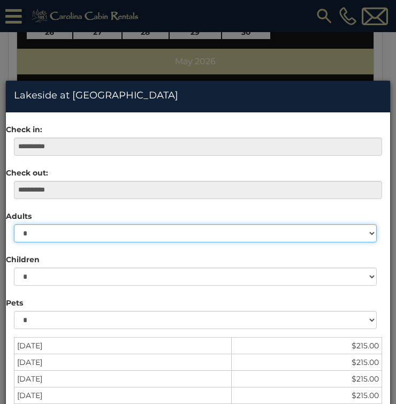
click at [365, 235] on select "* * * * * * * * * ** ** **" at bounding box center [195, 233] width 362 height 18
select select "*"
click at [14, 224] on select "* * * * * * * * * ** ** **" at bounding box center [195, 233] width 362 height 18
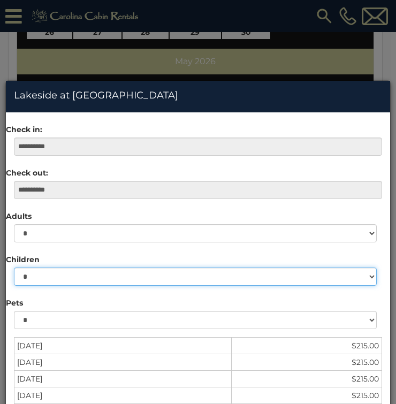
click at [45, 279] on select "* * * * * * * * * * ** ** **" at bounding box center [195, 276] width 362 height 18
select select "*"
click at [14, 267] on select "* * * * * * * * * * ** ** **" at bounding box center [195, 276] width 362 height 18
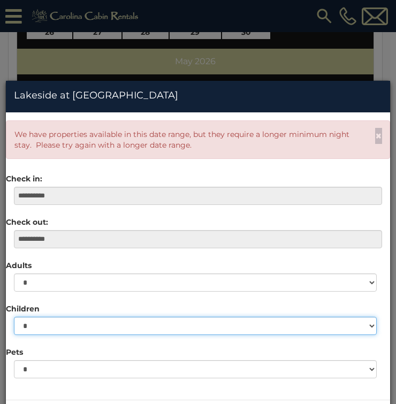
scroll to position [34, 0]
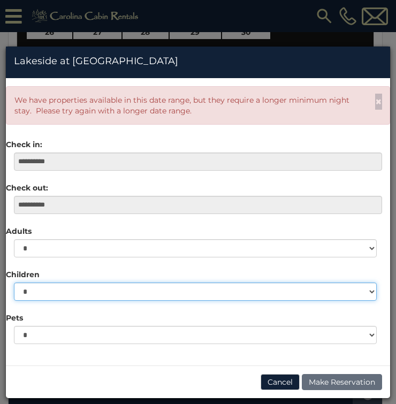
click at [353, 292] on select "* * * * * * * * * * ** ** **" at bounding box center [195, 291] width 362 height 18
click at [14, 282] on select "* * * * * * * * * * ** ** **" at bounding box center [195, 291] width 362 height 18
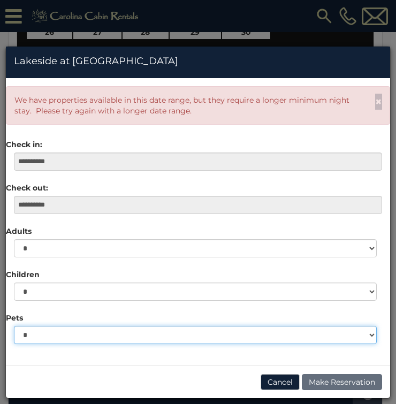
click at [146, 338] on select "* * *" at bounding box center [195, 335] width 362 height 18
click at [14, 326] on select "* * *" at bounding box center [195, 335] width 362 height 18
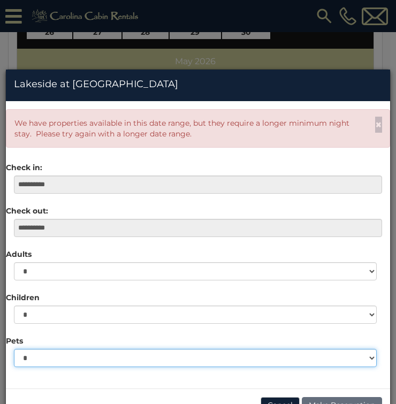
scroll to position [0, 0]
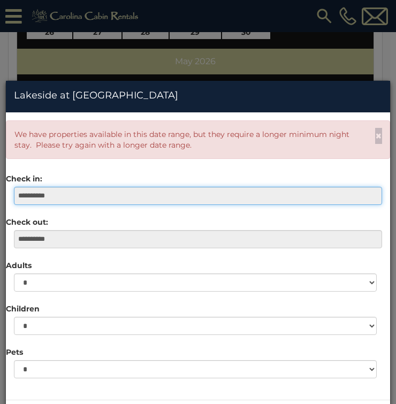
click at [74, 197] on input "**********" at bounding box center [198, 196] width 368 height 18
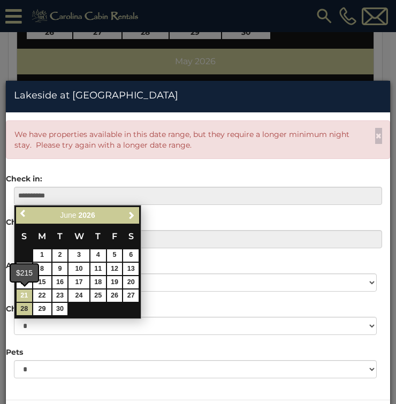
click at [26, 299] on link "21" at bounding box center [25, 295] width 16 height 12
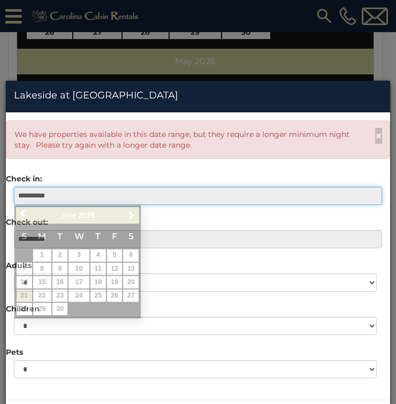
click at [67, 196] on input "**********" at bounding box center [198, 196] width 368 height 18
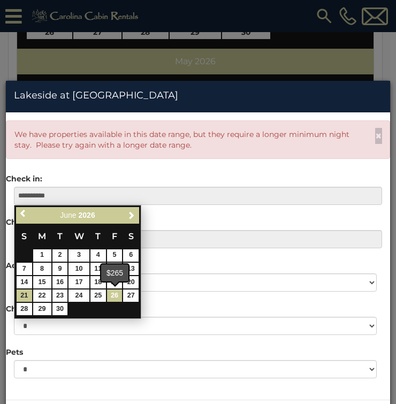
click at [111, 296] on link "26" at bounding box center [115, 295] width 16 height 12
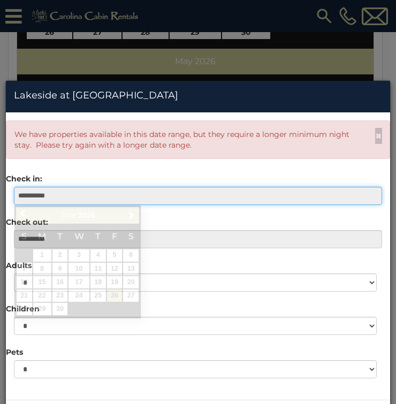
click at [78, 197] on input "**********" at bounding box center [198, 196] width 368 height 18
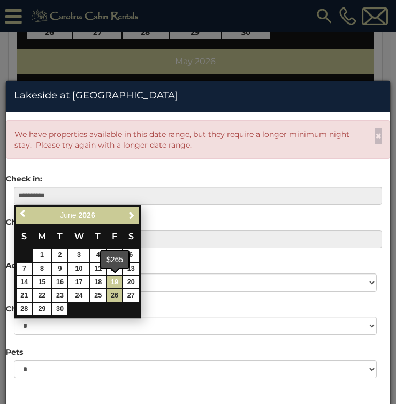
click at [109, 281] on link "19" at bounding box center [115, 282] width 16 height 12
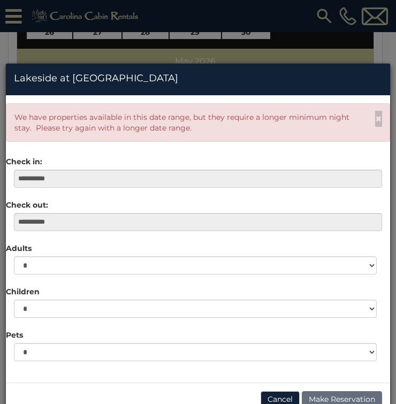
scroll to position [34, 0]
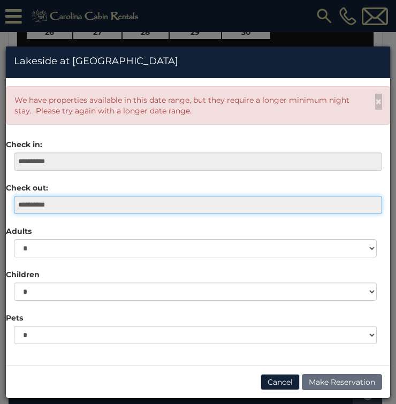
click at [75, 202] on input "**********" at bounding box center [198, 205] width 368 height 18
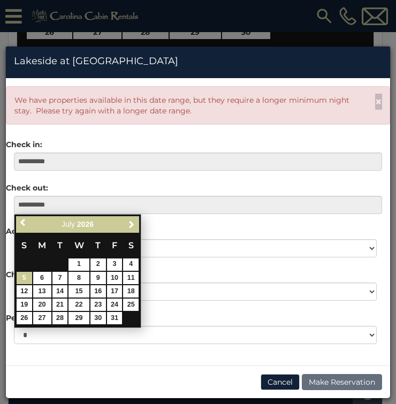
click at [24, 276] on link "5" at bounding box center [25, 278] width 16 height 12
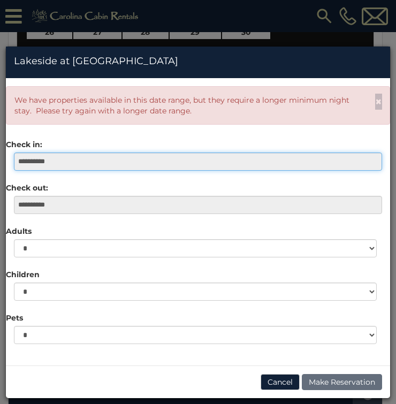
click at [76, 164] on input "**********" at bounding box center [198, 161] width 368 height 18
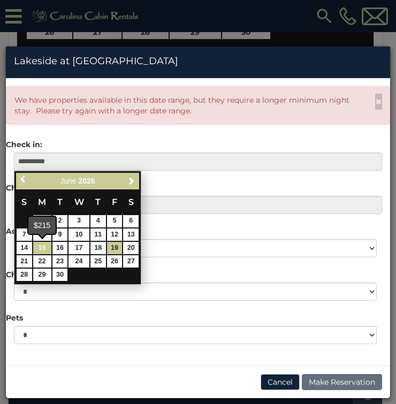
click at [39, 252] on link "15" at bounding box center [42, 248] width 18 height 12
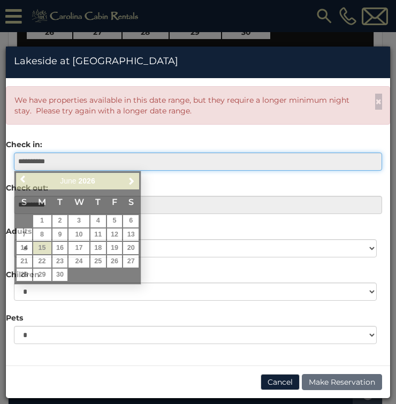
click at [68, 162] on input "**********" at bounding box center [198, 161] width 368 height 18
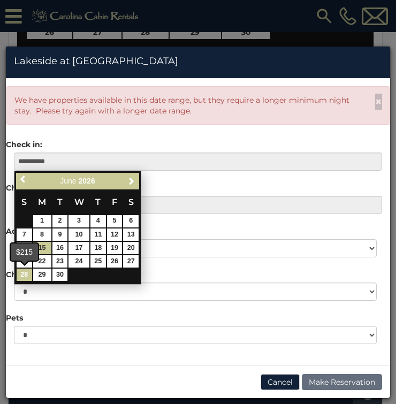
click at [24, 276] on link "28" at bounding box center [25, 274] width 16 height 12
type input "**********"
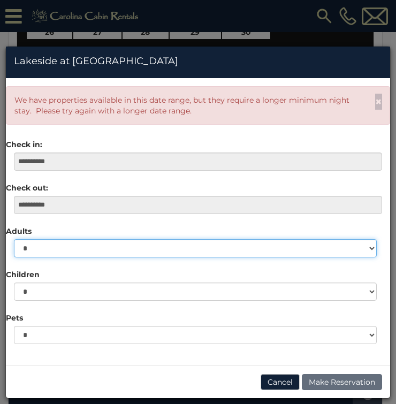
click at [312, 253] on select "* * * * * * * * * ** ** **" at bounding box center [195, 248] width 362 height 18
click at [14, 239] on select "* * * * * * * * * ** ** **" at bounding box center [195, 248] width 362 height 18
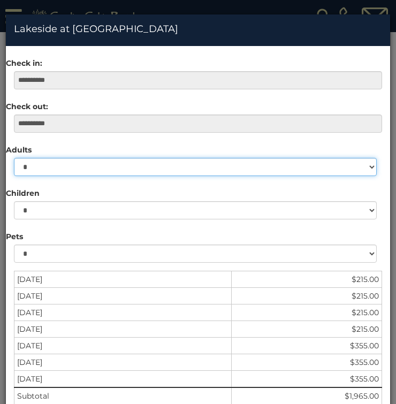
scroll to position [51, 0]
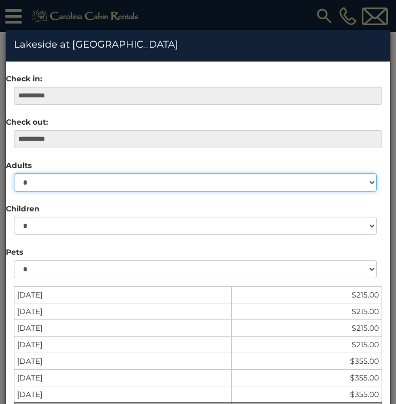
click at [279, 185] on select "* * * * * * * * * ** ** **" at bounding box center [195, 182] width 362 height 18
select select "*"
click at [14, 191] on select "* * * * * * * * * ** ** **" at bounding box center [195, 182] width 362 height 18
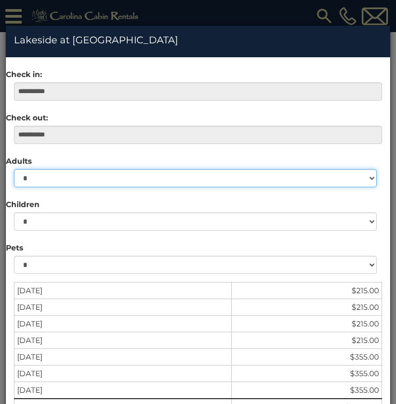
scroll to position [107, 0]
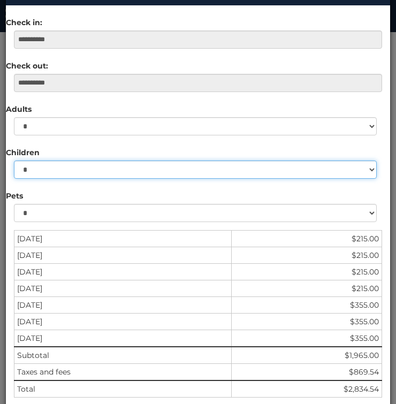
click at [76, 165] on select "* * * * * * * * * * ** ** **" at bounding box center [195, 169] width 362 height 18
select select "*"
click at [14, 179] on select "* * * * * * * * * * ** ** **" at bounding box center [195, 169] width 362 height 18
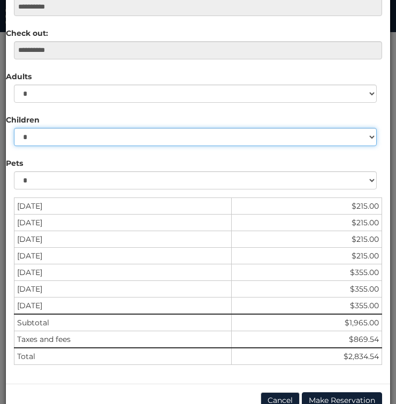
scroll to position [158, 0]
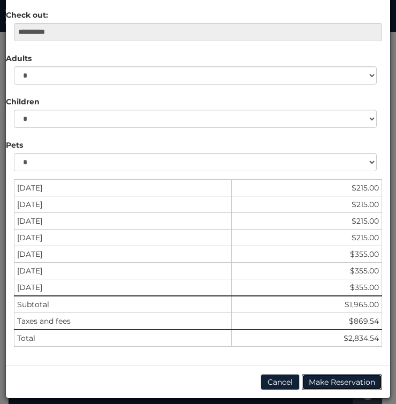
click at [350, 384] on button "Make Reservation" at bounding box center [342, 382] width 80 height 16
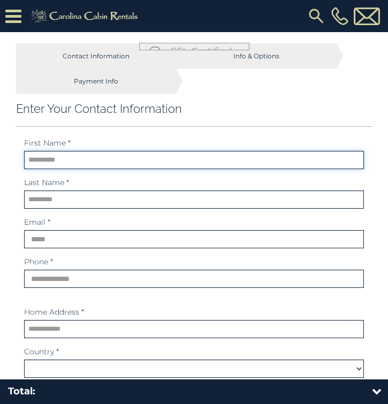
drag, startPoint x: 146, startPoint y: 167, endPoint x: 154, endPoint y: 121, distance: 47.1
click at [146, 167] on input "text" at bounding box center [193, 160] width 339 height 18
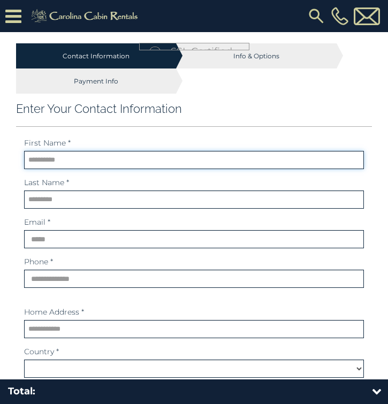
select select "*********"
type input "******"
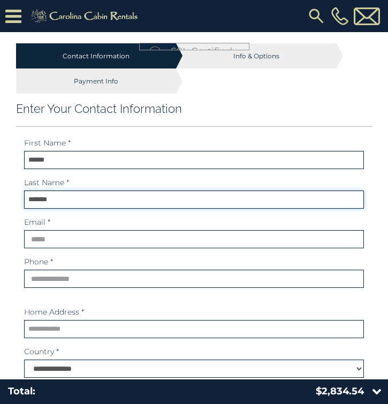
type input "*******"
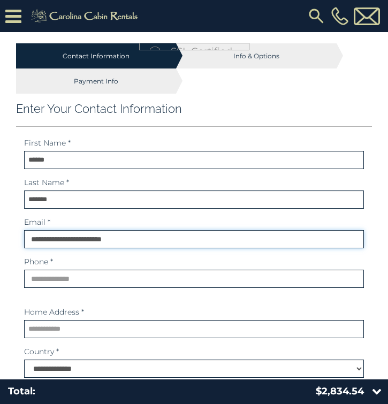
type input "**********"
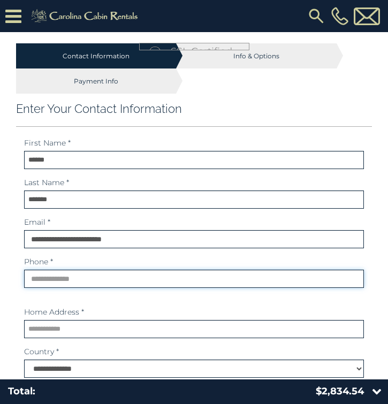
click at [78, 284] on input "phone" at bounding box center [193, 278] width 339 height 18
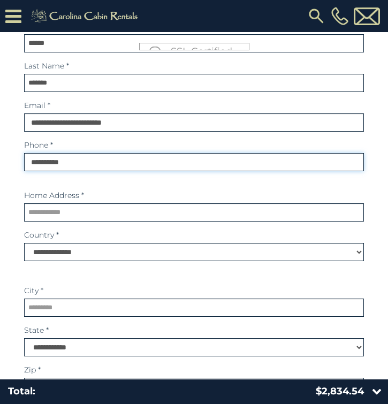
scroll to position [160, 0]
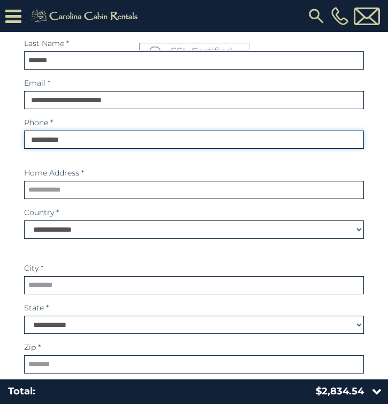
type input "**********"
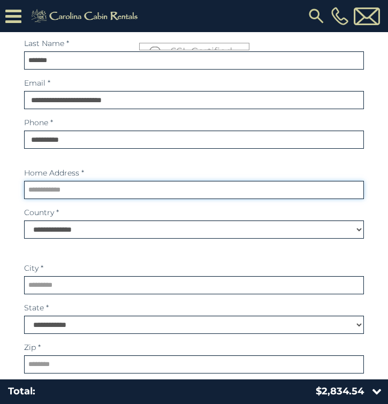
click at [64, 197] on input "text" at bounding box center [193, 190] width 339 height 18
type input "**********"
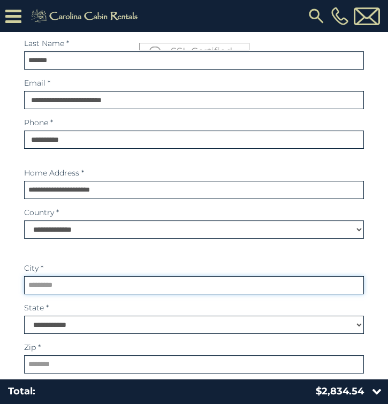
click at [57, 290] on input "text" at bounding box center [193, 285] width 339 height 18
type input "**********"
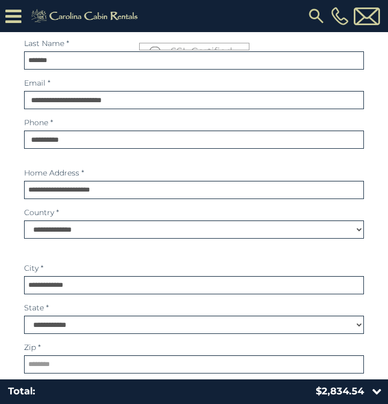
click at [72, 334] on div "**********" at bounding box center [194, 322] width 356 height 40
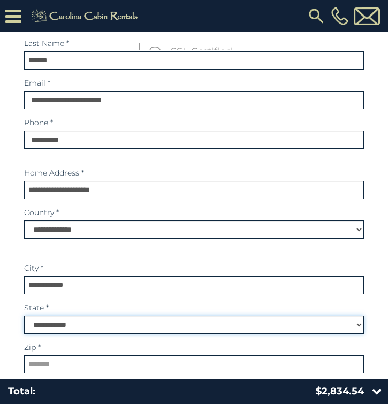
click at [92, 323] on select "**********" at bounding box center [193, 324] width 339 height 18
select select "**"
click at [24, 315] on select "**********" at bounding box center [193, 324] width 339 height 18
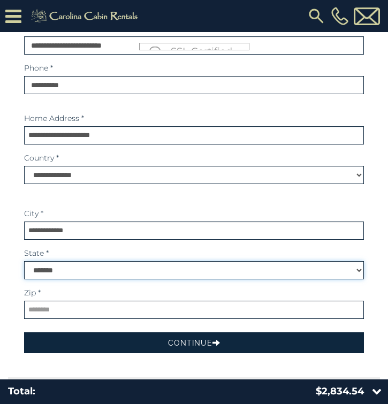
scroll to position [267, 0]
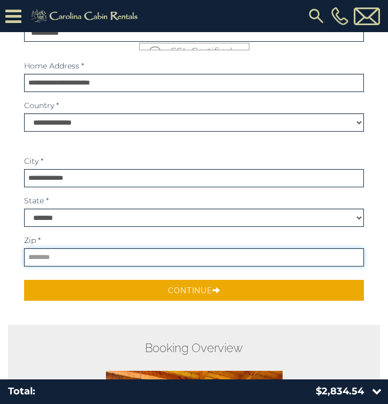
click at [54, 259] on input "text" at bounding box center [193, 257] width 339 height 18
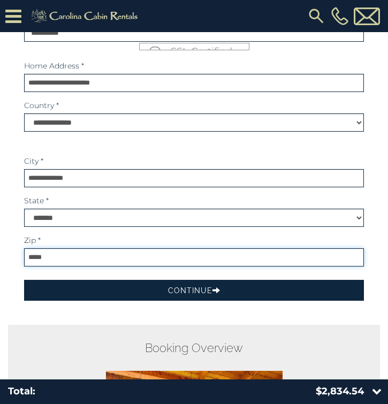
type input "*****"
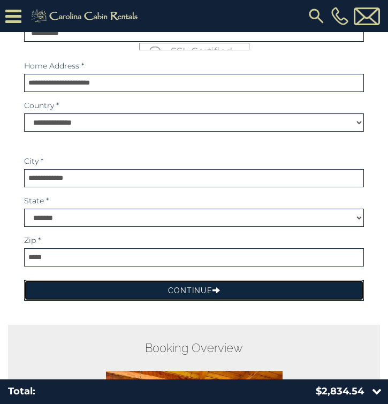
click at [205, 289] on button "Continue" at bounding box center [193, 290] width 339 height 21
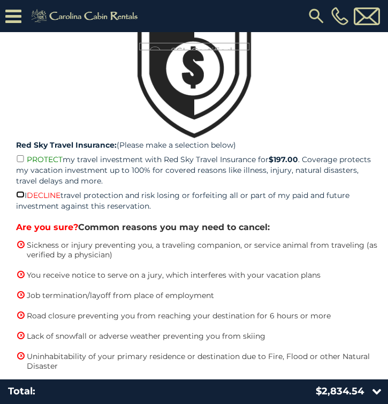
scroll to position [321, 0]
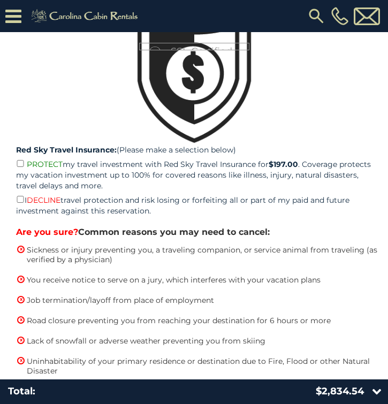
click at [27, 165] on span "PROTECT" at bounding box center [45, 164] width 36 height 10
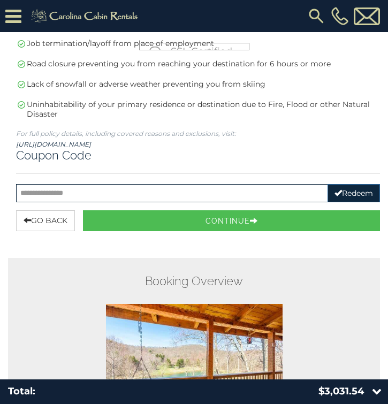
scroll to position [588, 0]
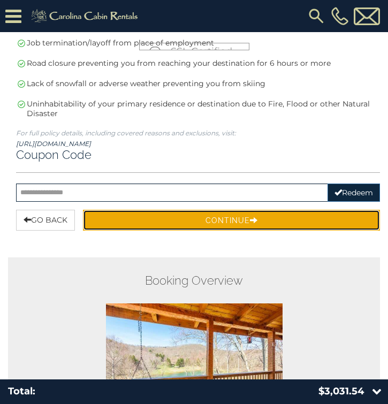
click at [119, 218] on button "Continue" at bounding box center [231, 220] width 297 height 21
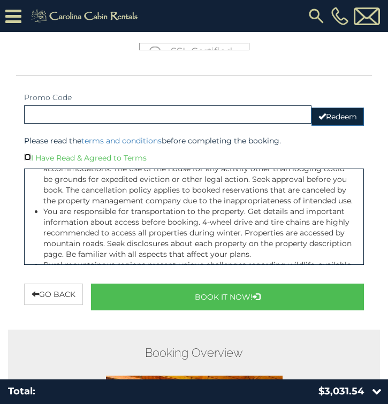
scroll to position [107, 0]
